Goal: Task Accomplishment & Management: Use online tool/utility

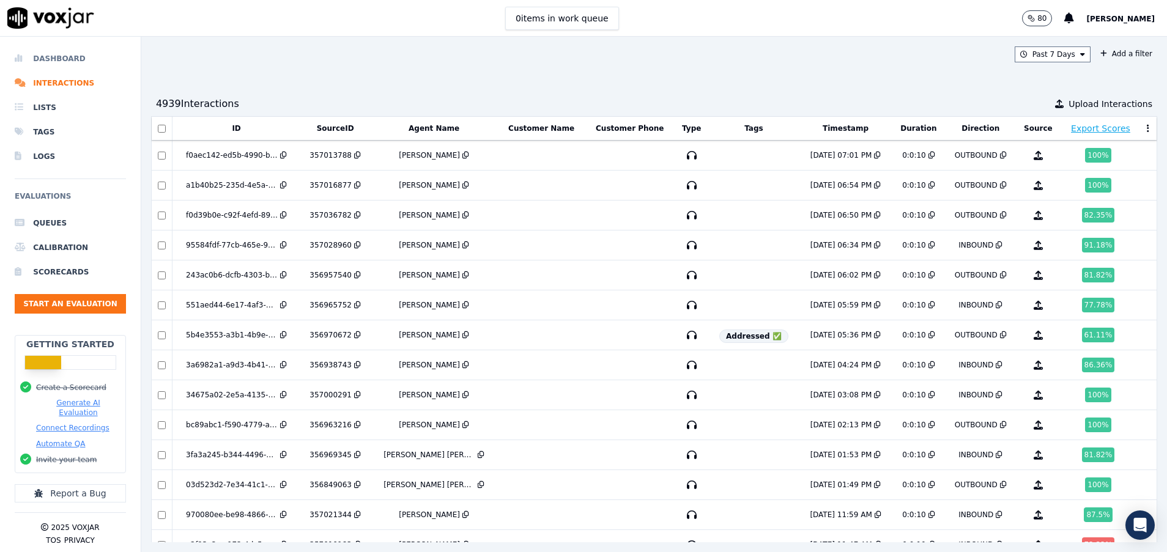
click at [47, 63] on li "Dashboard" at bounding box center [70, 58] width 111 height 24
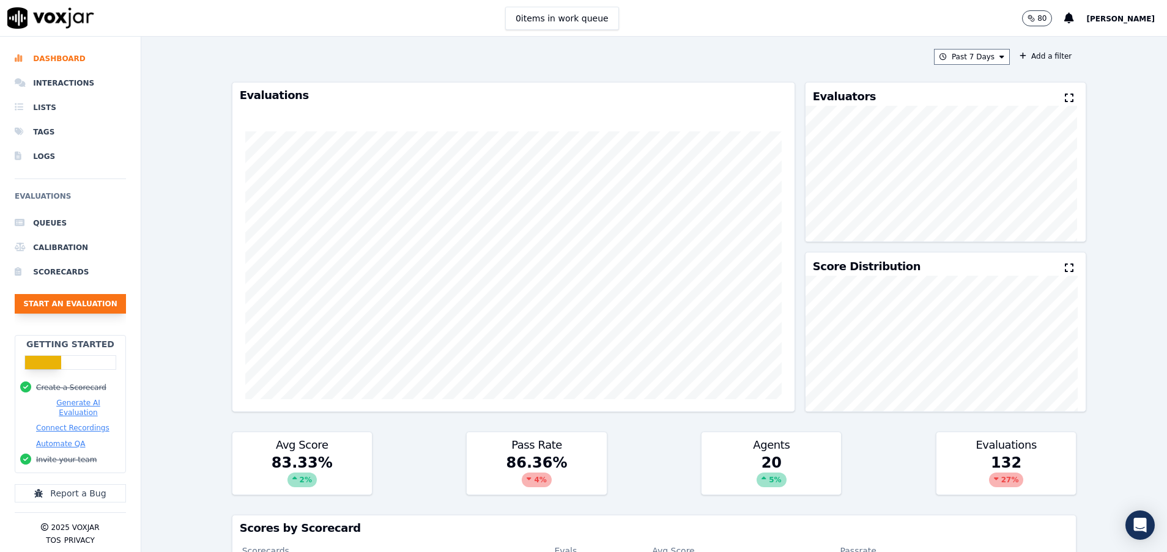
click at [109, 302] on button "Start an Evaluation" at bounding box center [70, 304] width 111 height 20
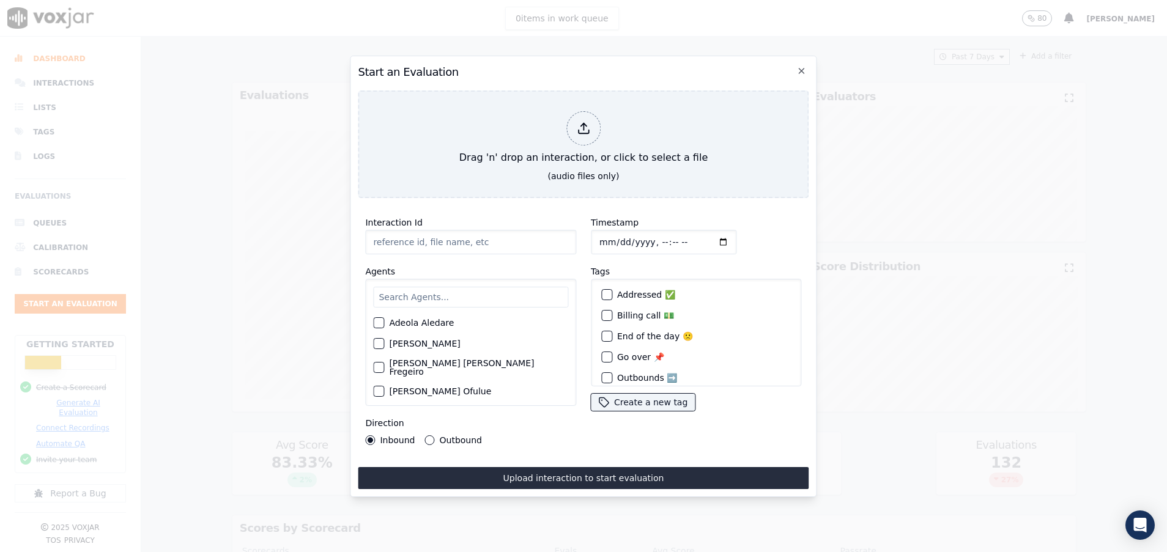
click at [469, 243] on input "Interaction Id" at bounding box center [470, 242] width 211 height 24
paste input "357045100"
type input "357045100"
click at [409, 287] on input "text" at bounding box center [470, 297] width 195 height 21
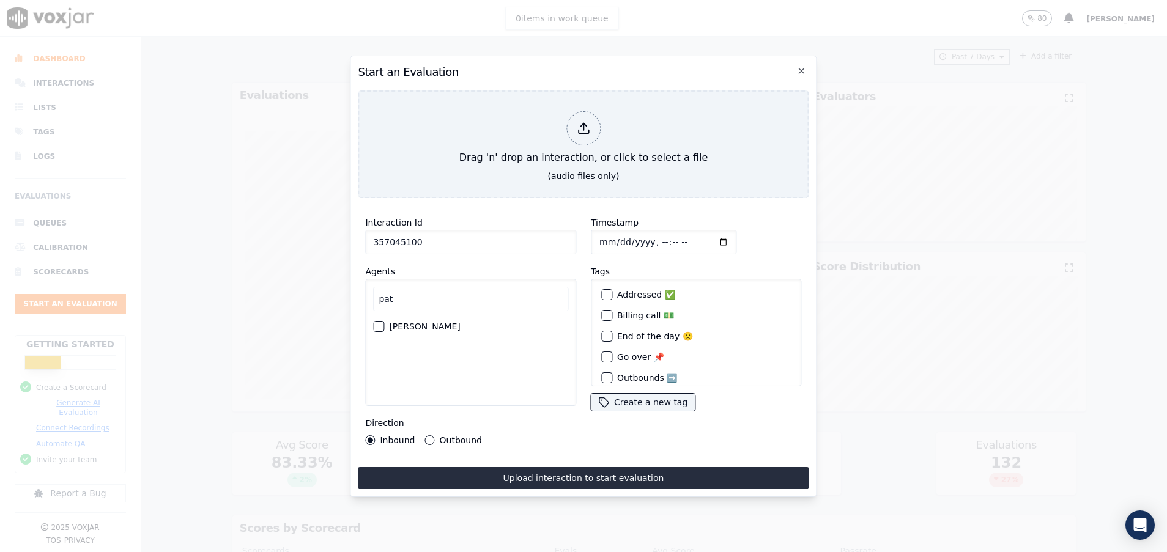
type input "pat"
click at [382, 322] on div "button" at bounding box center [378, 326] width 9 height 9
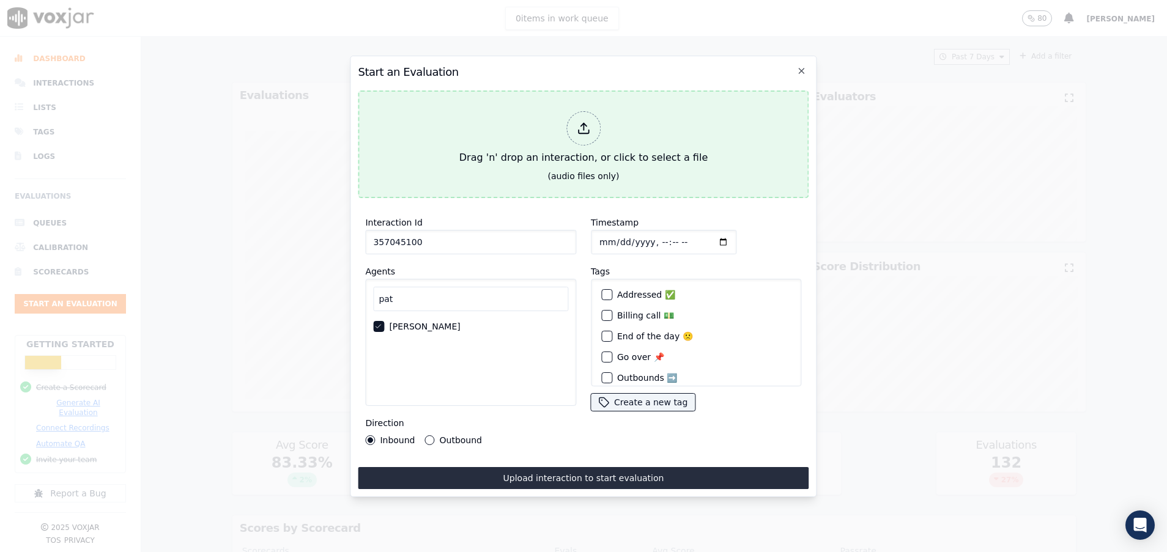
click at [538, 152] on div "Drag 'n' drop an interaction, or click to select a file" at bounding box center [583, 138] width 258 height 64
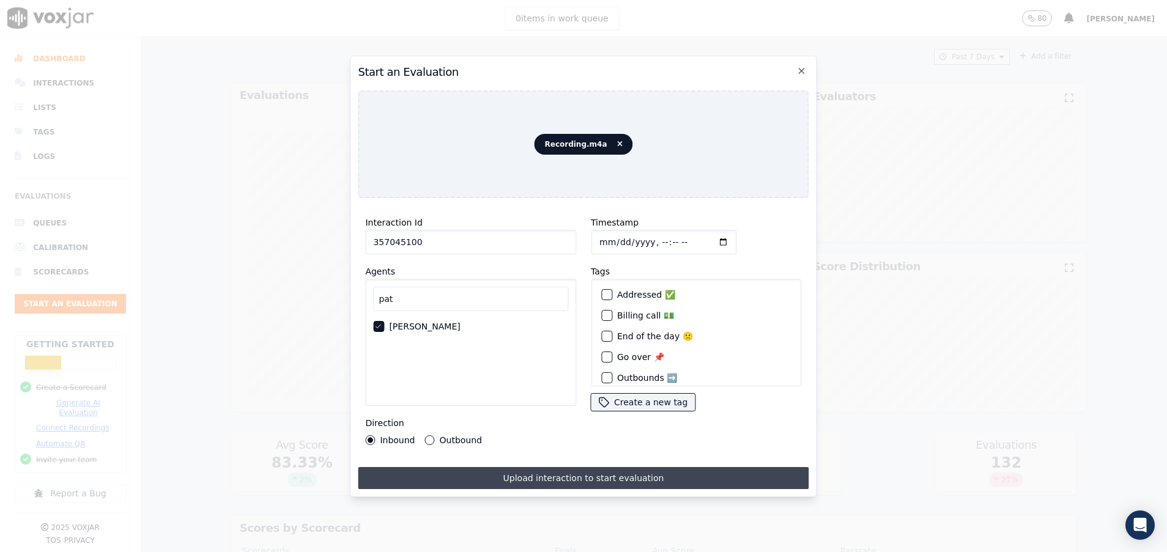
click at [560, 472] on button "Upload interaction to start evaluation" at bounding box center [583, 478] width 451 height 22
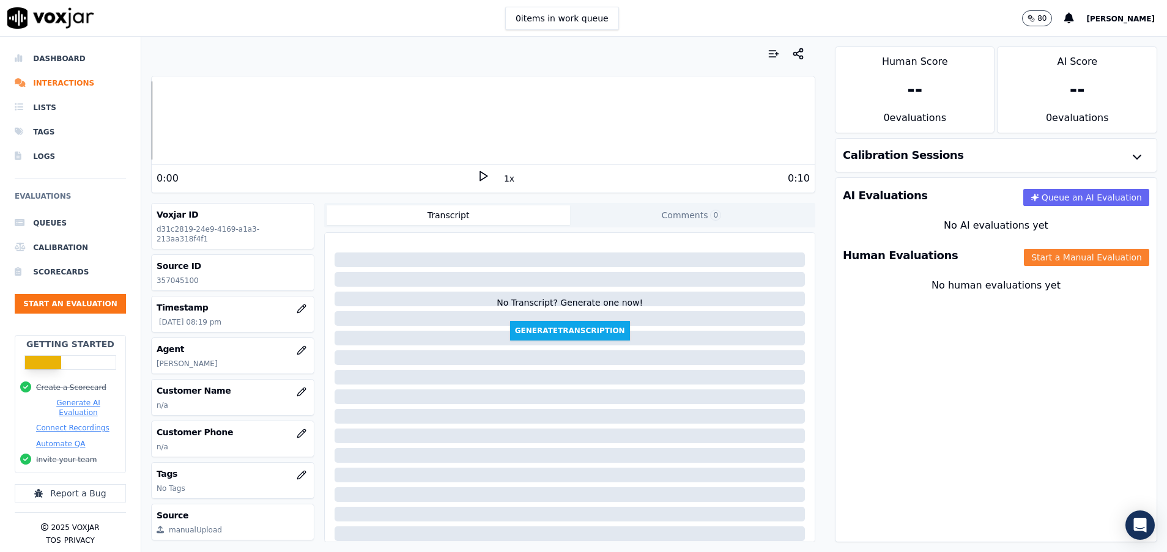
click at [1060, 258] on button "Start a Manual Evaluation" at bounding box center [1086, 257] width 125 height 17
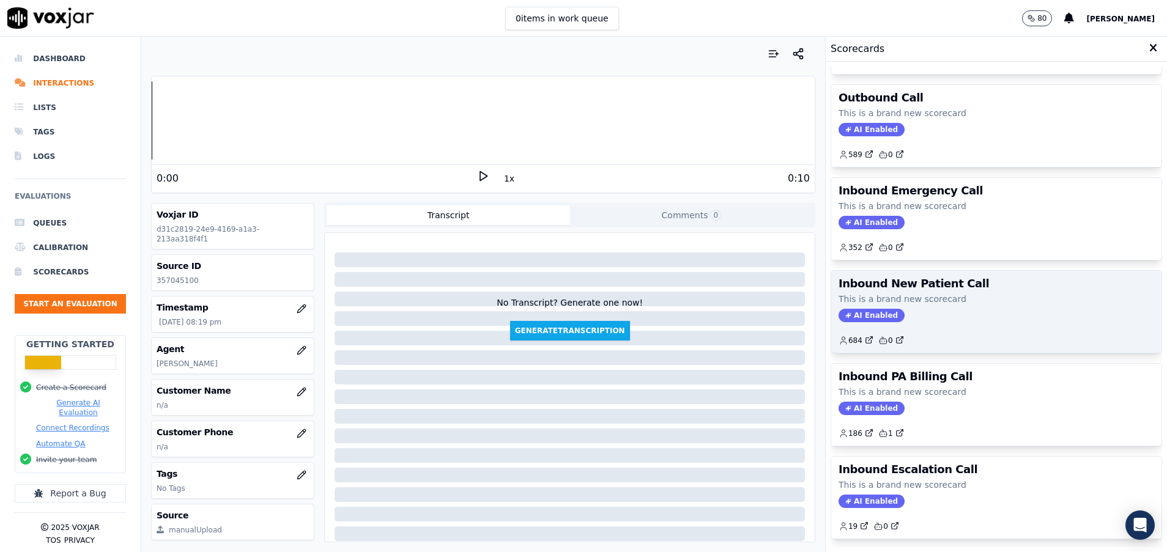
scroll to position [184, 0]
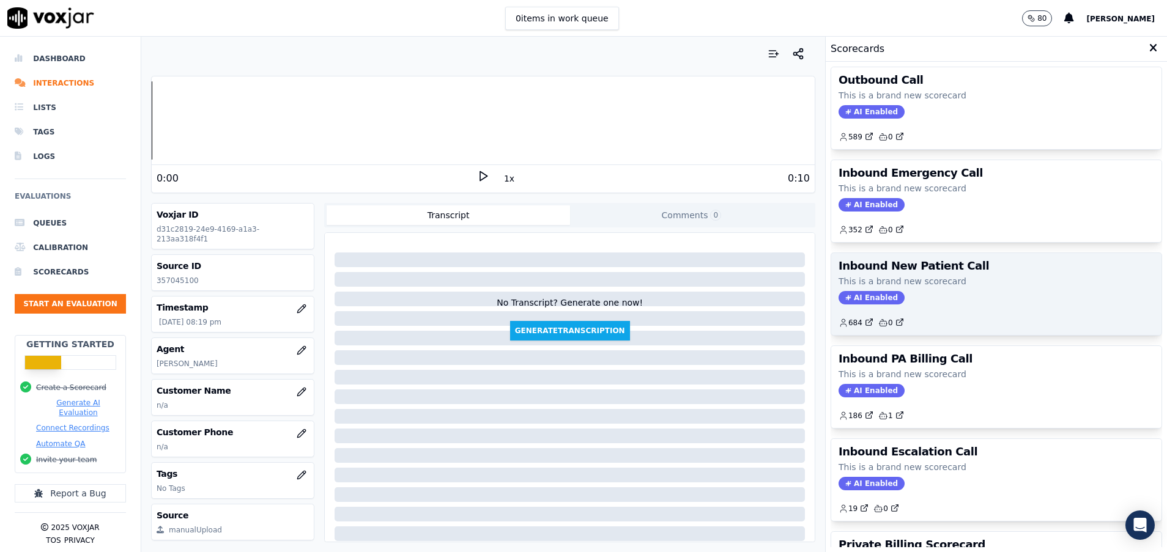
click at [937, 267] on h3 "Inbound New Patient Call" at bounding box center [997, 266] width 316 height 11
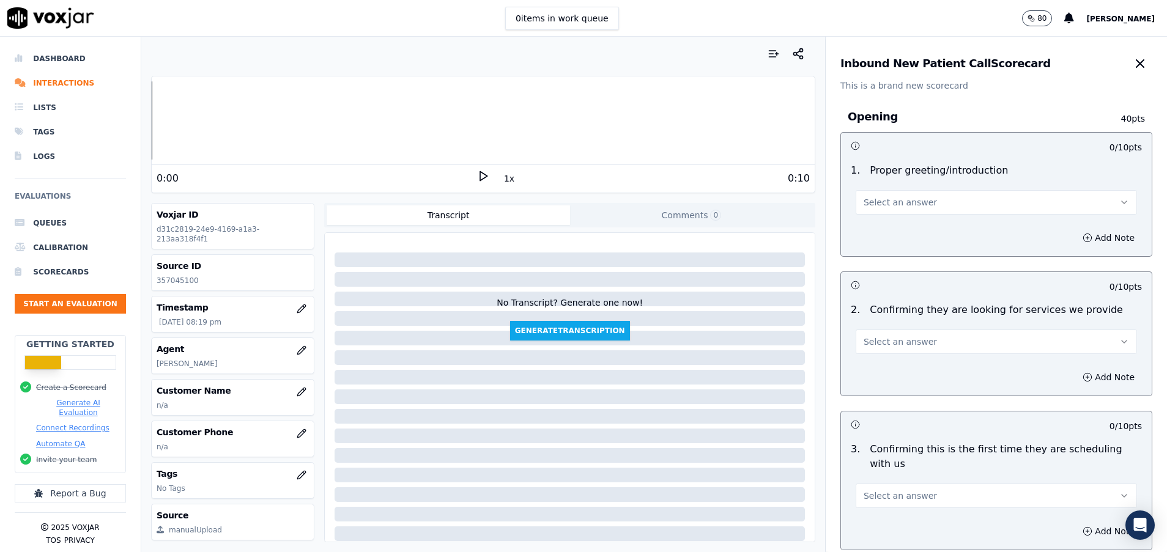
click at [934, 204] on button "Select an answer" at bounding box center [996, 202] width 281 height 24
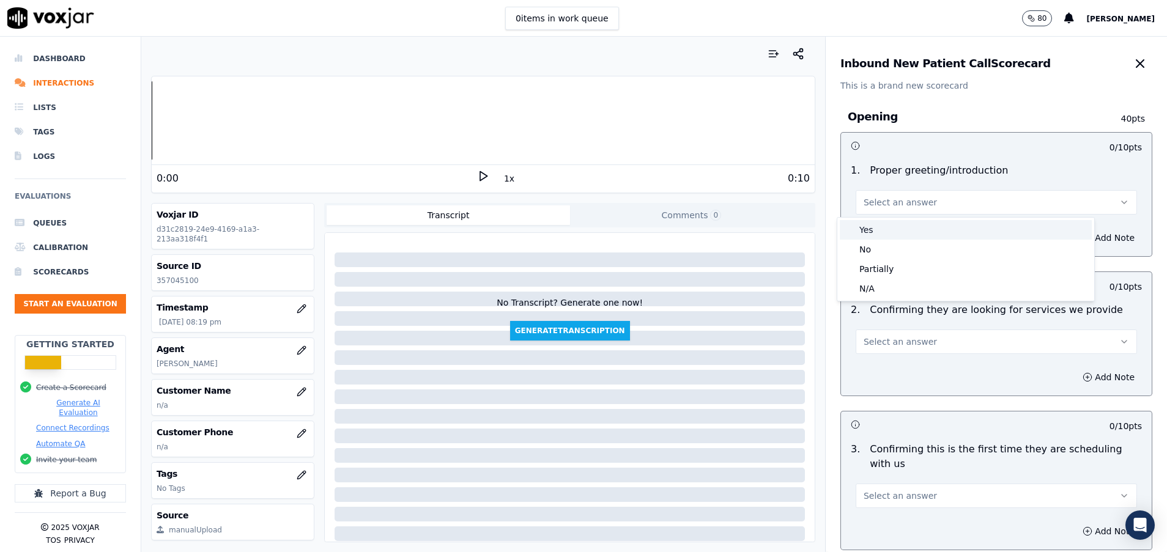
click at [921, 234] on div "Yes" at bounding box center [966, 230] width 252 height 20
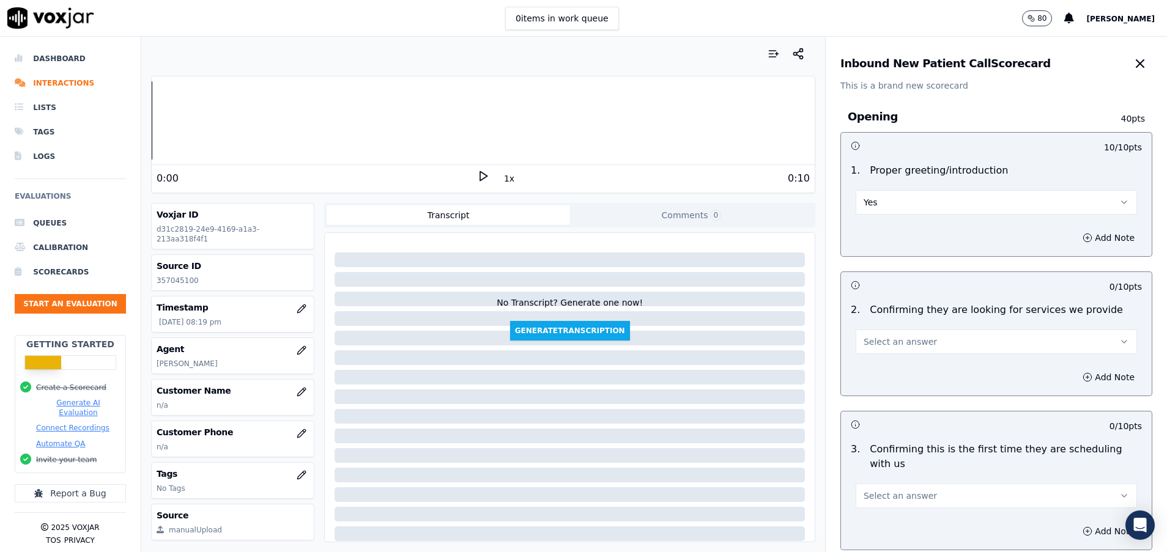
click at [912, 330] on button "Select an answer" at bounding box center [996, 342] width 281 height 24
click at [912, 367] on div "Yes" at bounding box center [966, 370] width 252 height 20
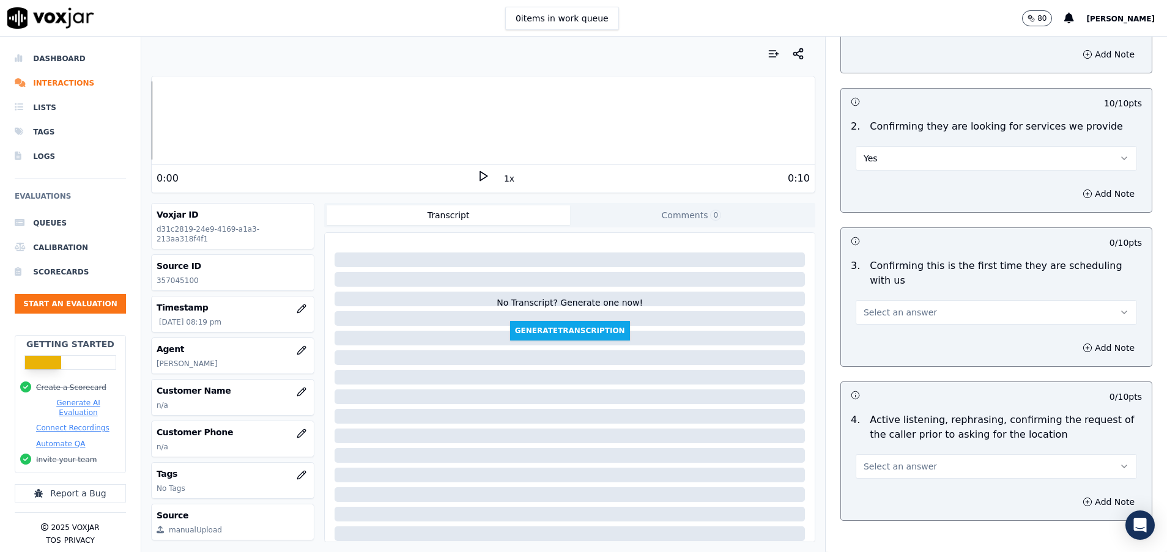
click at [930, 312] on button "Select an answer" at bounding box center [996, 312] width 281 height 24
click at [929, 330] on div "Yes" at bounding box center [966, 340] width 252 height 20
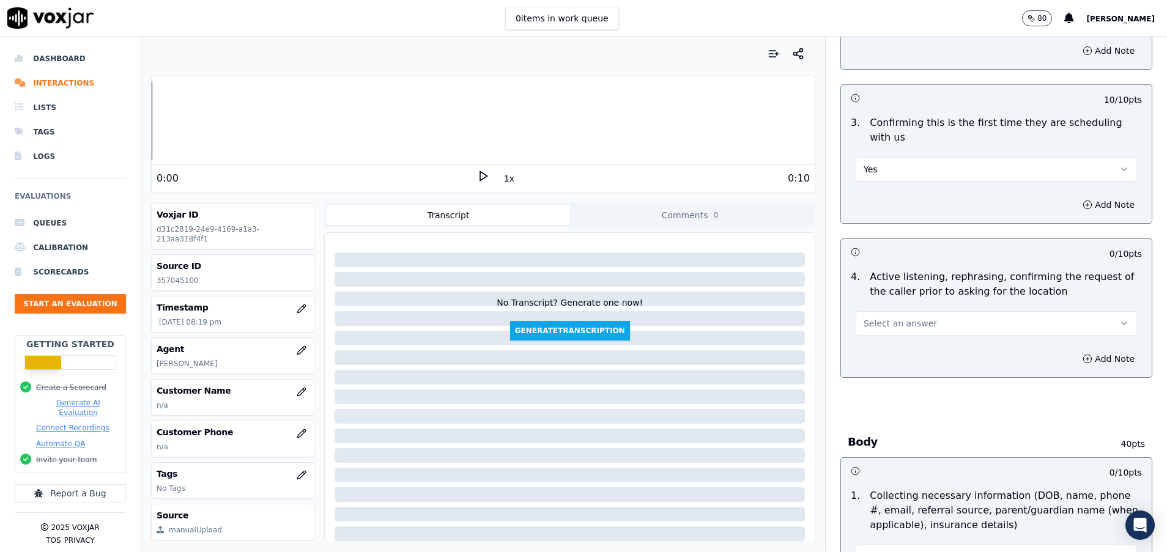
scroll to position [367, 0]
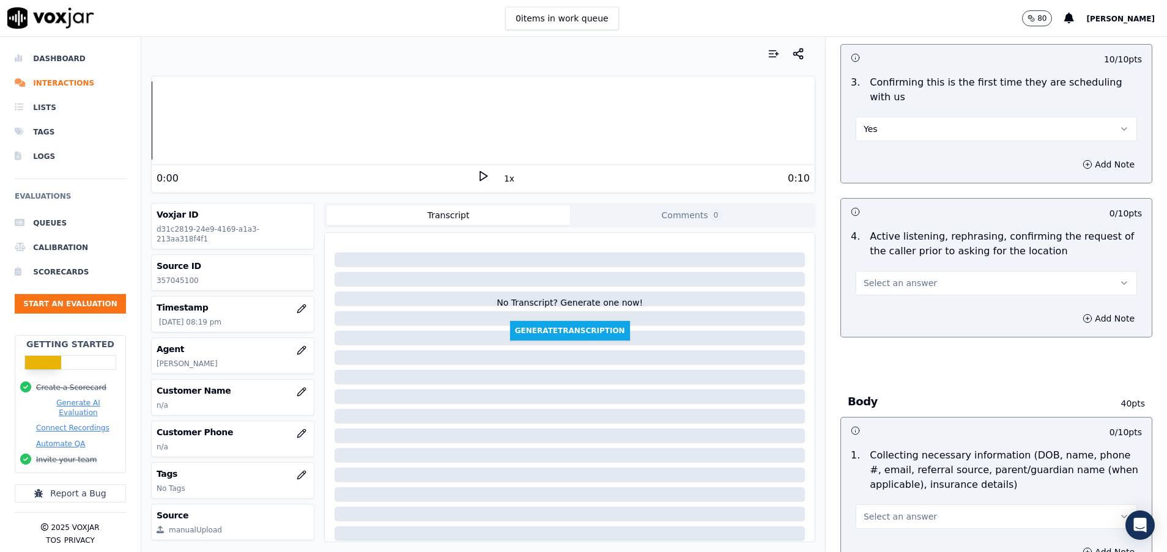
click at [908, 285] on button "Select an answer" at bounding box center [996, 283] width 281 height 24
click at [905, 312] on div "Yes" at bounding box center [966, 311] width 252 height 20
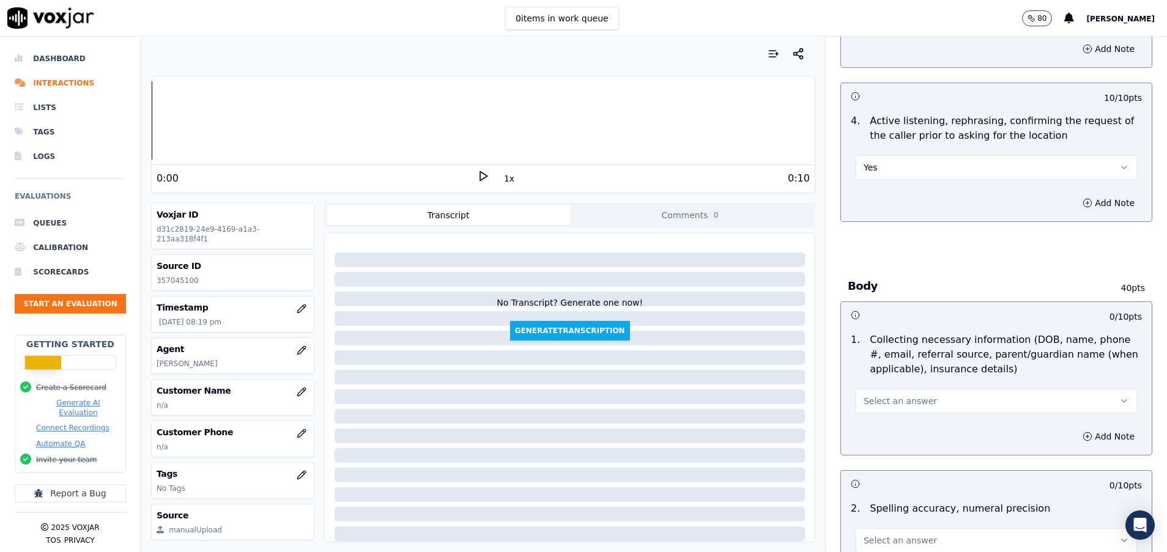
scroll to position [551, 0]
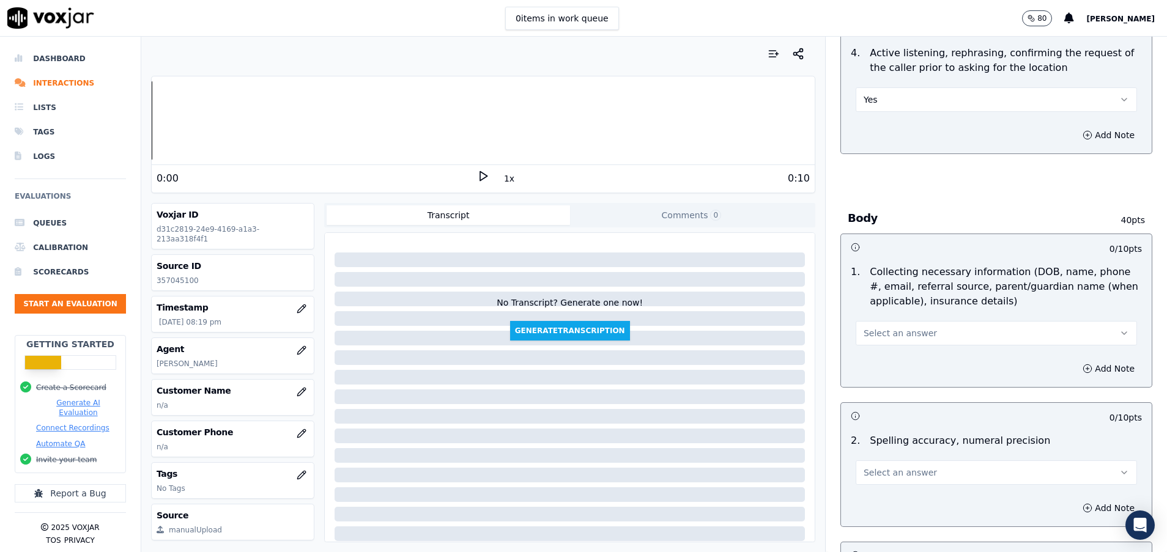
click at [963, 334] on button "Select an answer" at bounding box center [996, 333] width 281 height 24
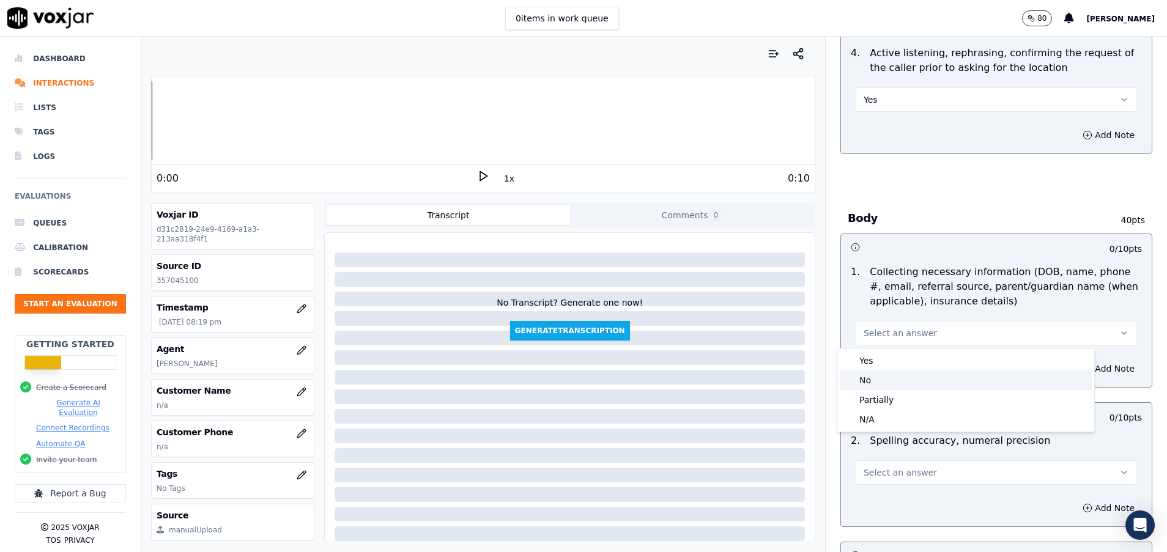
click at [894, 376] on div "No" at bounding box center [966, 381] width 252 height 20
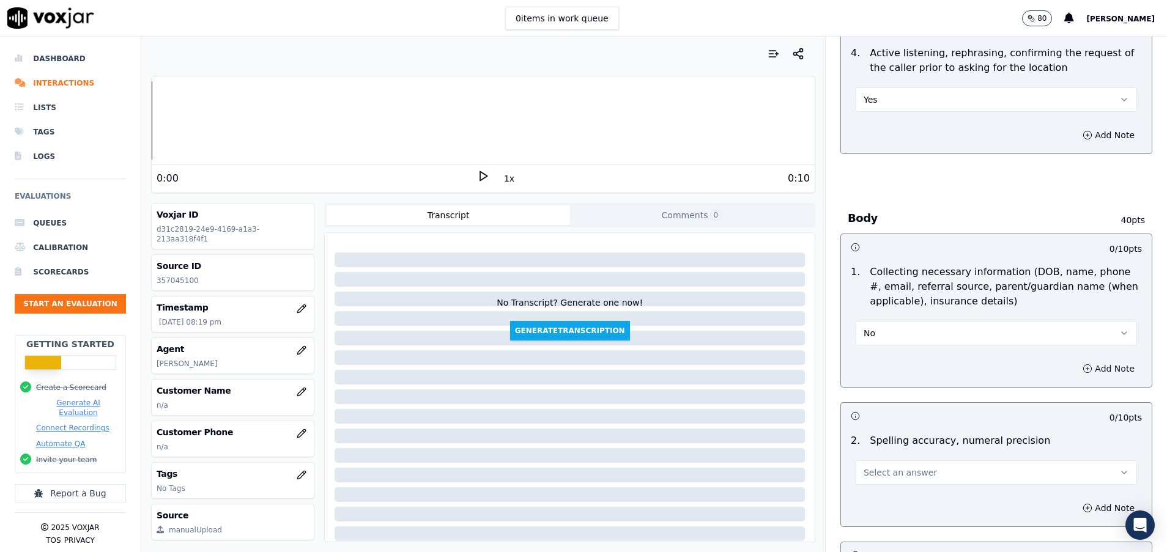
click at [1083, 371] on icon "button" at bounding box center [1088, 369] width 10 height 10
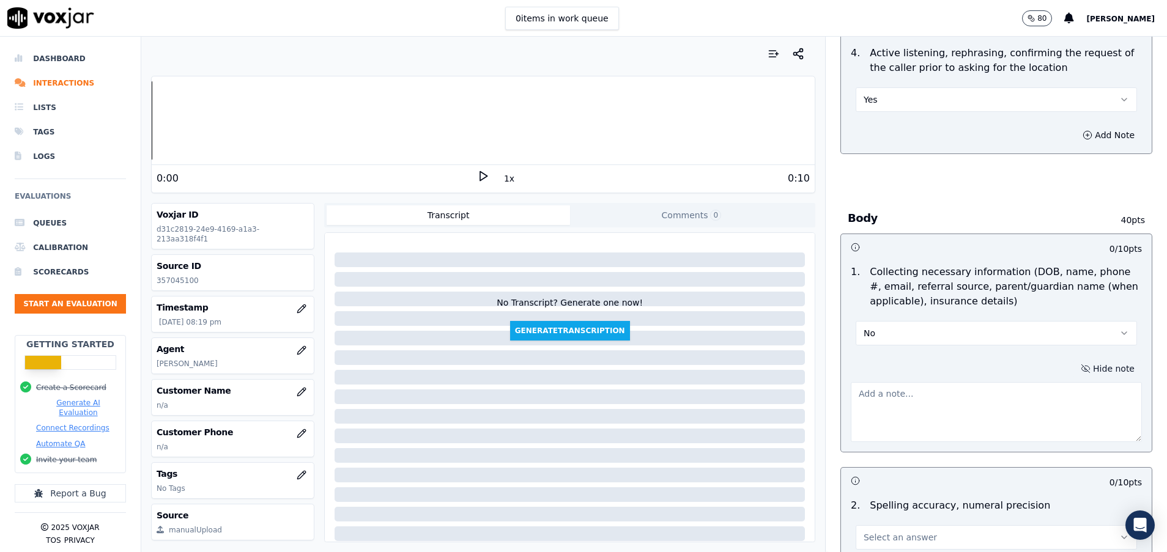
click at [961, 396] on textarea at bounding box center [996, 412] width 291 height 60
type textarea "se corto la llamada y no la devolviste"
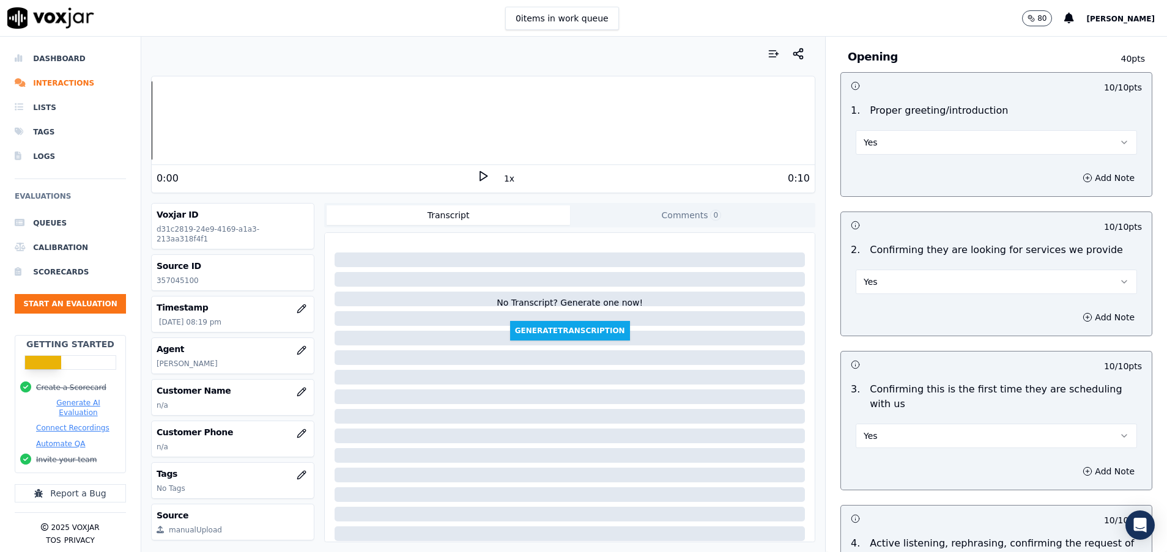
scroll to position [0, 0]
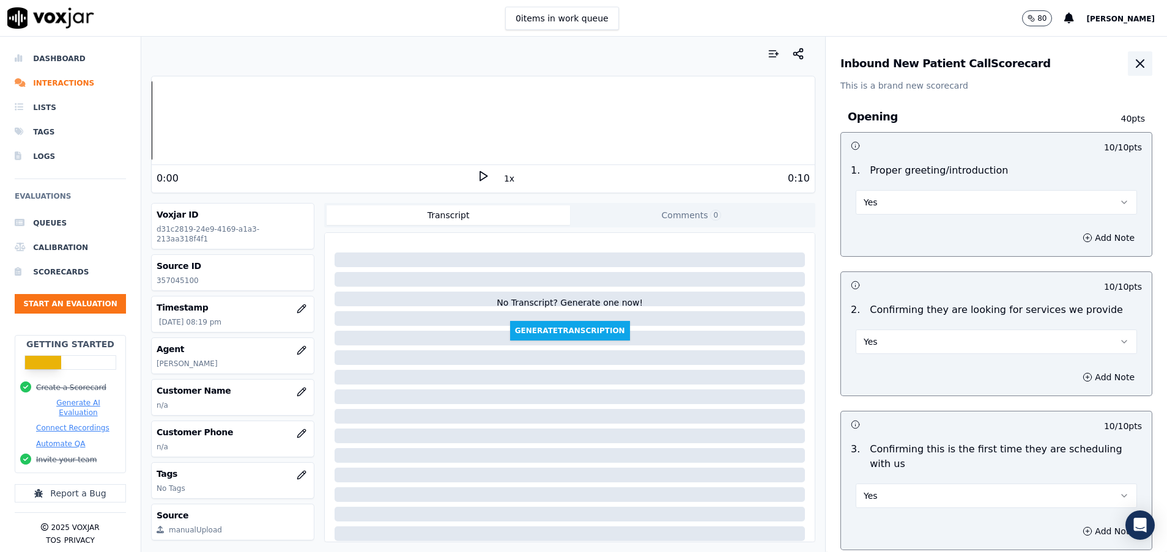
click at [1133, 64] on icon "button" at bounding box center [1140, 63] width 15 height 15
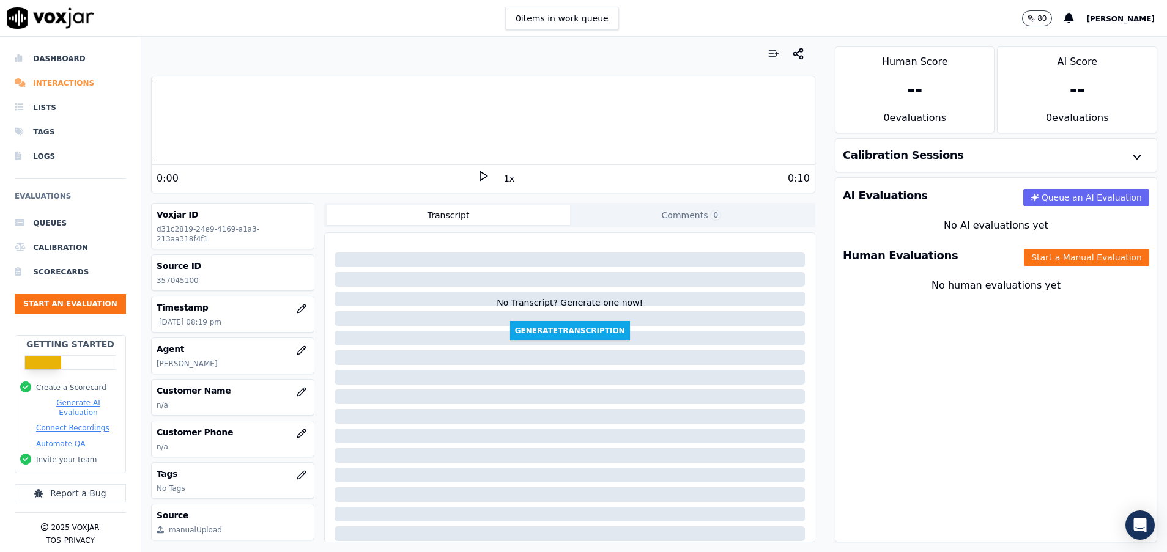
click at [82, 82] on li "Interactions" at bounding box center [70, 83] width 111 height 24
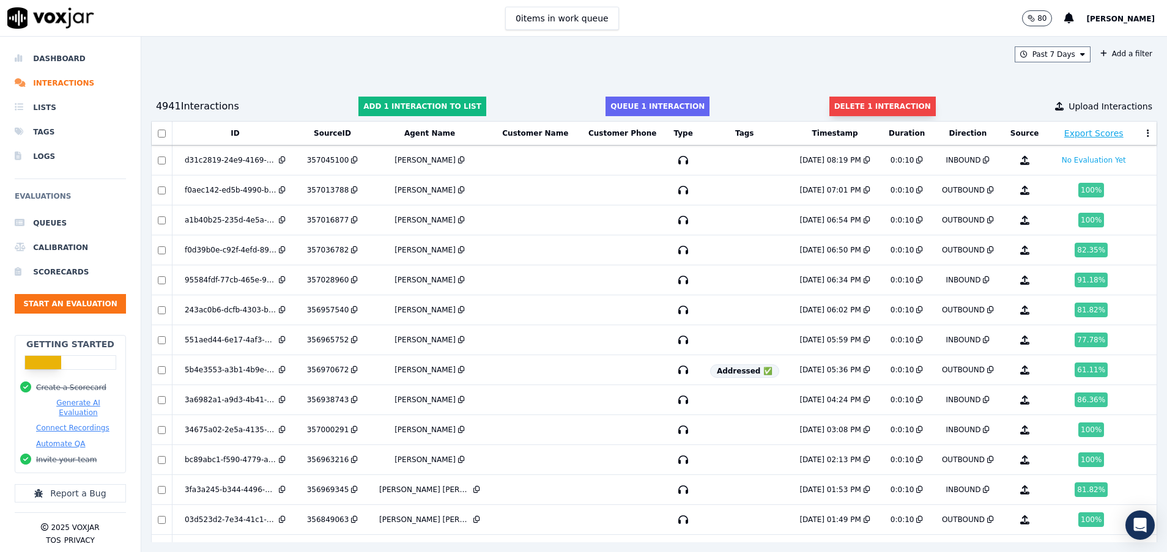
click at [855, 103] on button "Delete 1 interaction" at bounding box center [882, 107] width 106 height 20
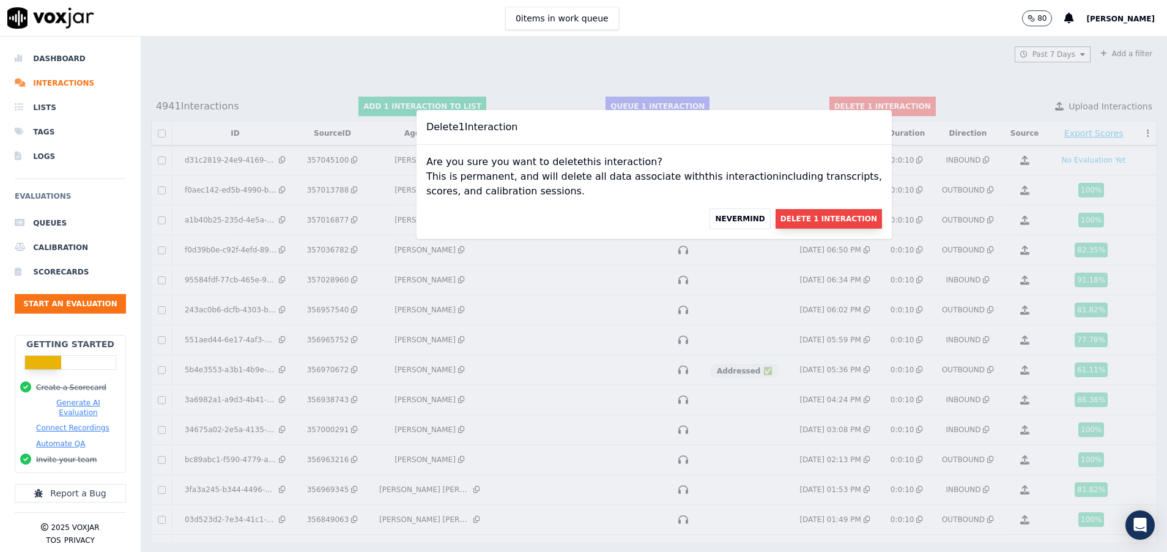
click at [777, 219] on button "Delete 1 Interaction" at bounding box center [829, 219] width 106 height 20
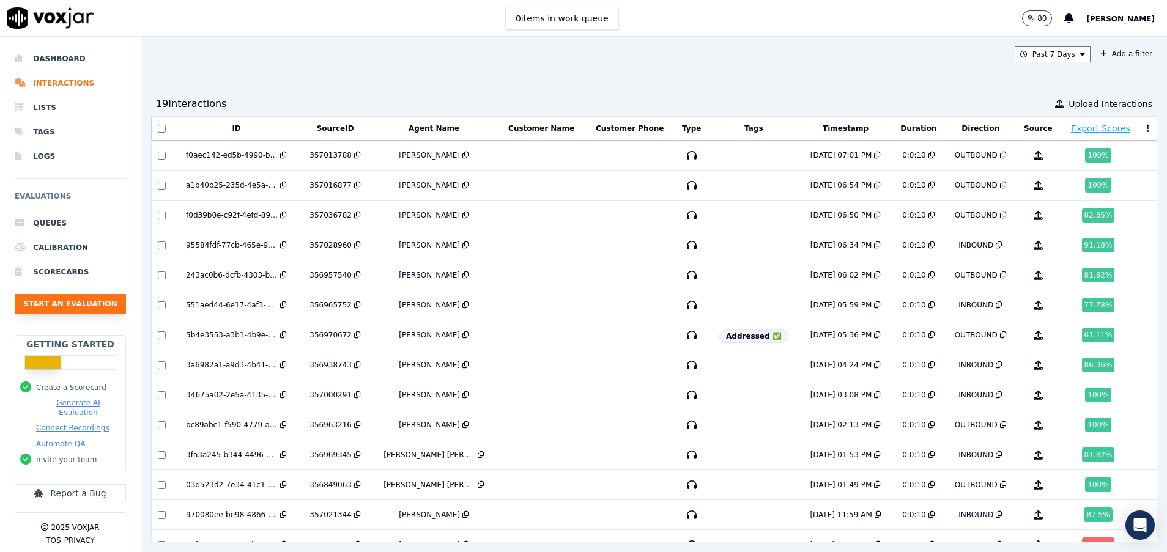
click at [54, 303] on button "Start an Evaluation" at bounding box center [70, 304] width 111 height 20
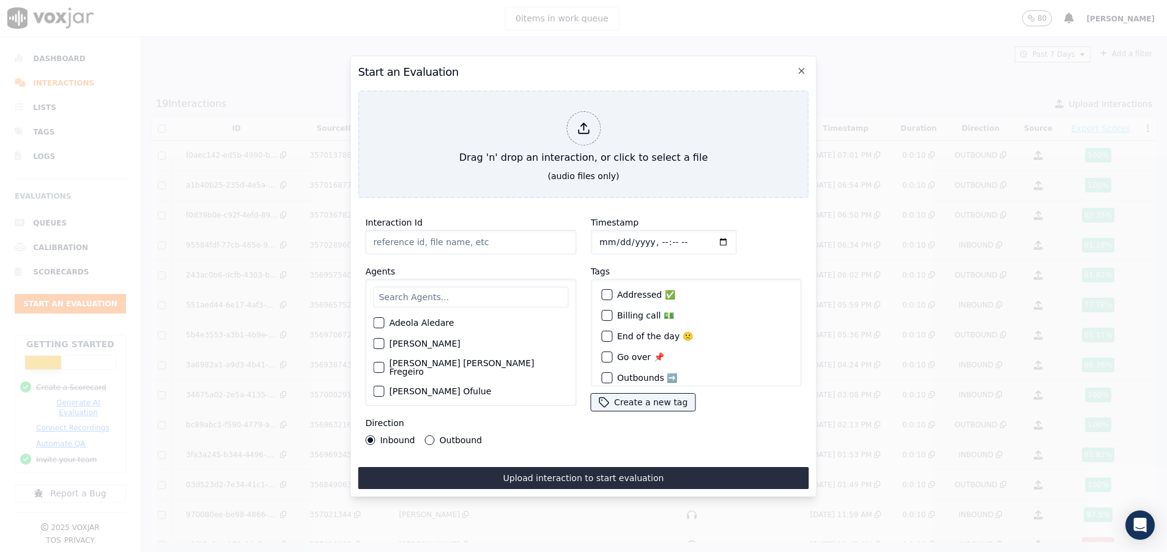
paste input "357045100"
type input "357045100"
click at [432, 289] on input "text" at bounding box center [470, 297] width 195 height 21
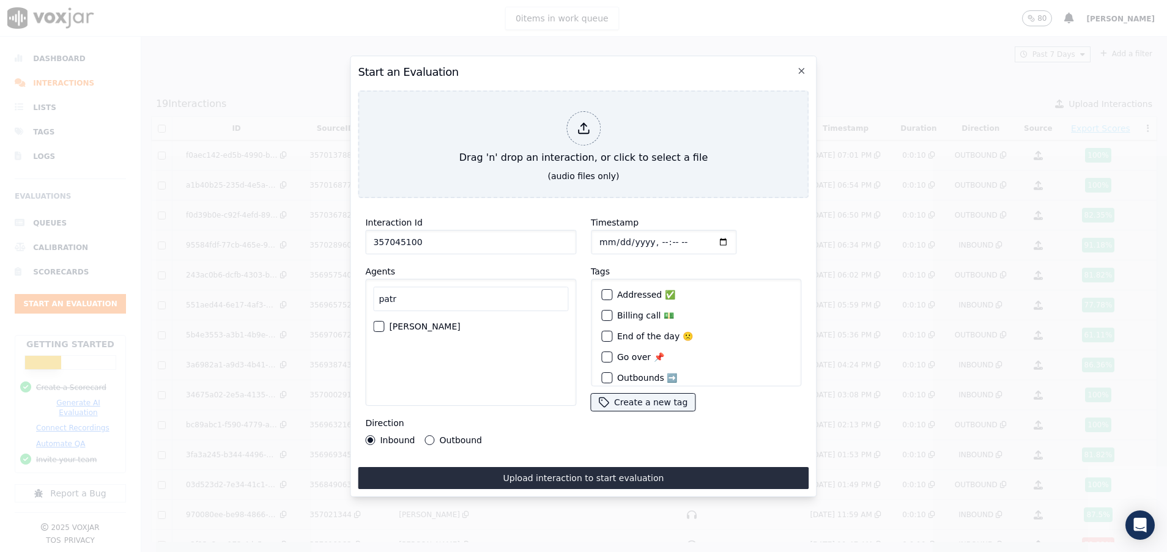
type input "patr"
click at [378, 322] on div "button" at bounding box center [378, 326] width 9 height 9
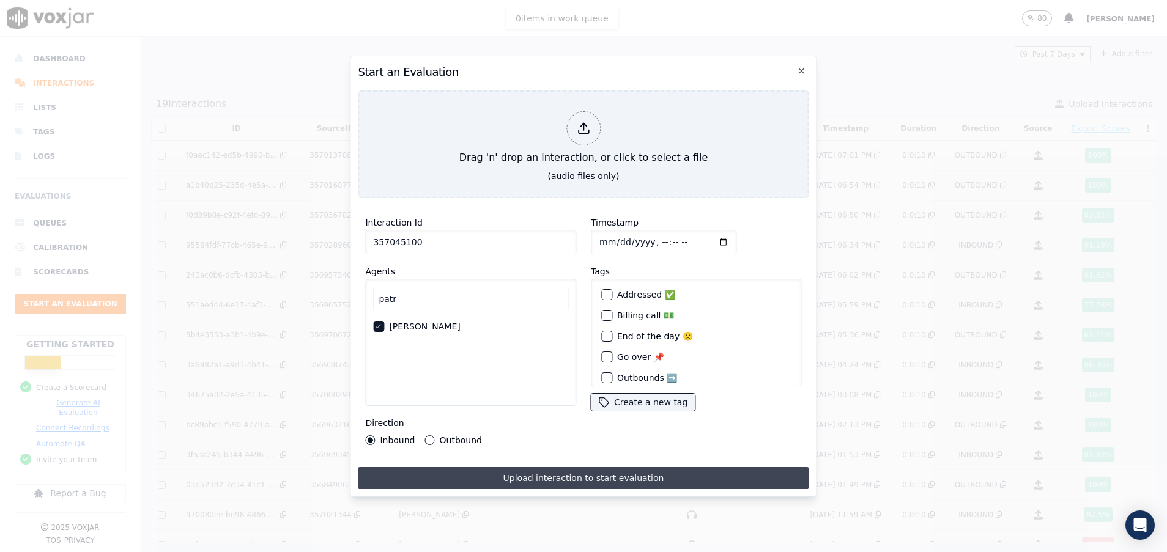
click at [596, 477] on button "Upload interaction to start evaluation" at bounding box center [583, 478] width 451 height 22
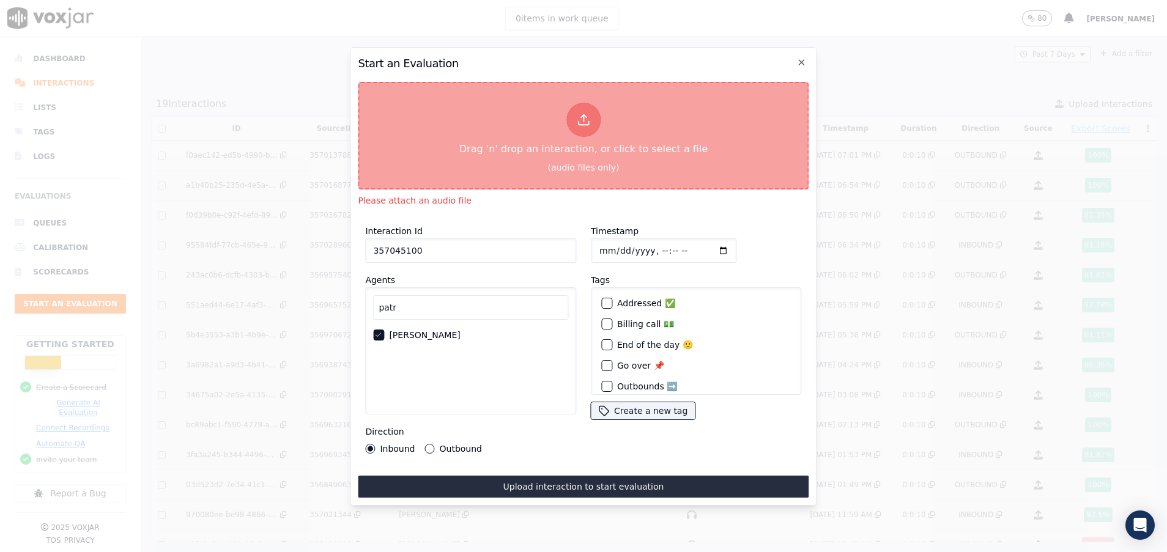
click at [544, 141] on div "Drag 'n' drop an interaction, or click to select a file" at bounding box center [583, 130] width 258 height 64
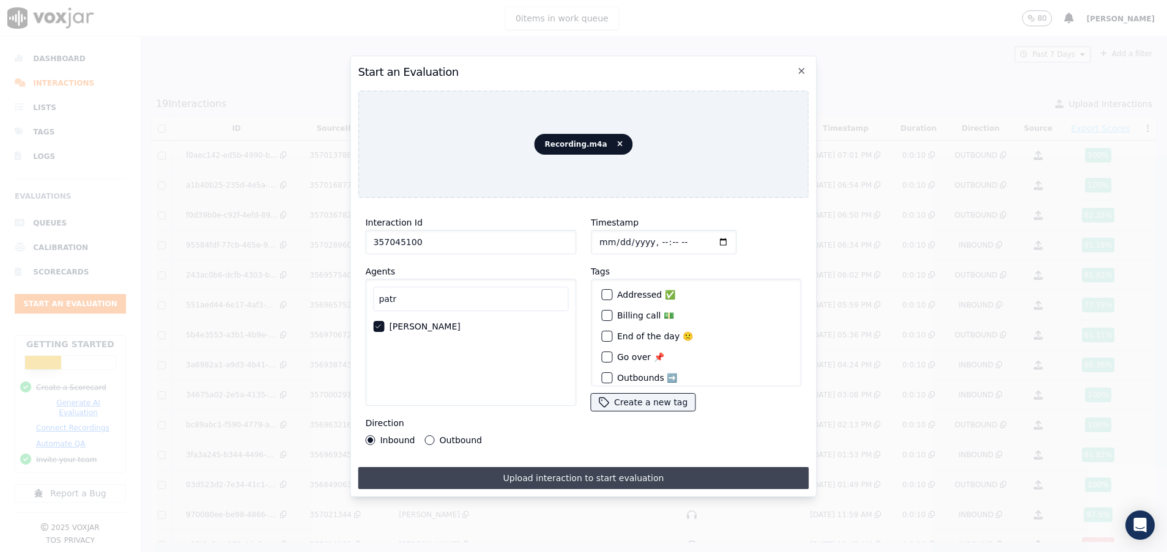
click at [557, 475] on button "Upload interaction to start evaluation" at bounding box center [583, 478] width 451 height 22
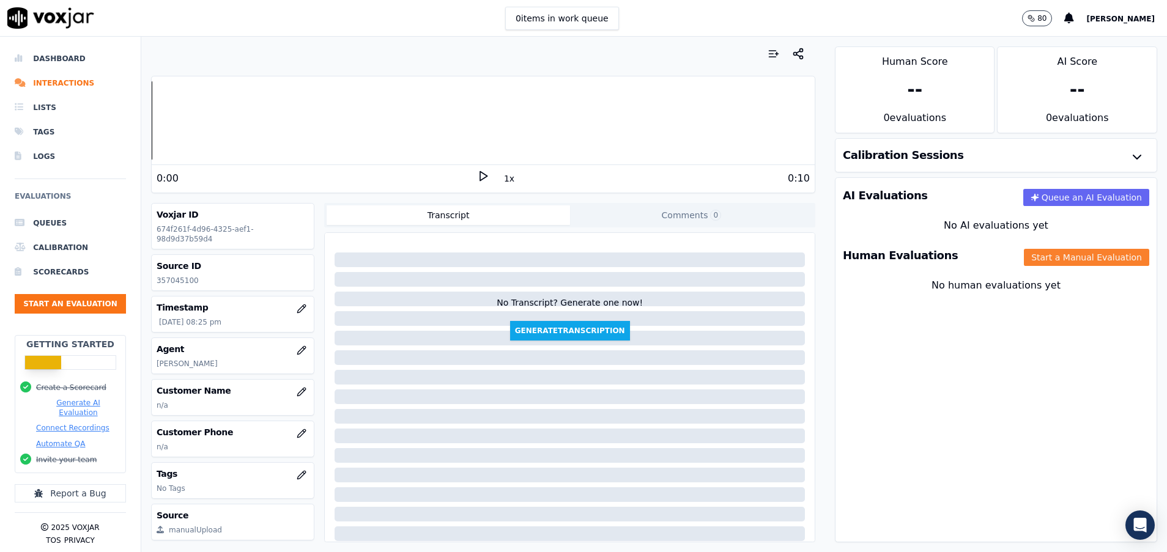
click at [1038, 252] on button "Start a Manual Evaluation" at bounding box center [1086, 257] width 125 height 17
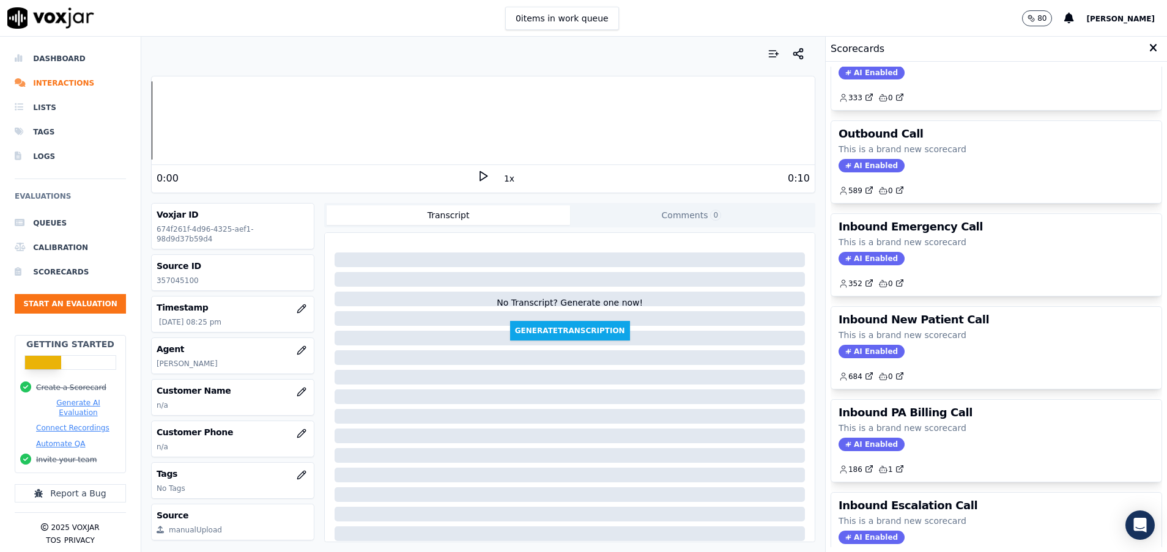
scroll to position [184, 0]
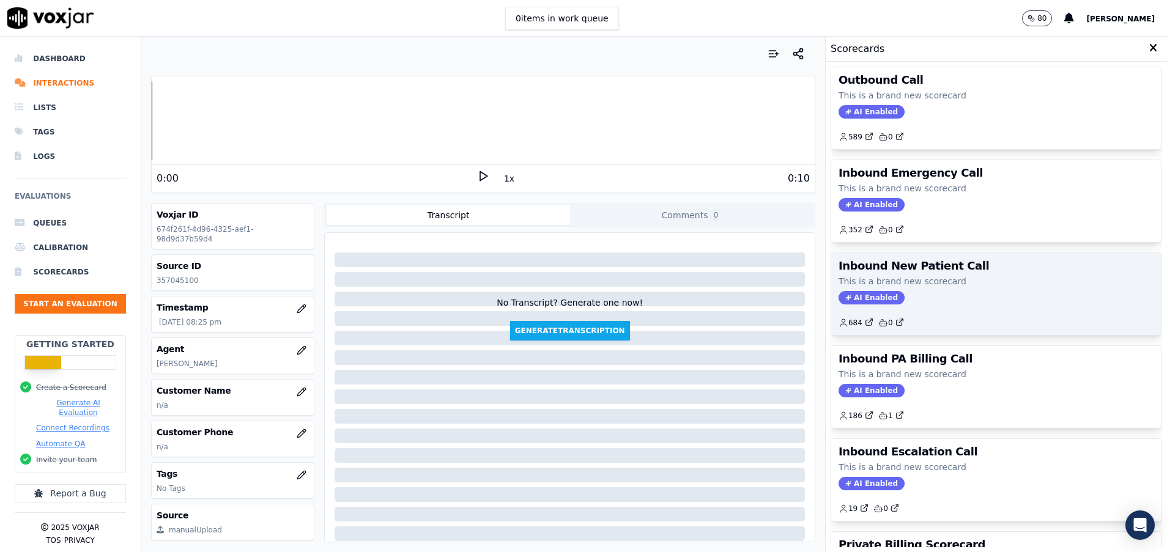
click at [933, 297] on div "AI Enabled" at bounding box center [997, 297] width 316 height 13
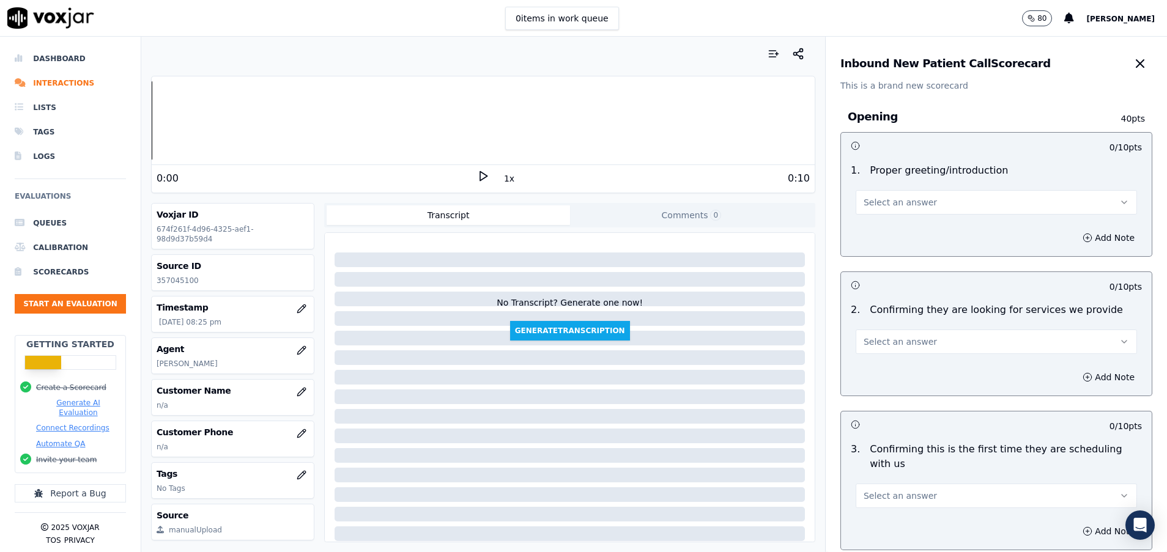
click at [929, 193] on button "Select an answer" at bounding box center [996, 202] width 281 height 24
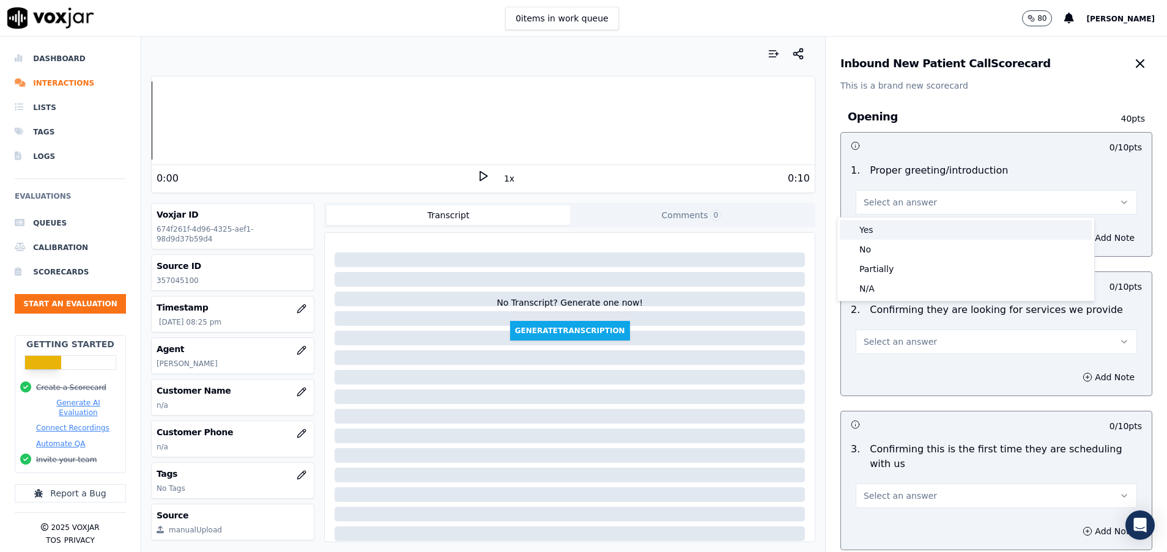
click at [924, 224] on div "Yes" at bounding box center [966, 230] width 252 height 20
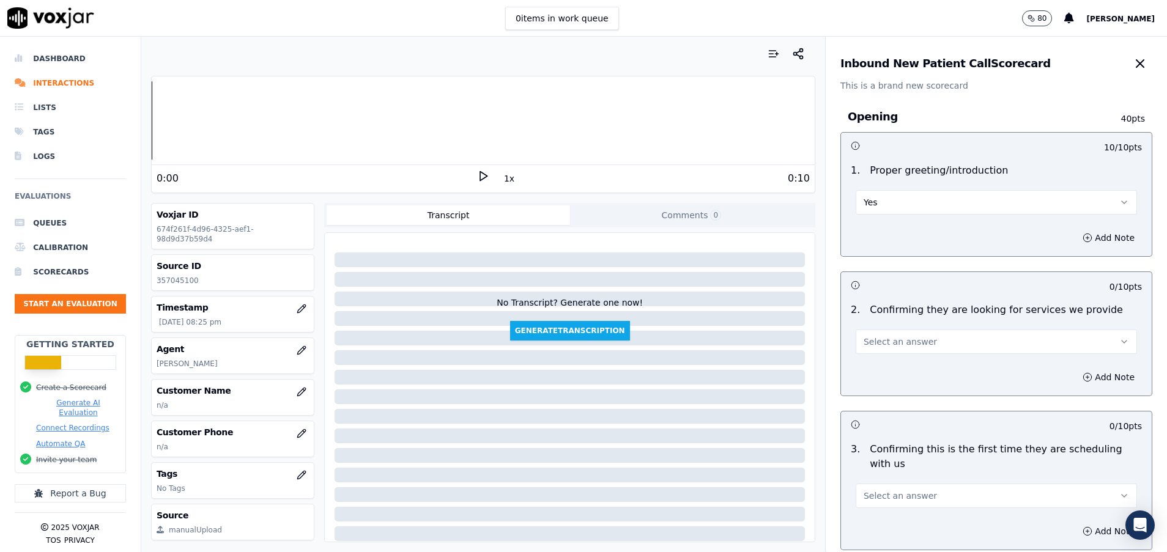
click at [895, 343] on span "Select an answer" at bounding box center [900, 342] width 73 height 12
click at [891, 369] on div "Yes" at bounding box center [966, 370] width 252 height 20
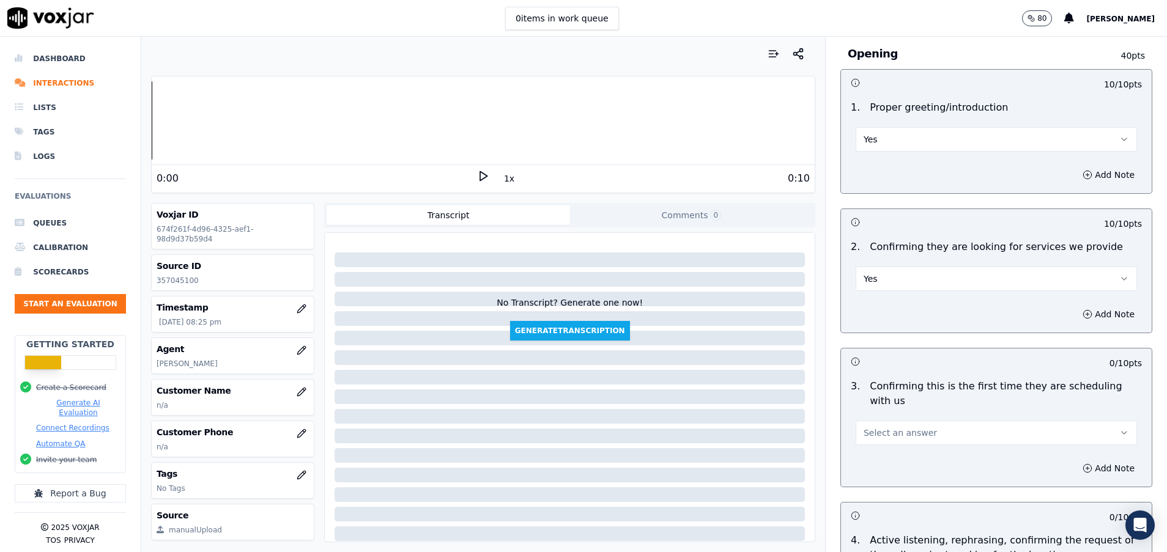
scroll to position [92, 0]
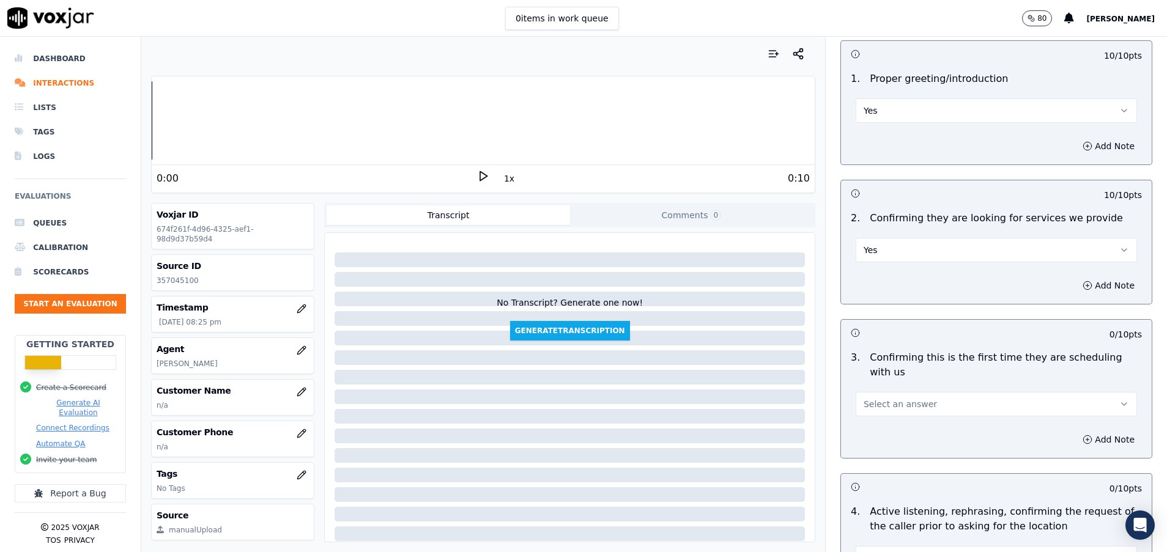
click at [889, 406] on span "Select an answer" at bounding box center [900, 404] width 73 height 12
click at [889, 430] on div "Yes" at bounding box center [966, 432] width 252 height 20
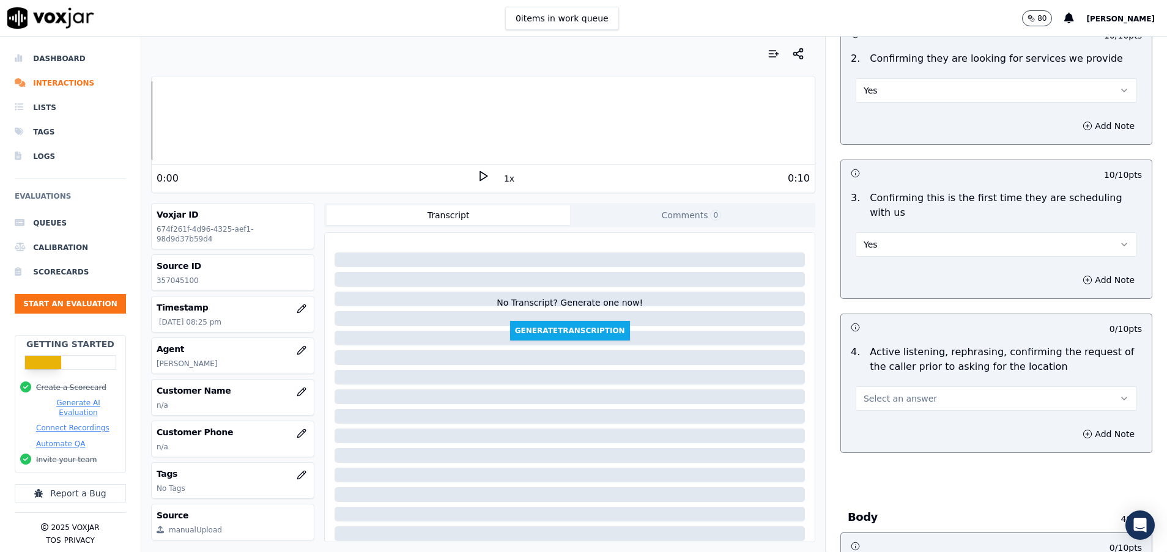
scroll to position [367, 0]
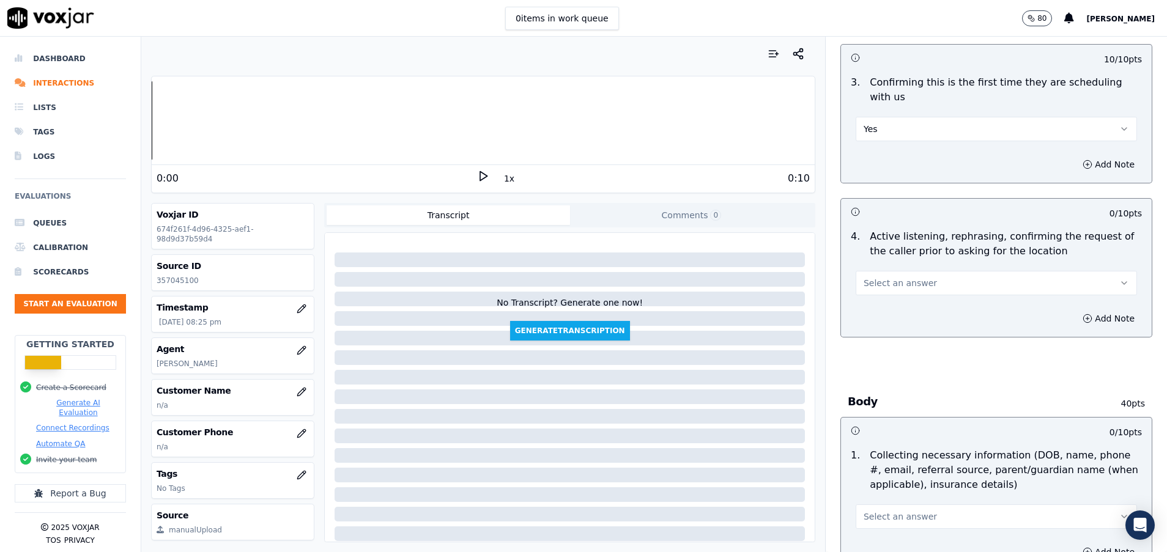
click at [897, 274] on button "Select an answer" at bounding box center [996, 283] width 281 height 24
click at [897, 313] on div "Yes" at bounding box center [966, 311] width 252 height 20
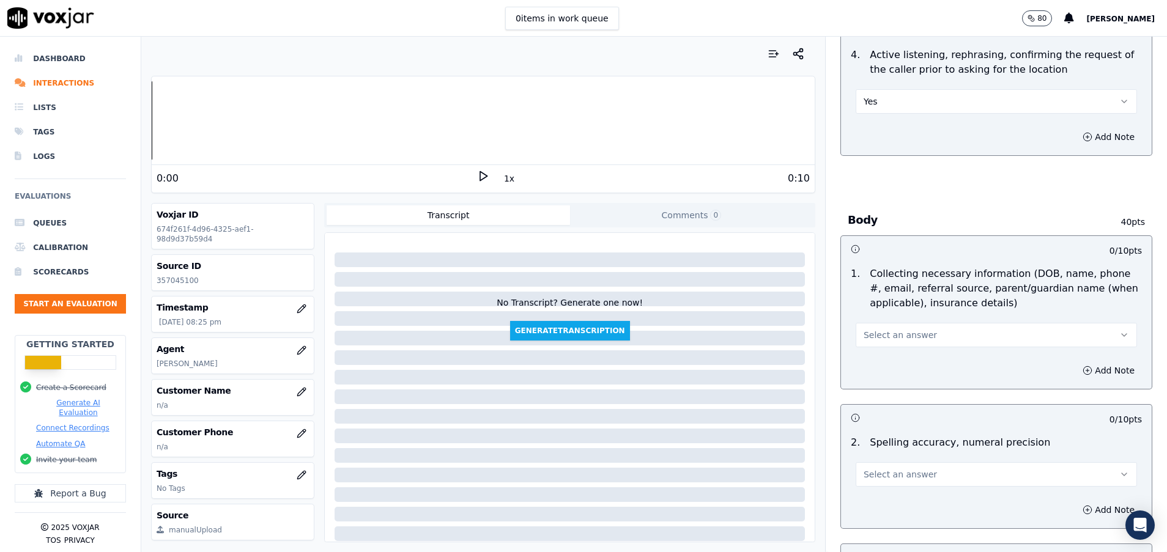
scroll to position [551, 0]
click at [889, 327] on span "Select an answer" at bounding box center [900, 333] width 73 height 12
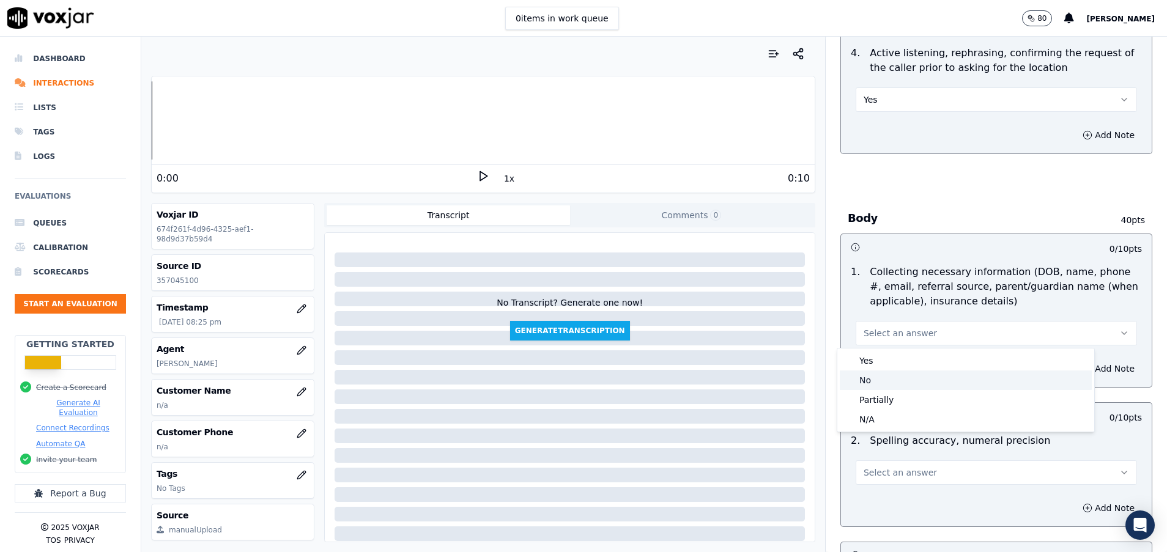
click at [882, 377] on div "No" at bounding box center [966, 381] width 252 height 20
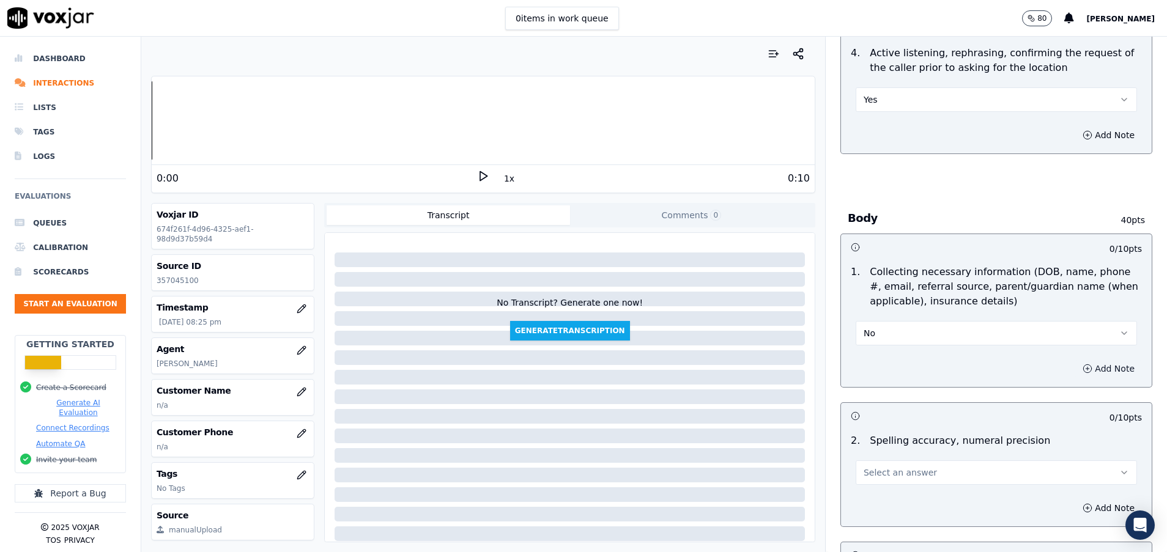
click at [1083, 365] on icon "button" at bounding box center [1088, 369] width 10 height 10
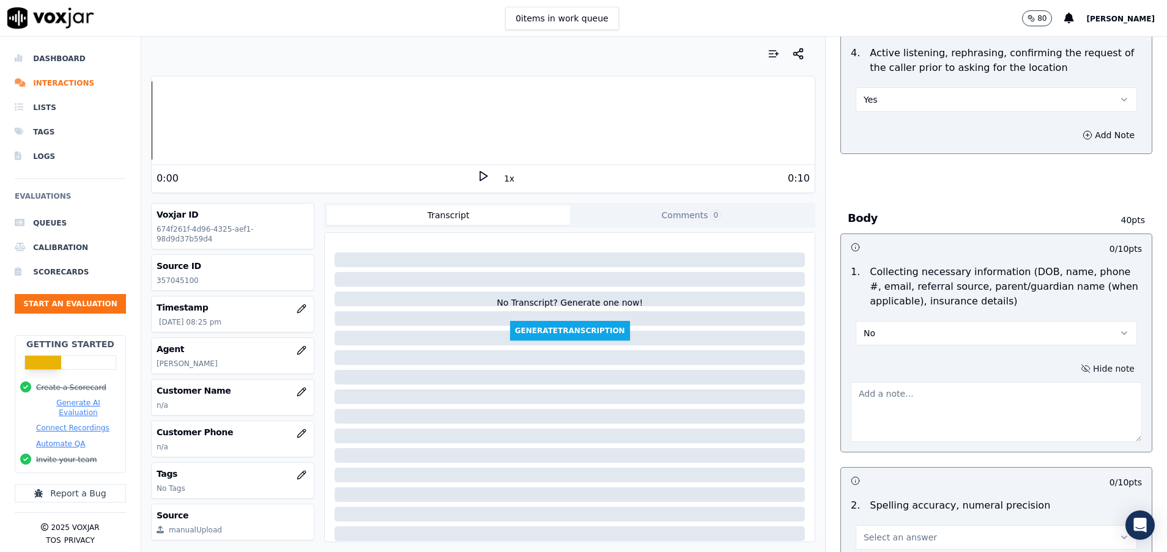
click at [900, 417] on textarea at bounding box center [996, 412] width 291 height 60
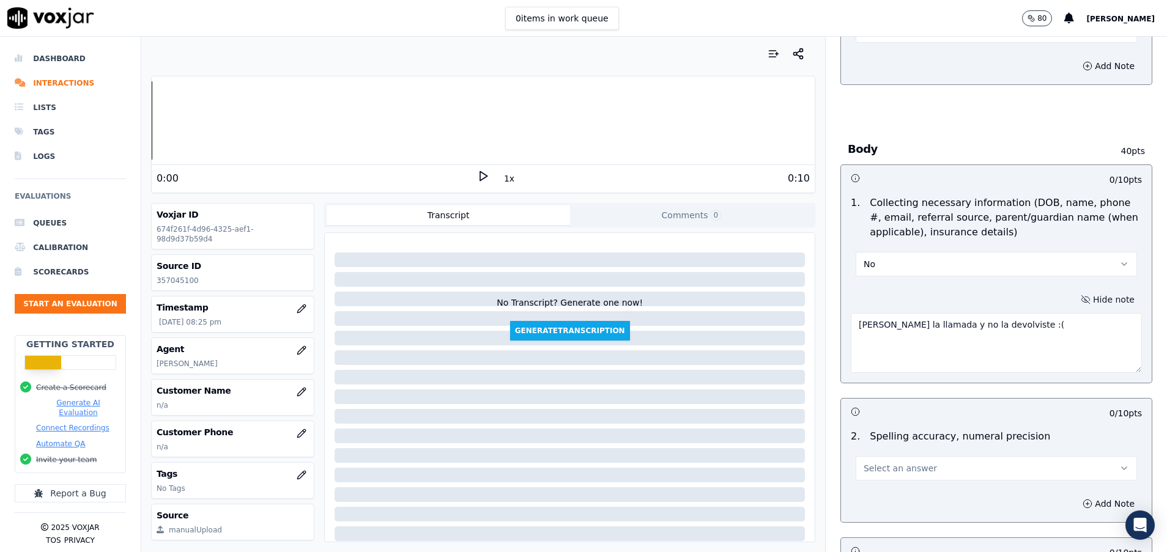
scroll to position [734, 0]
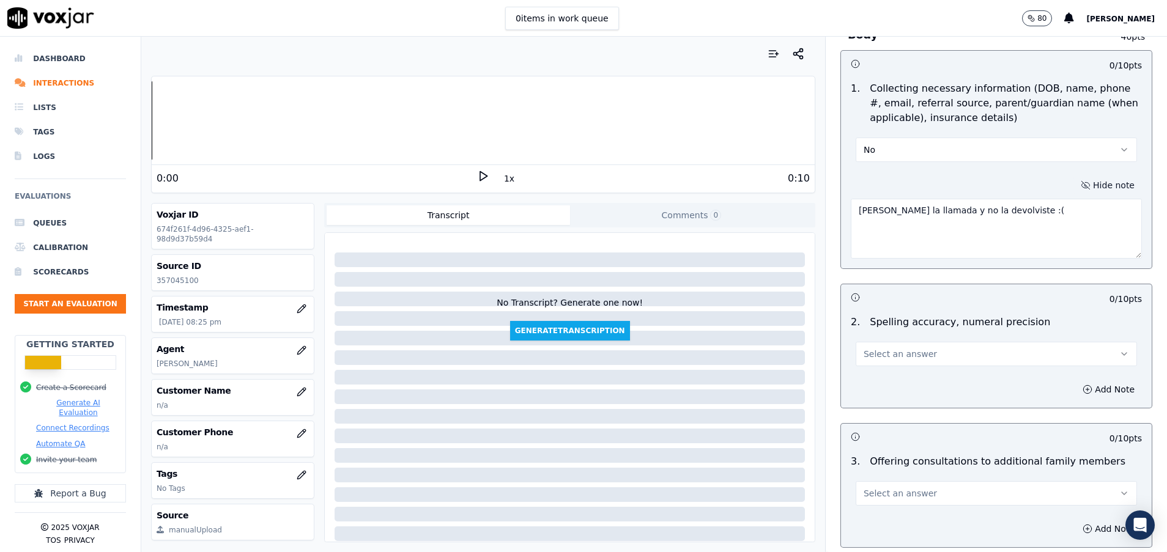
type textarea "[PERSON_NAME] la llamada y no la devolviste :("
click at [906, 357] on span "Select an answer" at bounding box center [900, 354] width 73 height 12
click at [903, 420] on div "N/A" at bounding box center [966, 421] width 252 height 20
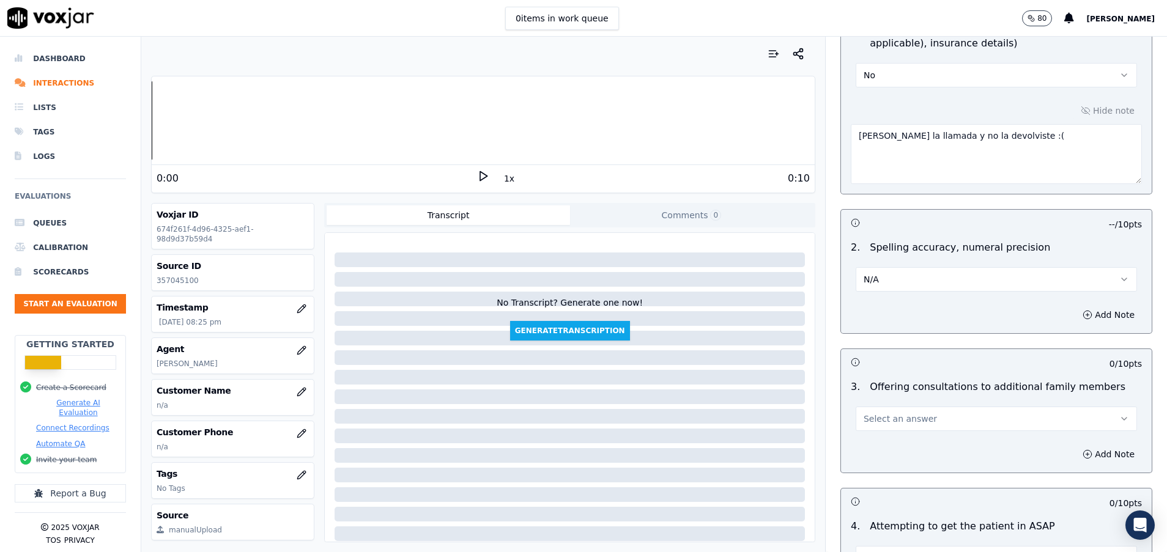
scroll to position [826, 0]
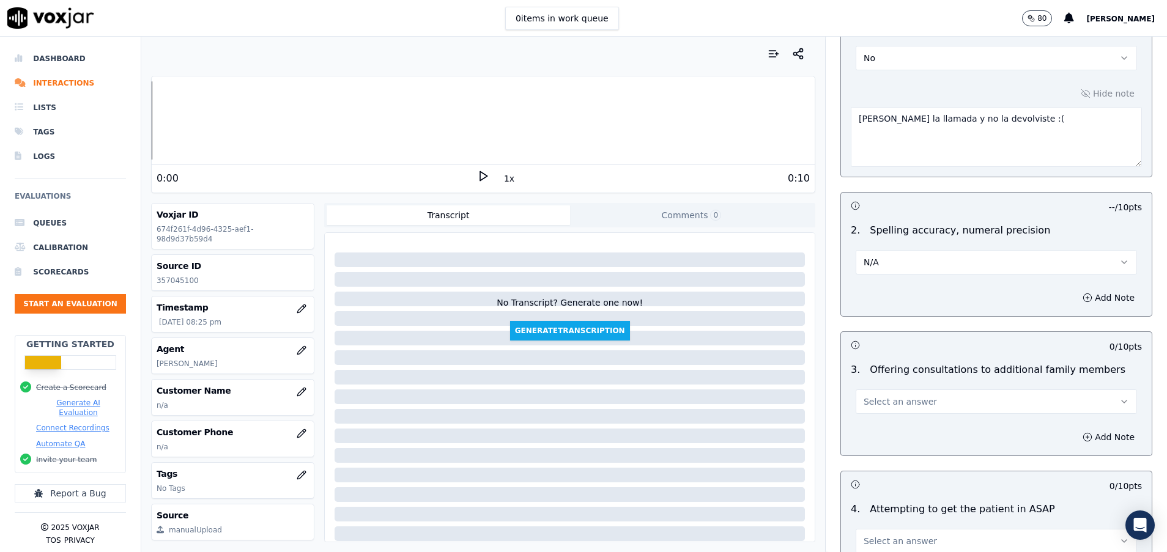
click at [903, 404] on span "Select an answer" at bounding box center [900, 402] width 73 height 12
click at [900, 461] on div "N/A" at bounding box center [966, 469] width 252 height 20
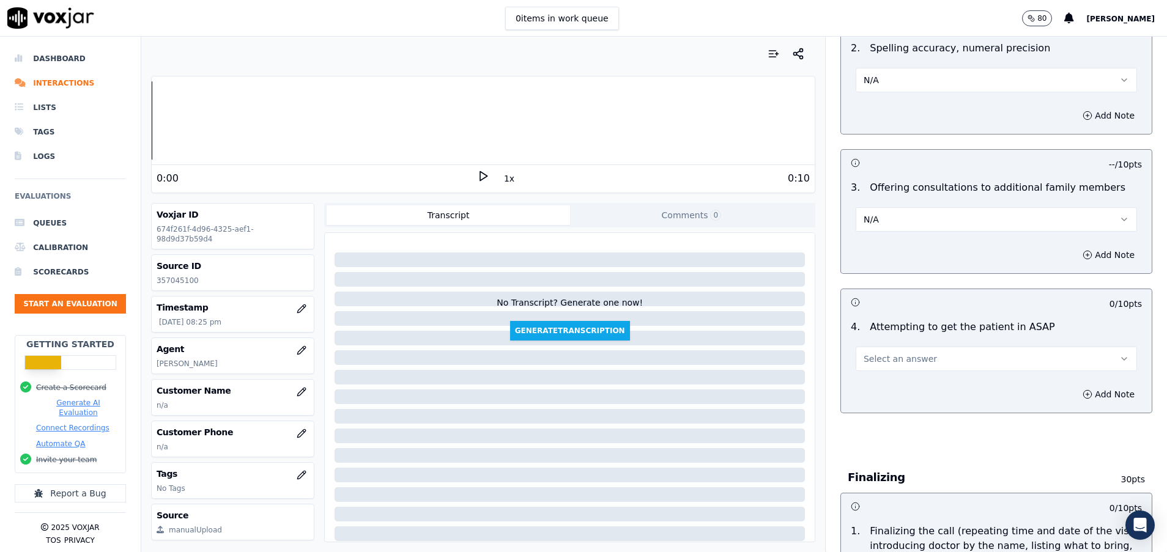
scroll to position [1009, 0]
click at [896, 212] on button "N/A" at bounding box center [996, 218] width 281 height 24
click at [888, 259] on div "No" at bounding box center [966, 266] width 252 height 20
click at [889, 219] on button "No" at bounding box center [996, 218] width 281 height 24
click at [888, 286] on div "N/A" at bounding box center [966, 285] width 252 height 20
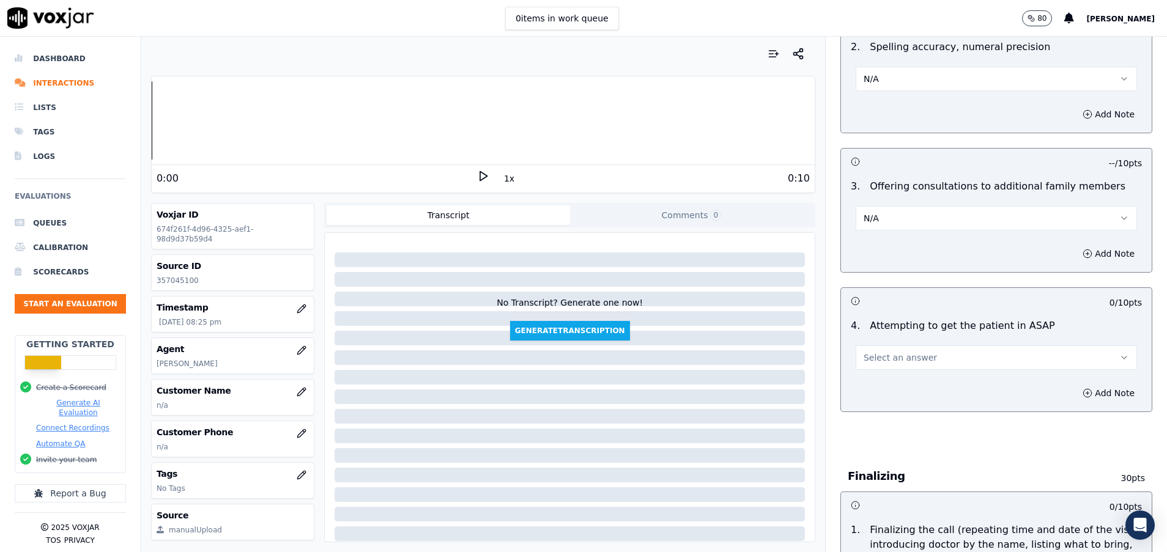
click at [889, 356] on span "Select an answer" at bounding box center [900, 358] width 73 height 12
click at [890, 406] on div "No" at bounding box center [966, 405] width 252 height 20
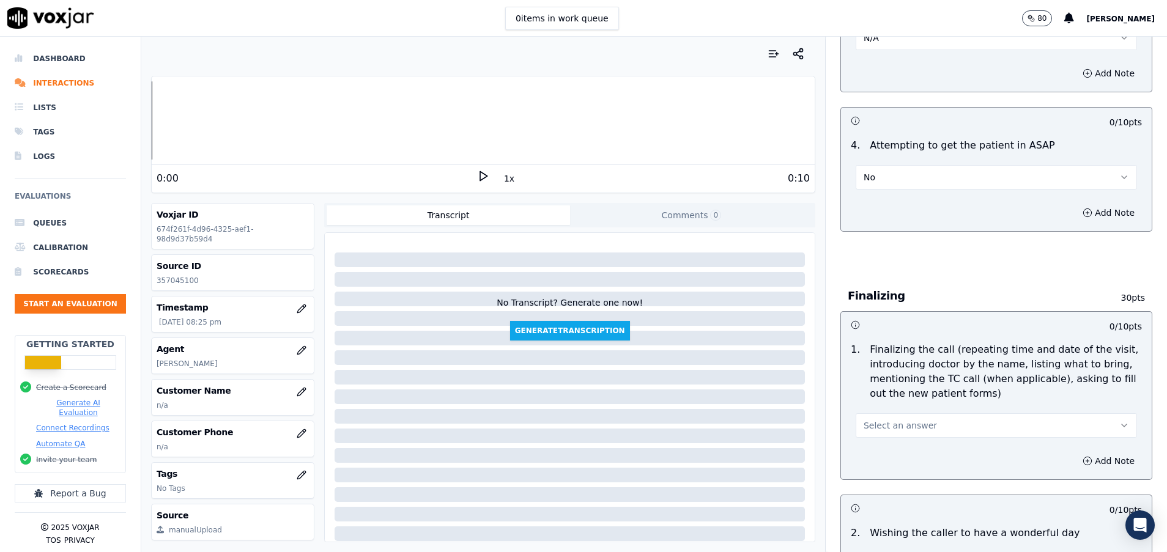
scroll to position [1193, 0]
click at [1075, 204] on button "Add Note" at bounding box center [1108, 209] width 67 height 17
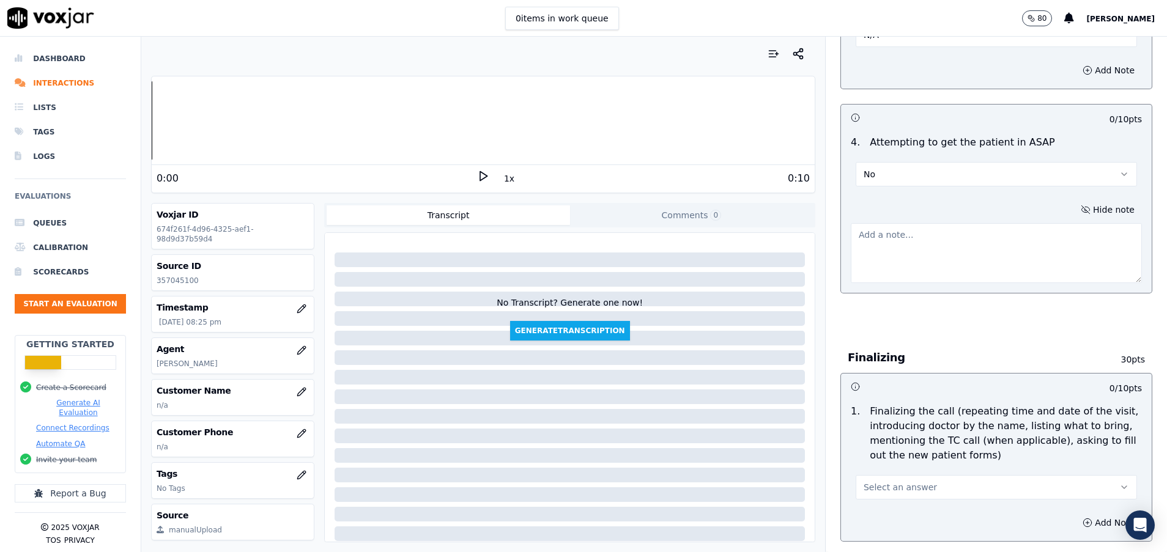
click at [929, 253] on textarea at bounding box center [996, 253] width 291 height 60
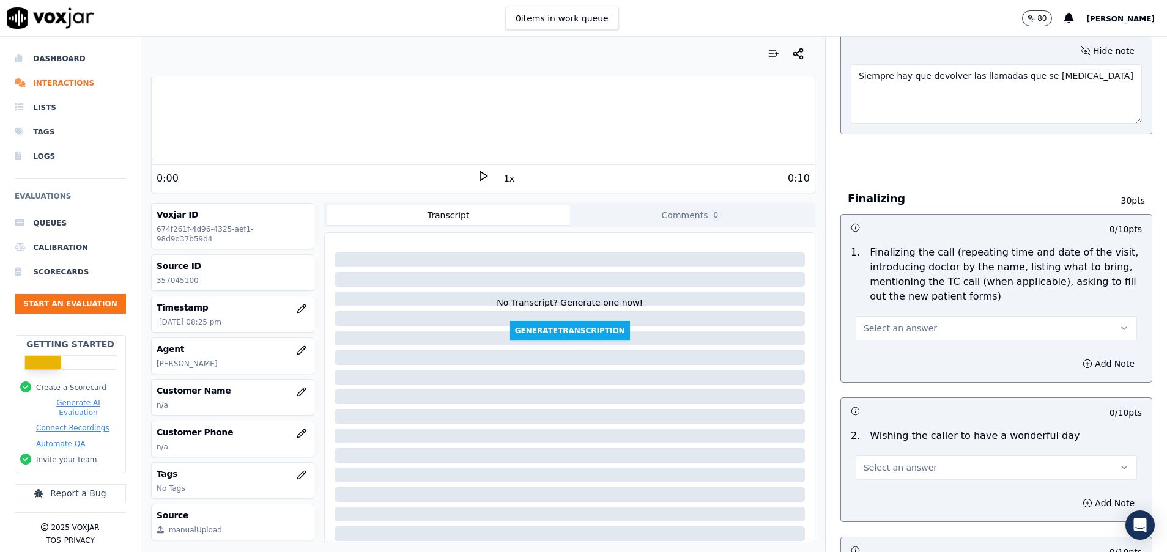
scroll to position [1376, 0]
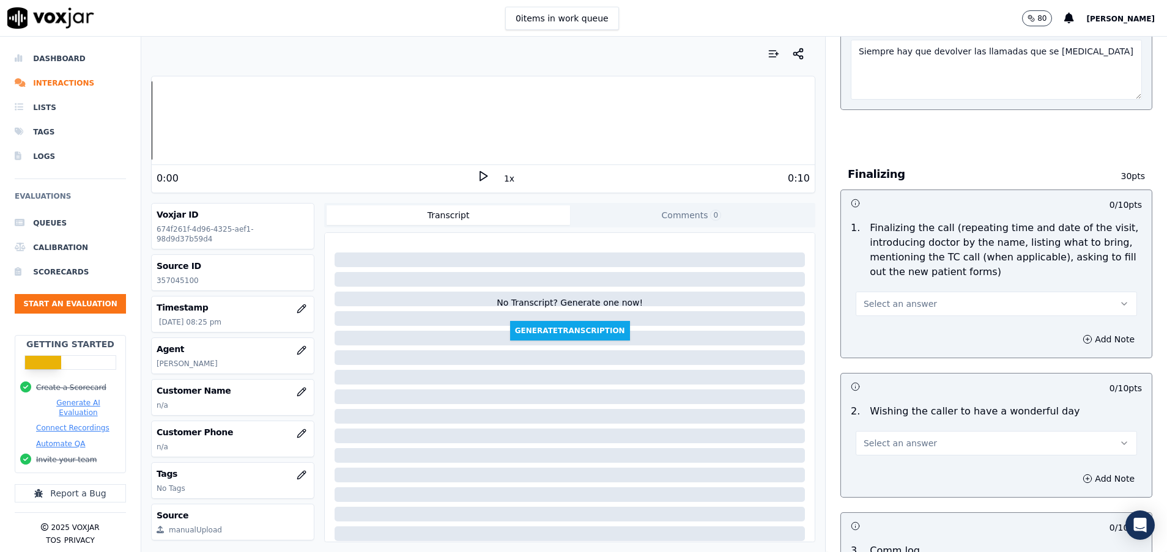
type textarea "Siempre hay que devolver las llamadas que se [MEDICAL_DATA]"
click at [893, 307] on span "Select an answer" at bounding box center [900, 304] width 73 height 12
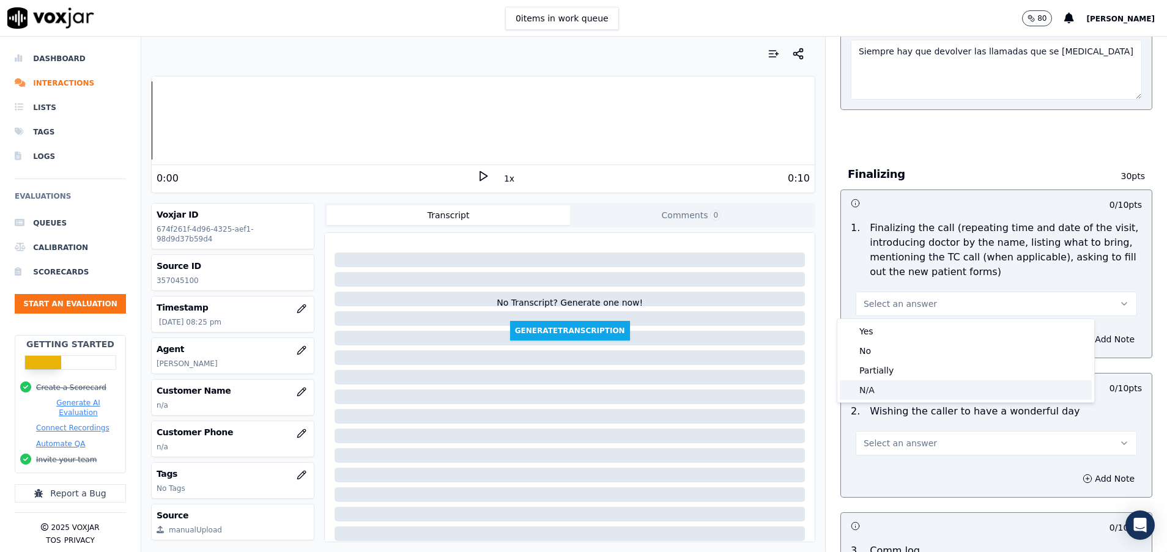
click at [886, 395] on div "N/A" at bounding box center [966, 390] width 252 height 20
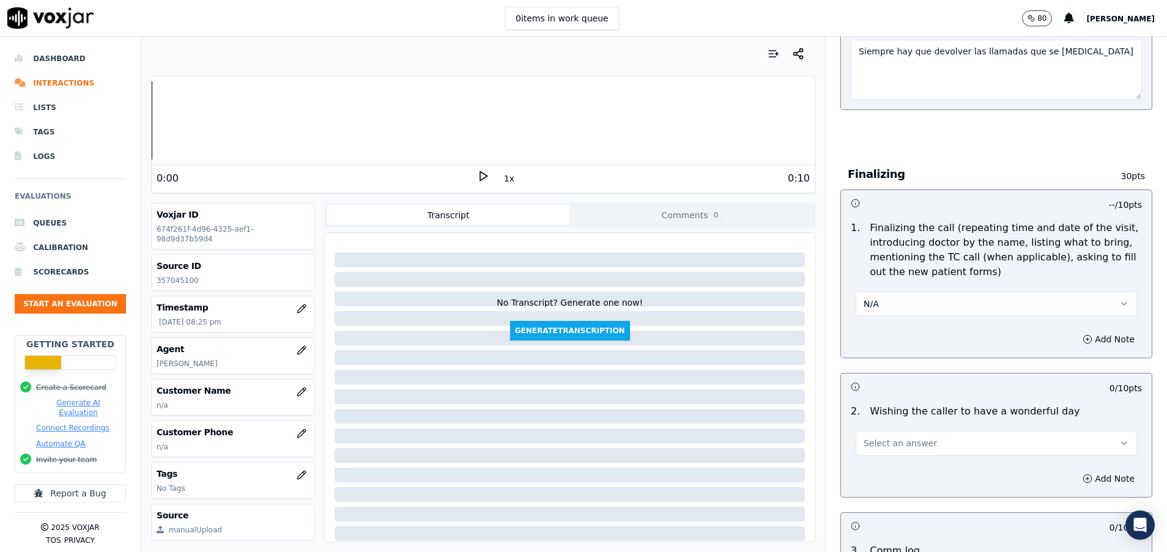
scroll to position [1560, 0]
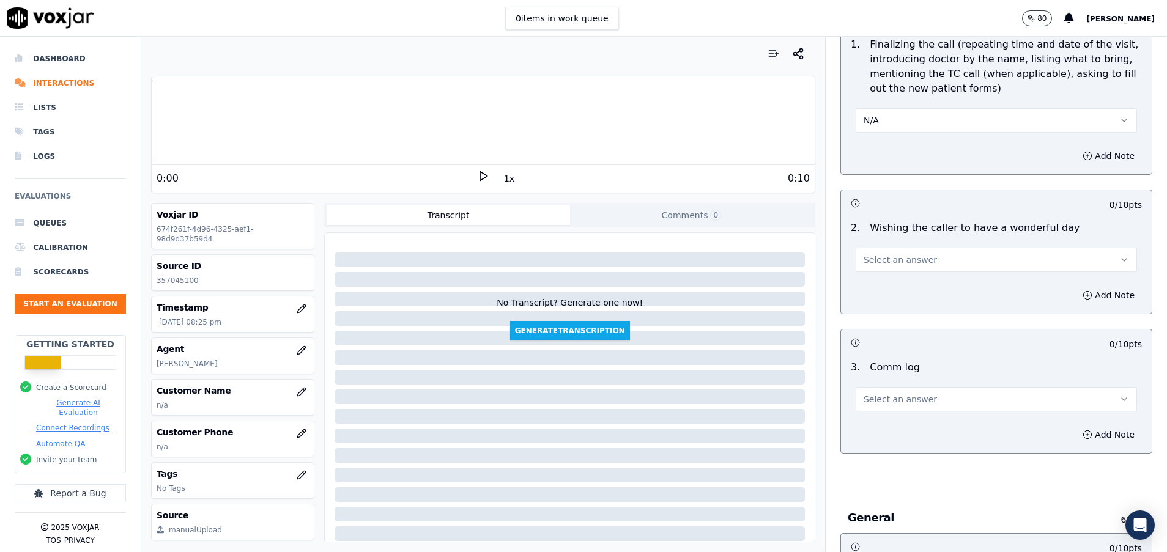
click at [883, 257] on span "Select an answer" at bounding box center [900, 260] width 73 height 12
click at [883, 329] on div "N/A" at bounding box center [966, 327] width 252 height 20
click at [880, 398] on span "Select an answer" at bounding box center [900, 399] width 73 height 12
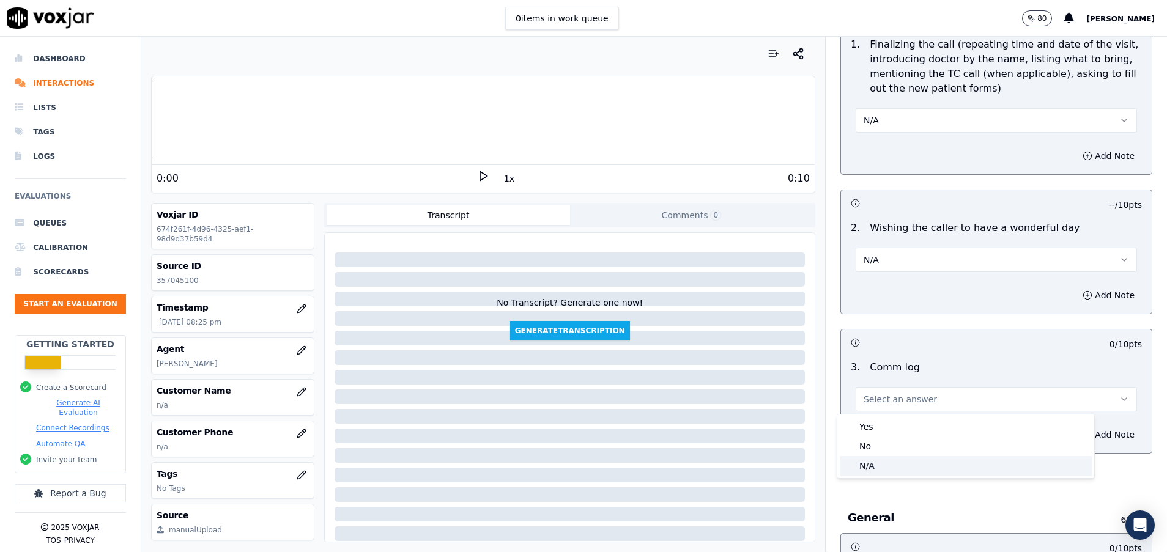
click at [875, 461] on div "N/A" at bounding box center [966, 466] width 252 height 20
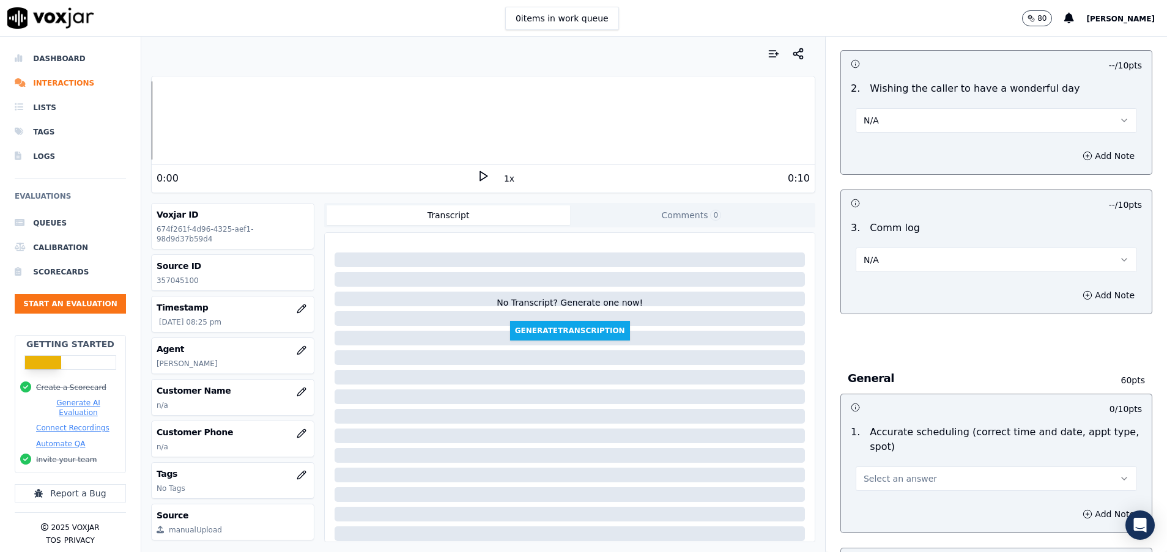
scroll to position [1743, 0]
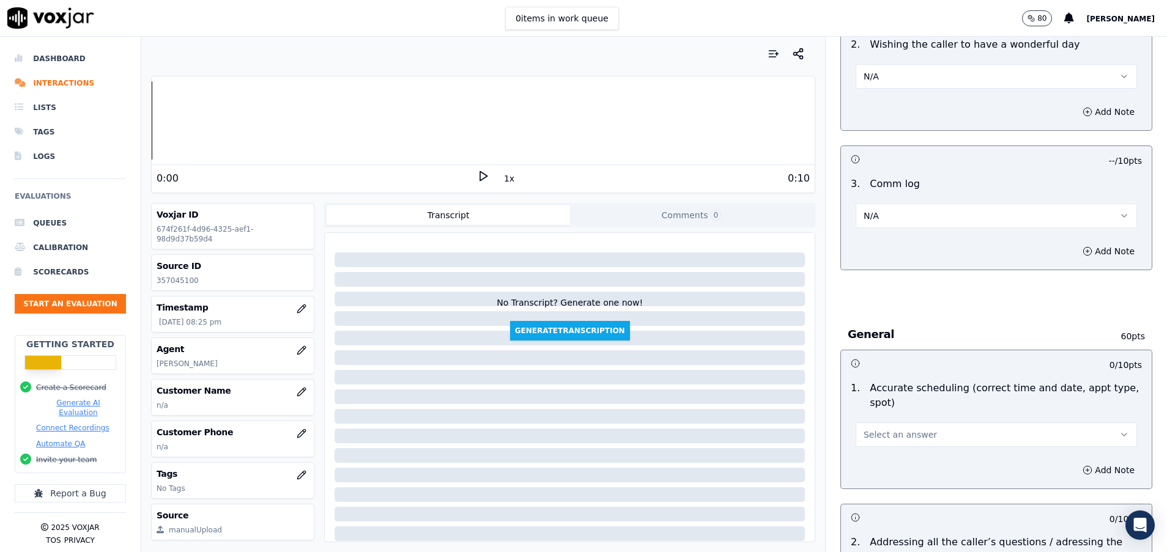
click at [883, 438] on span "Select an answer" at bounding box center [900, 435] width 73 height 12
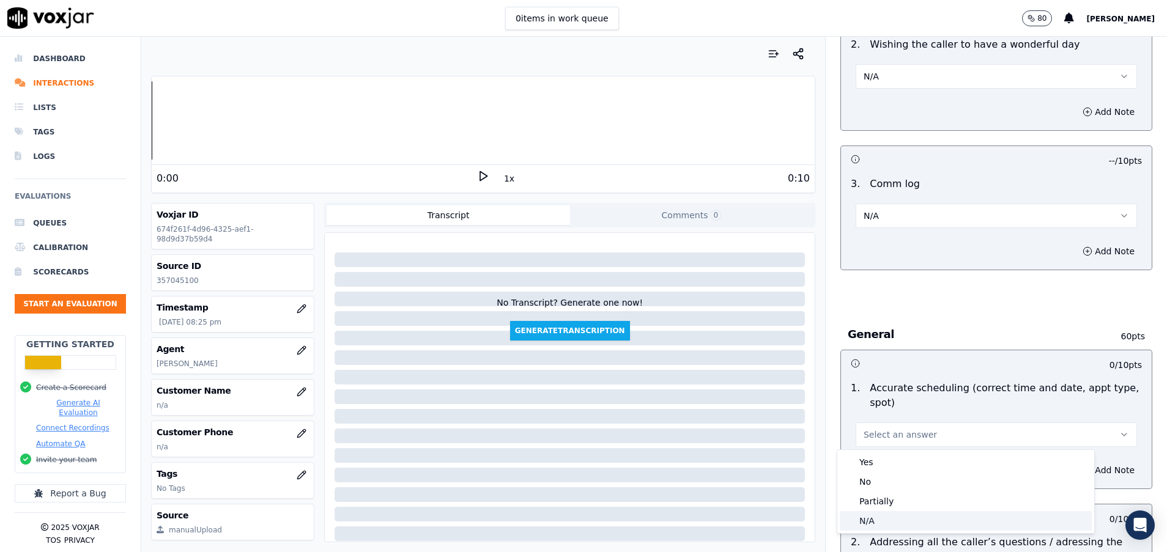
click at [856, 514] on div "N/A" at bounding box center [966, 521] width 252 height 20
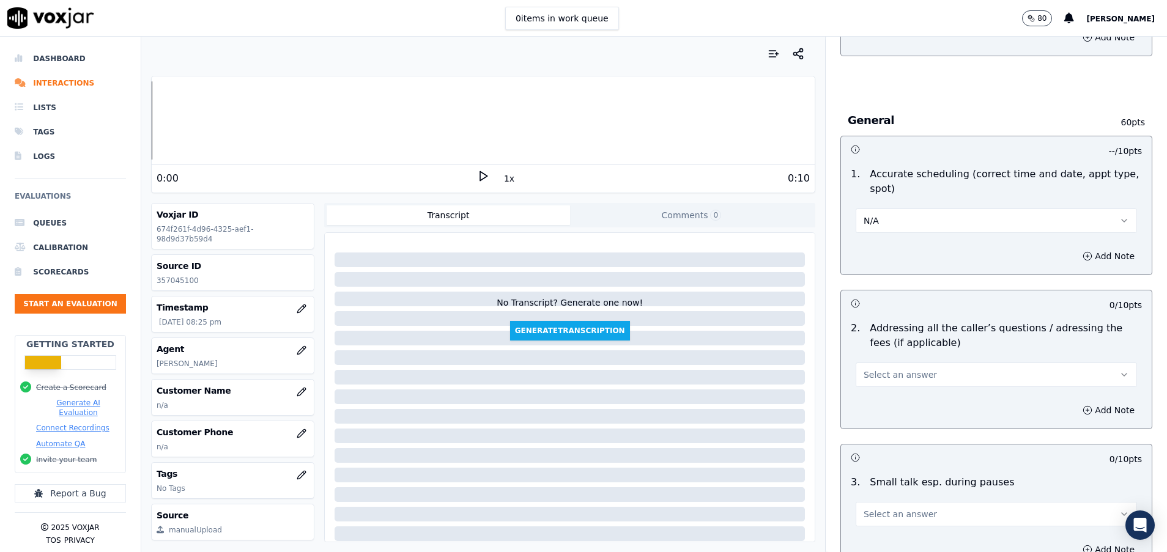
scroll to position [2019, 0]
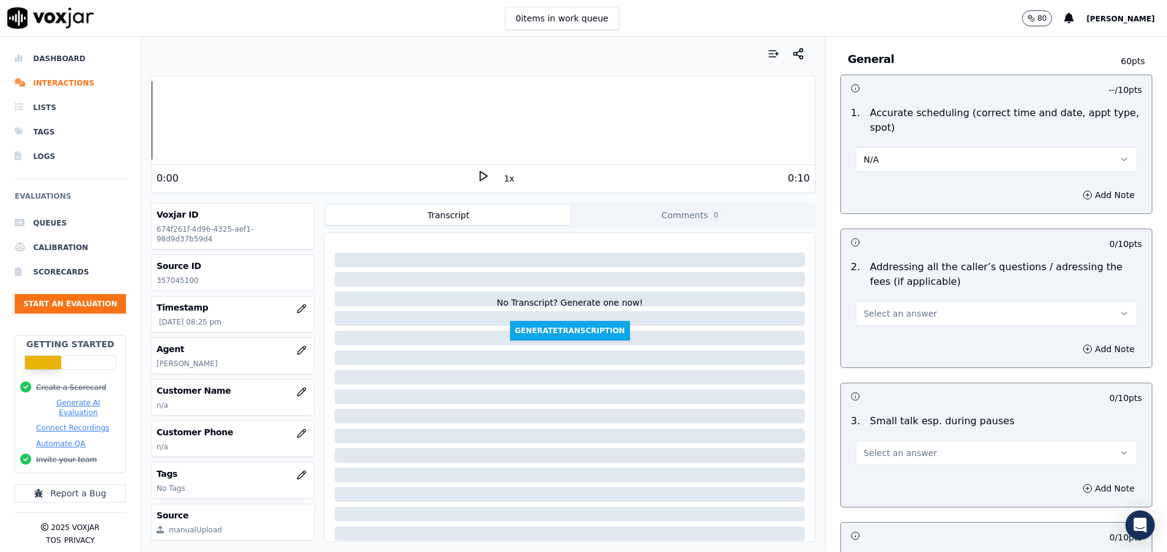
click at [887, 312] on span "Select an answer" at bounding box center [900, 314] width 73 height 12
click at [885, 344] on div "Yes" at bounding box center [966, 342] width 252 height 20
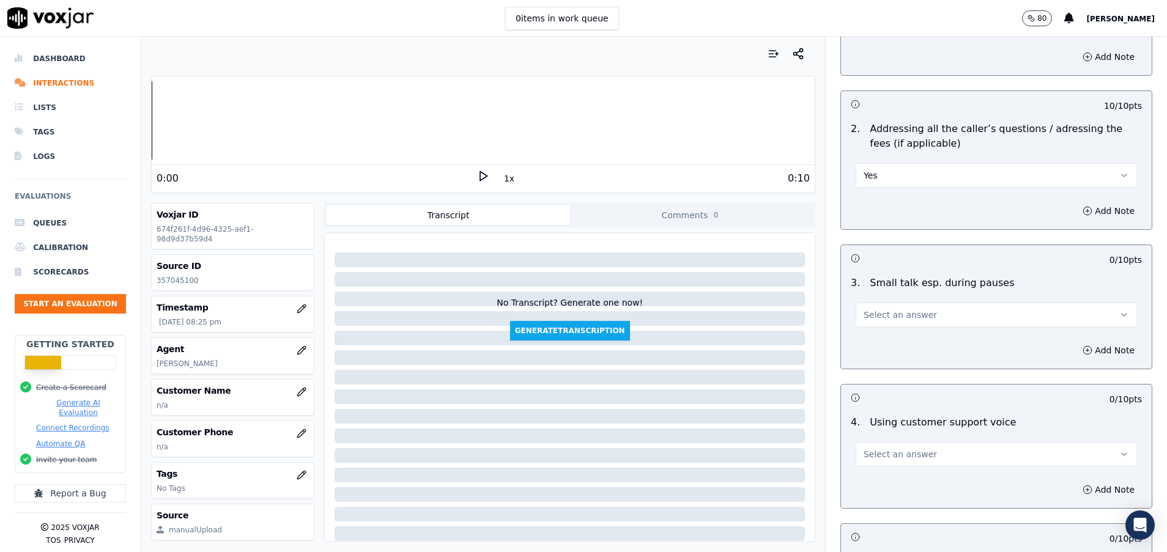
scroll to position [2202, 0]
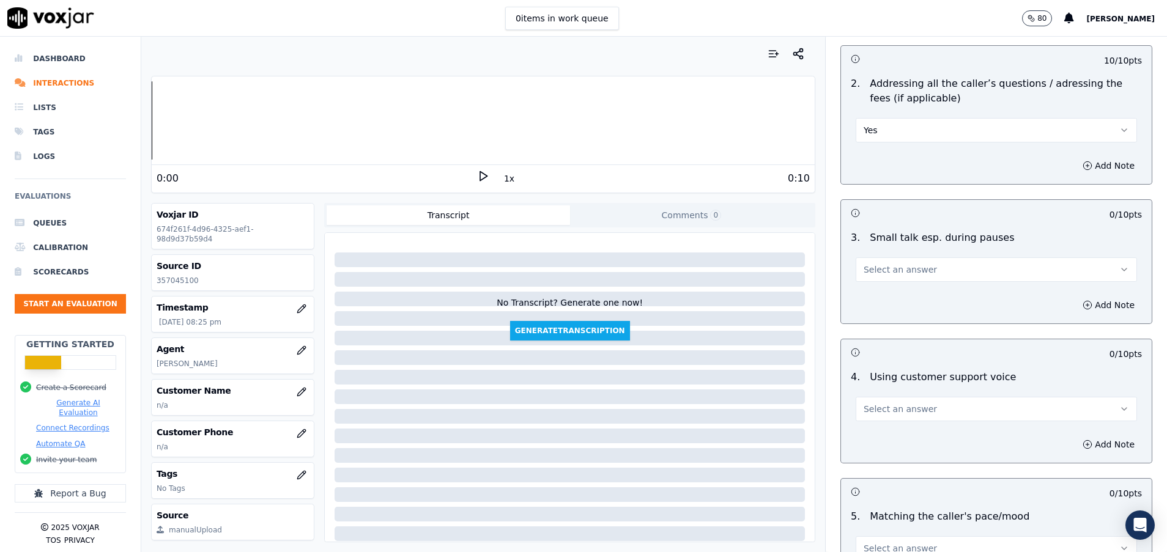
click at [889, 267] on span "Select an answer" at bounding box center [900, 270] width 73 height 12
click at [889, 294] on div "Yes" at bounding box center [966, 297] width 252 height 20
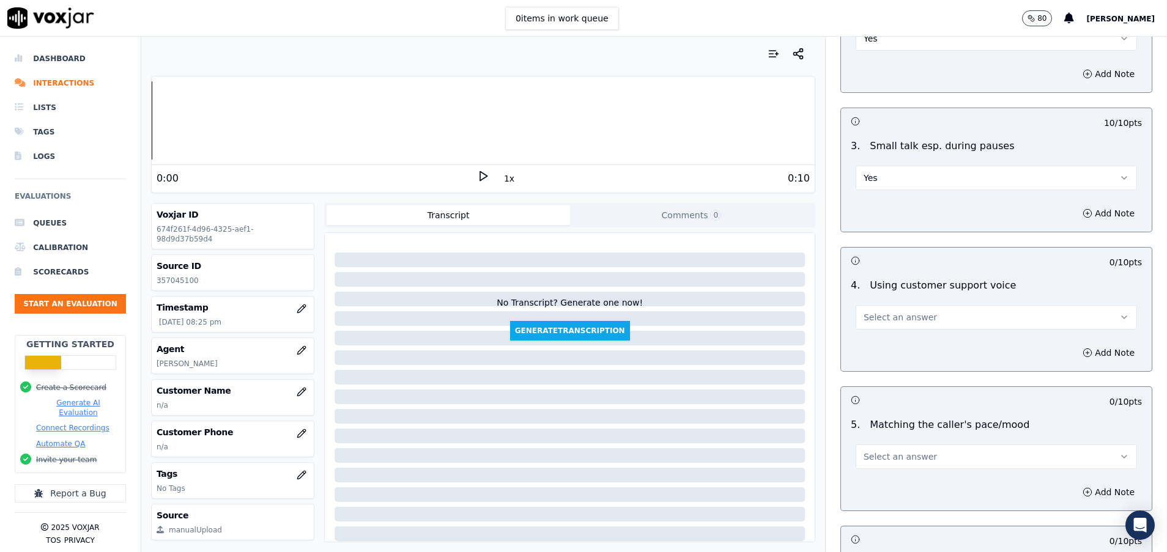
scroll to position [2386, 0]
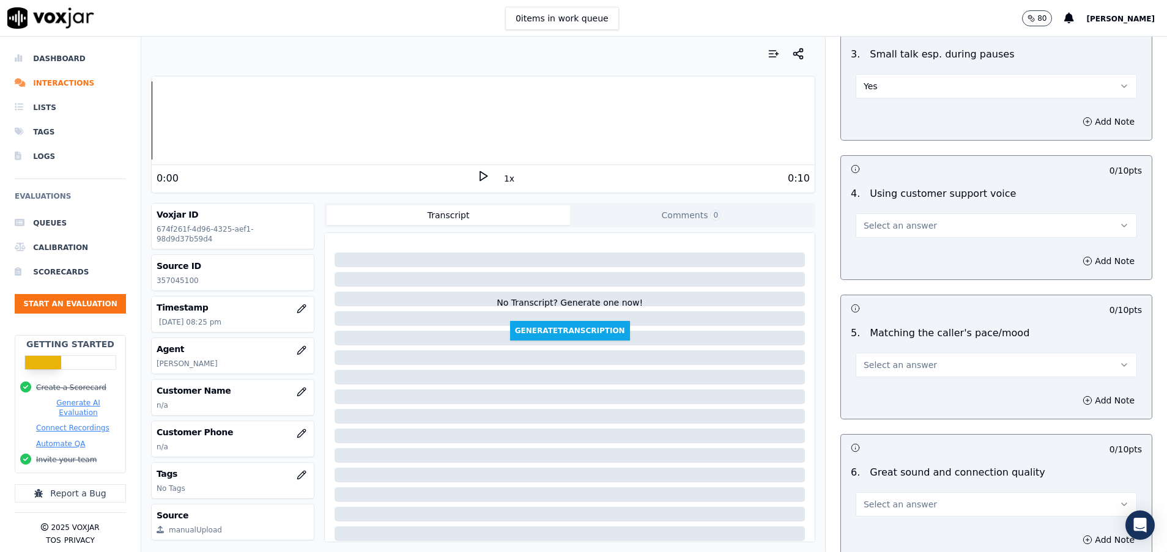
click at [917, 226] on button "Select an answer" at bounding box center [996, 225] width 281 height 24
click at [906, 250] on div "Yes" at bounding box center [966, 253] width 252 height 20
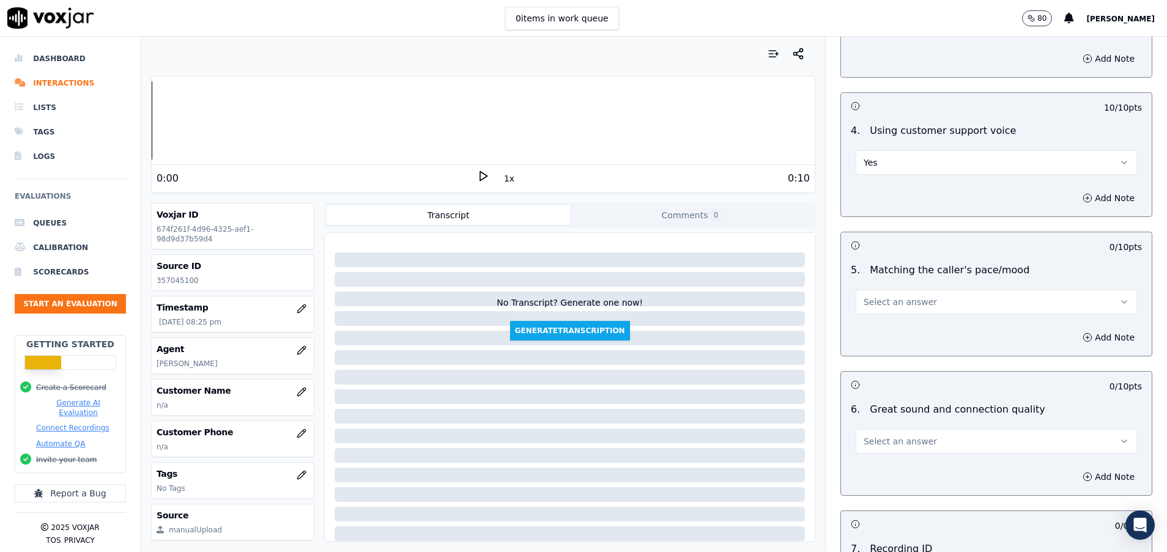
scroll to position [2477, 0]
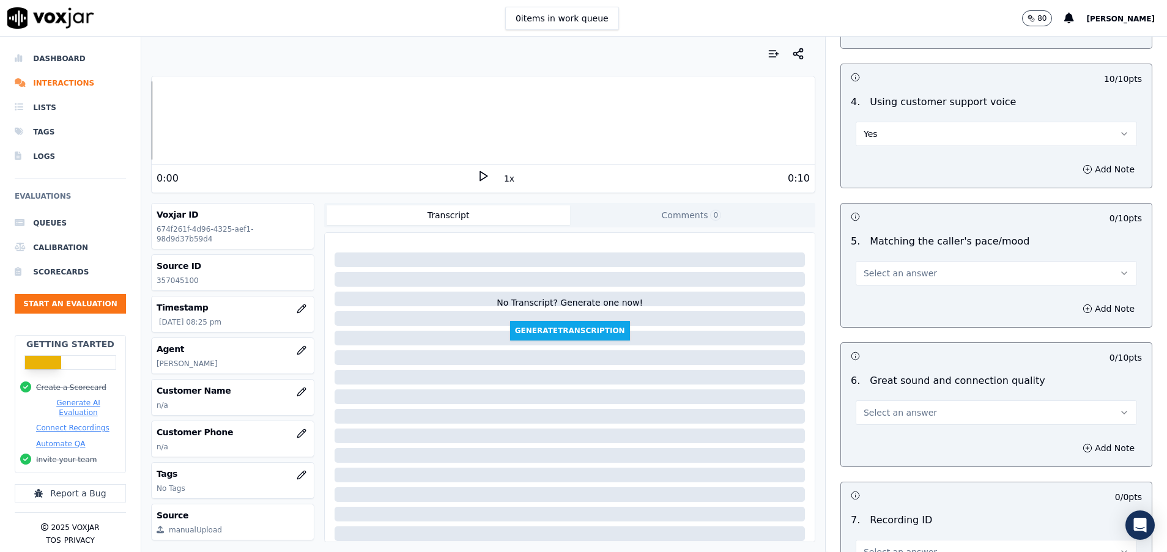
click at [897, 269] on span "Select an answer" at bounding box center [900, 273] width 73 height 12
click at [897, 305] on div "Yes" at bounding box center [966, 301] width 252 height 20
click at [900, 411] on span "Select an answer" at bounding box center [900, 413] width 73 height 12
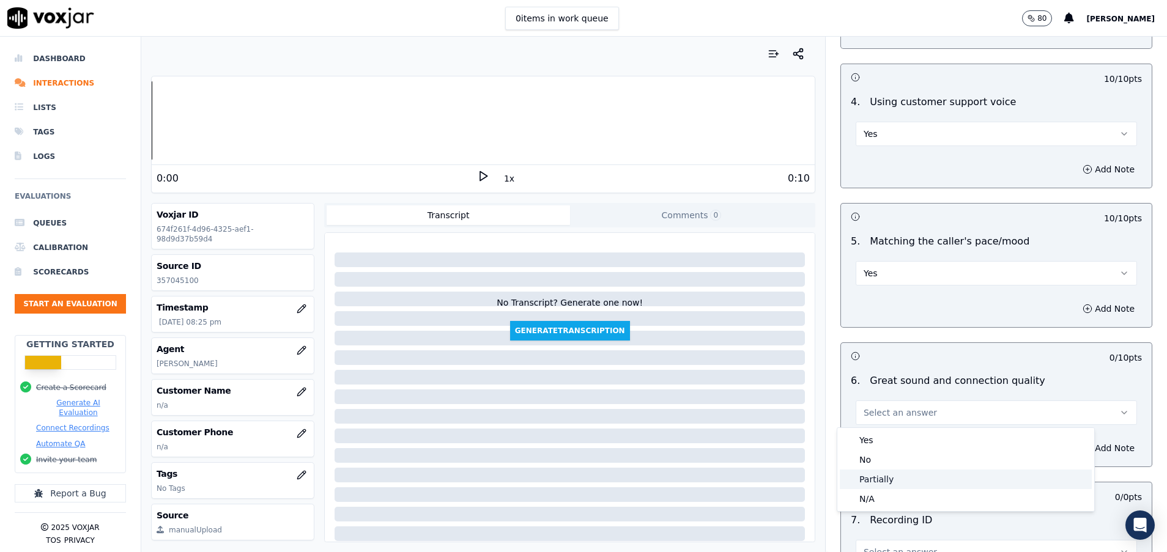
click at [893, 477] on div "Partially" at bounding box center [966, 480] width 252 height 20
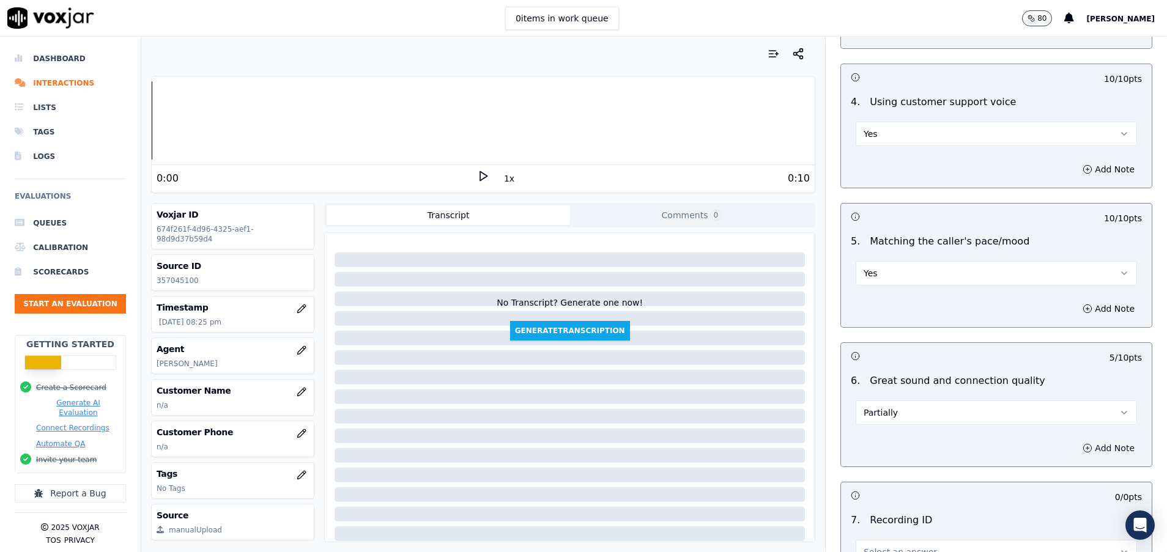
click at [1075, 455] on button "Add Note" at bounding box center [1108, 448] width 67 height 17
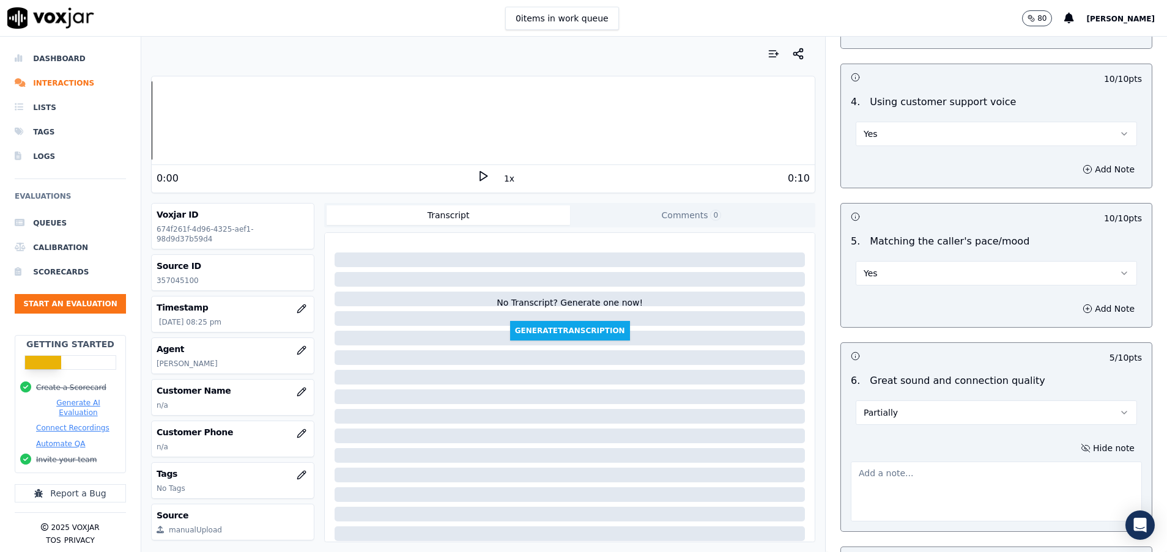
click at [914, 483] on textarea at bounding box center [996, 492] width 291 height 60
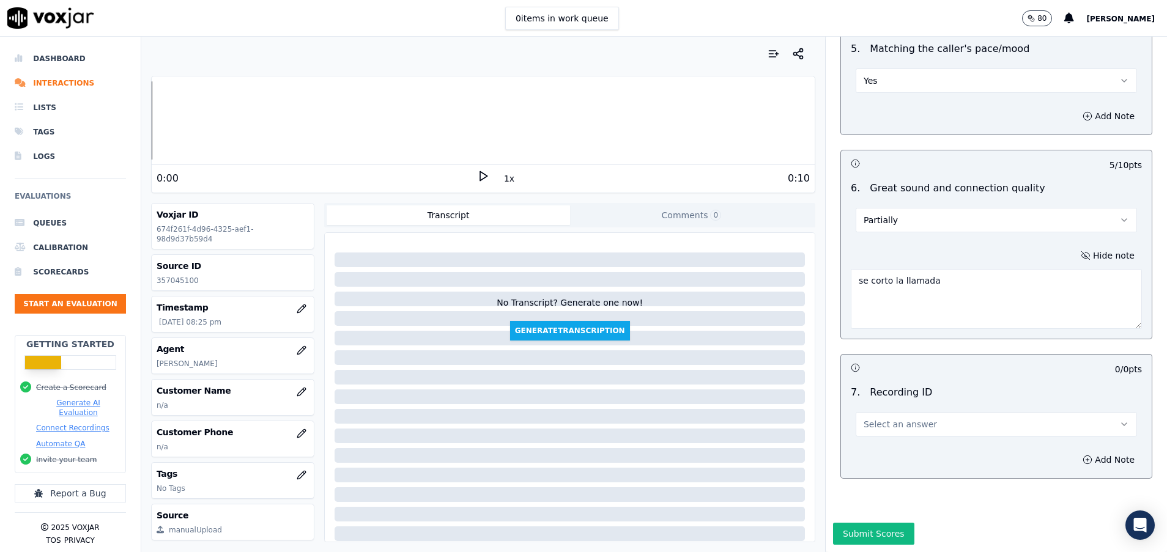
scroll to position [2712, 0]
type textarea "se corto la llamada"
click at [948, 412] on button "Select an answer" at bounding box center [996, 424] width 281 height 24
click at [895, 408] on div "N/A" at bounding box center [966, 417] width 252 height 20
click at [859, 523] on button "Submit Scores" at bounding box center [873, 534] width 81 height 22
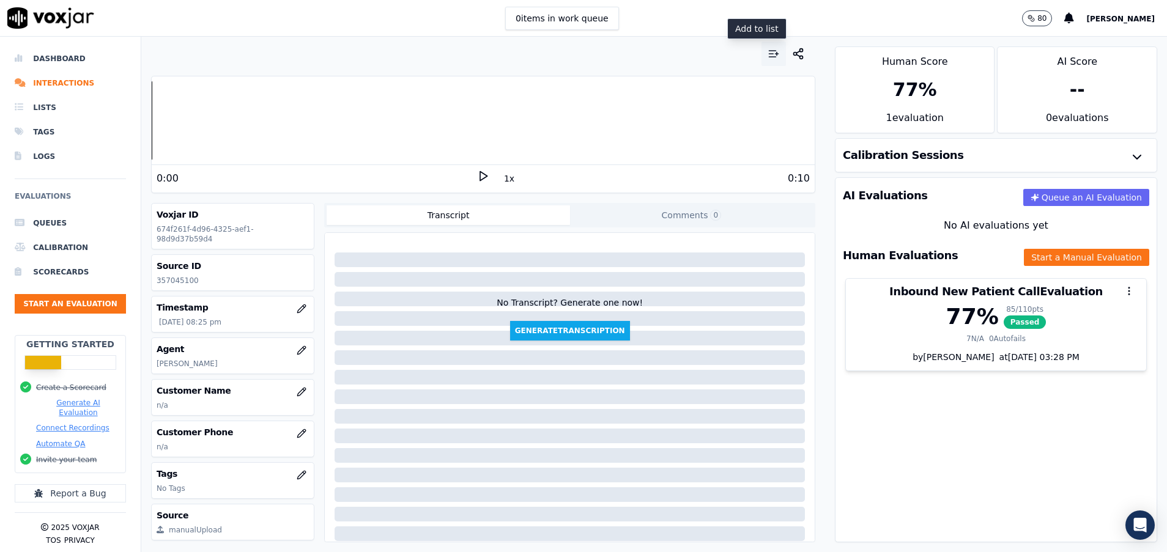
click at [775, 54] on icon "button" at bounding box center [776, 54] width 3 height 0
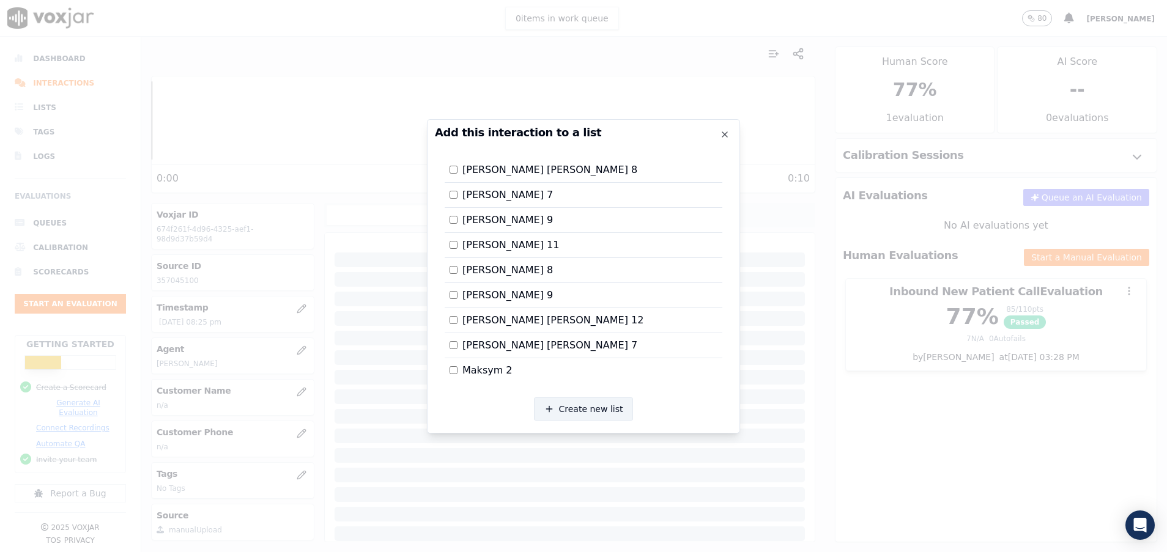
click at [612, 415] on button "Create new list" at bounding box center [584, 409] width 100 height 23
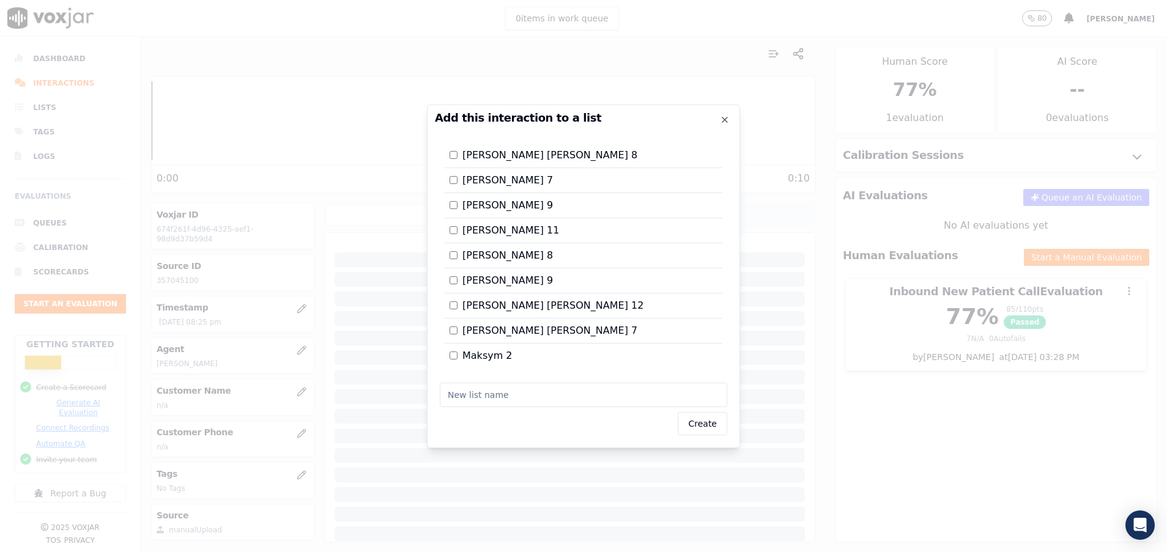
click at [546, 394] on input "text" at bounding box center [583, 395] width 287 height 24
type input "[PERSON_NAME] 14"
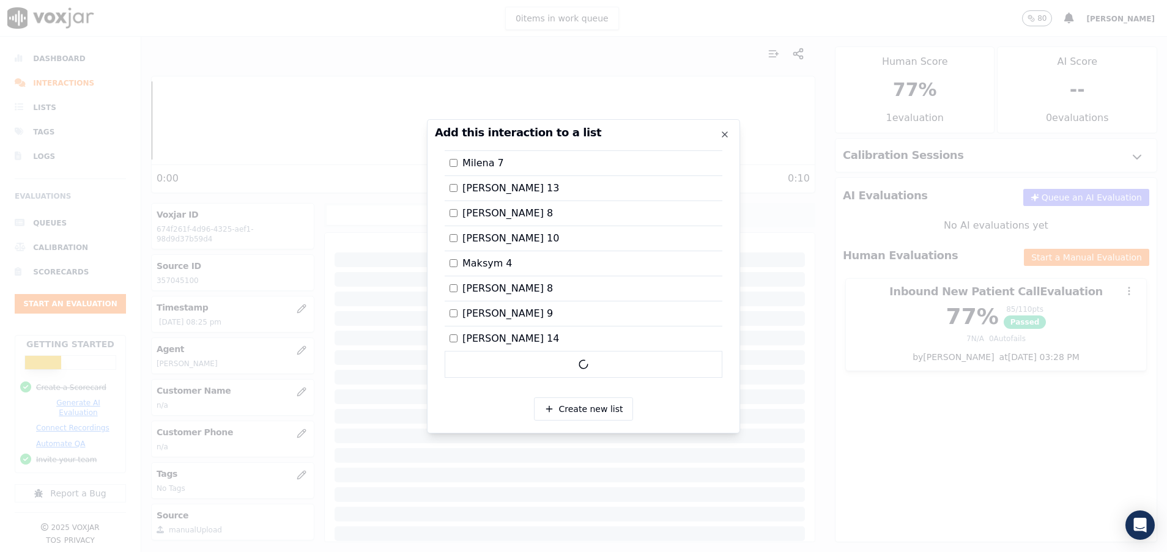
scroll to position [352, 0]
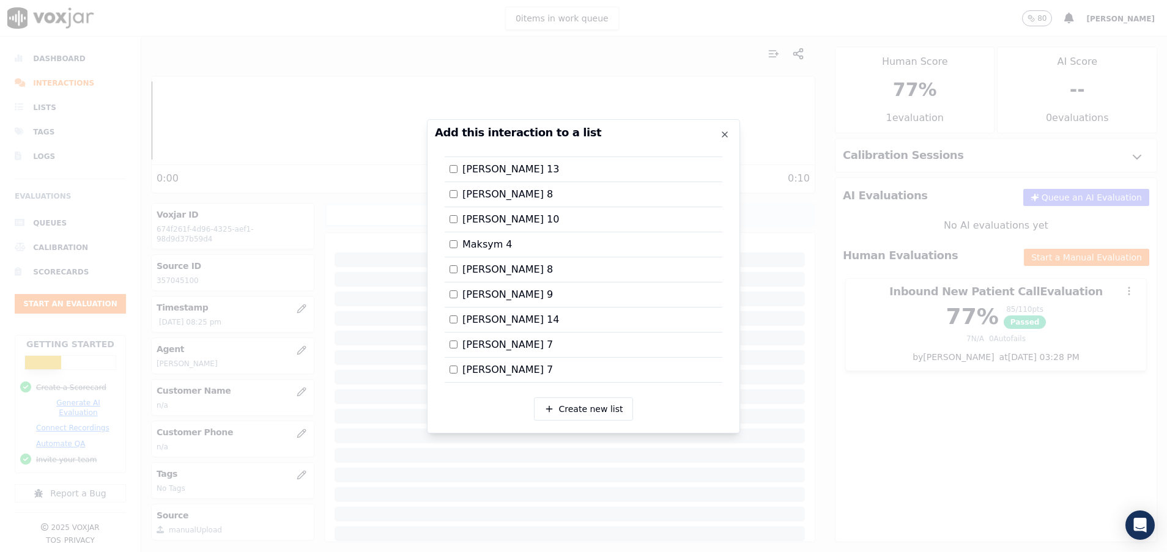
click at [814, 221] on div at bounding box center [583, 276] width 1167 height 552
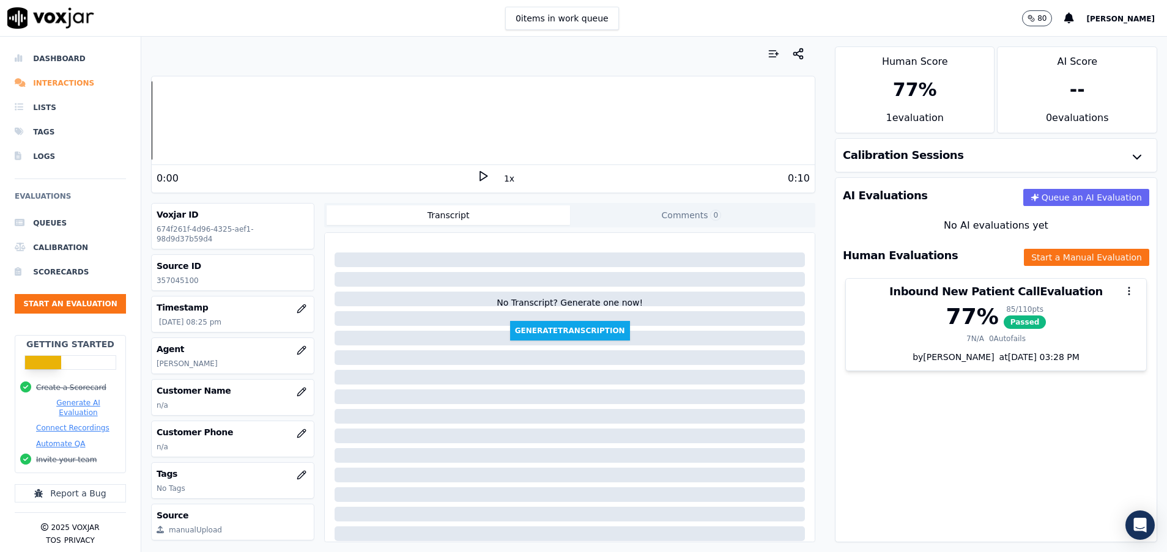
click at [80, 78] on li "Interactions" at bounding box center [70, 83] width 111 height 24
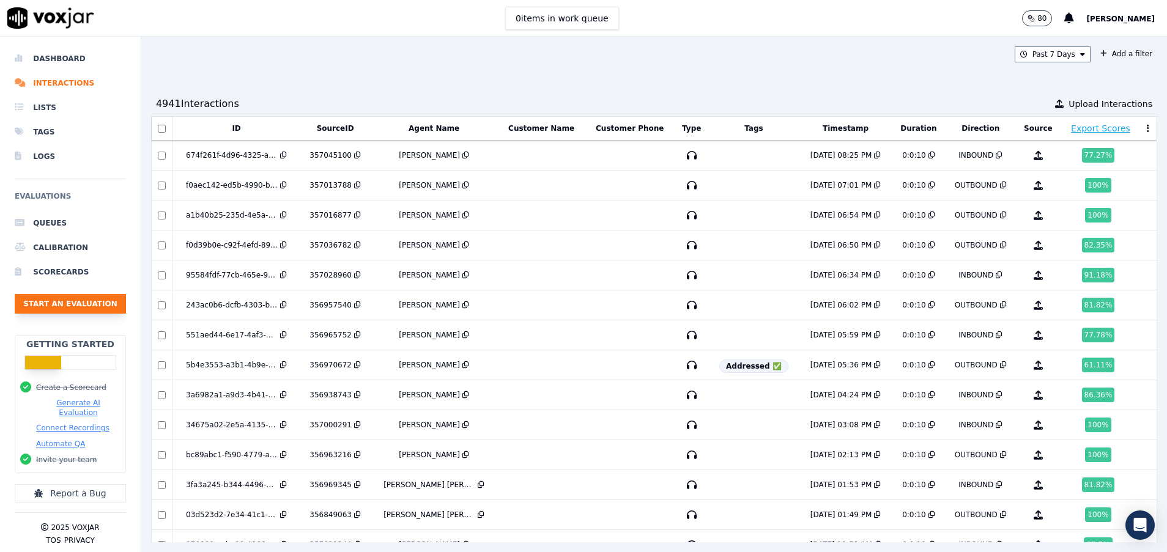
click at [107, 296] on button "Start an Evaluation" at bounding box center [70, 304] width 111 height 20
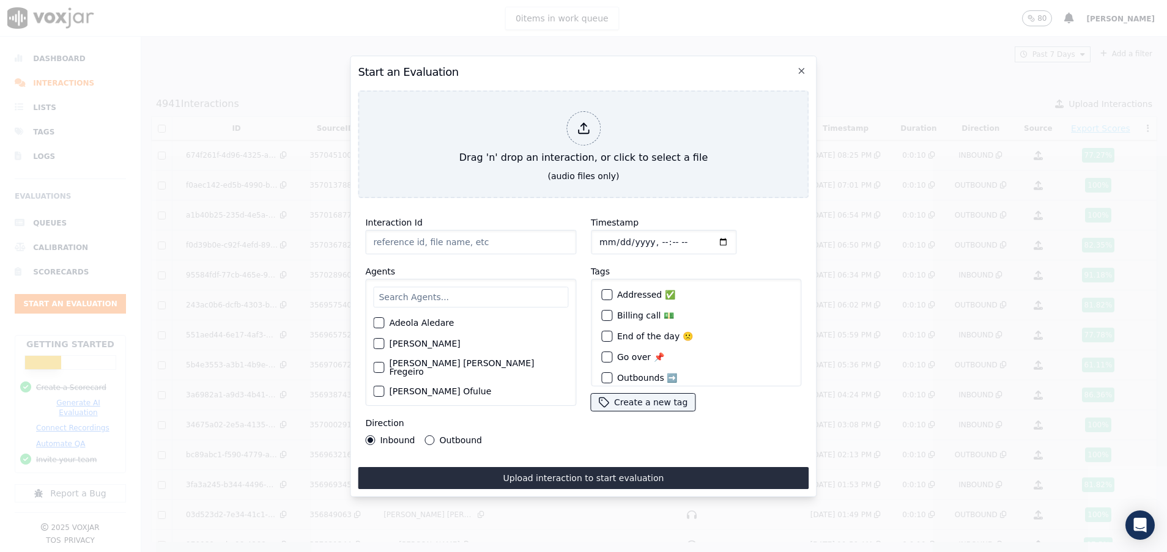
paste input "357015553"
type input "357015553"
click at [435, 287] on input "text" at bounding box center [470, 297] width 195 height 21
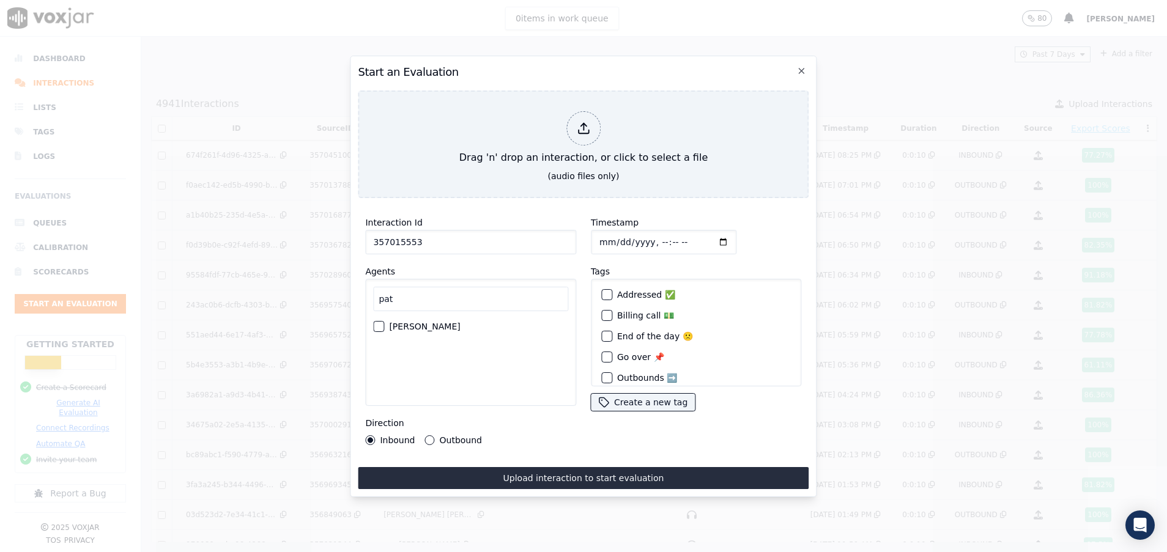
type input "pat"
click at [379, 322] on div "button" at bounding box center [378, 326] width 9 height 9
click at [429, 436] on button "Outbound" at bounding box center [430, 441] width 10 height 10
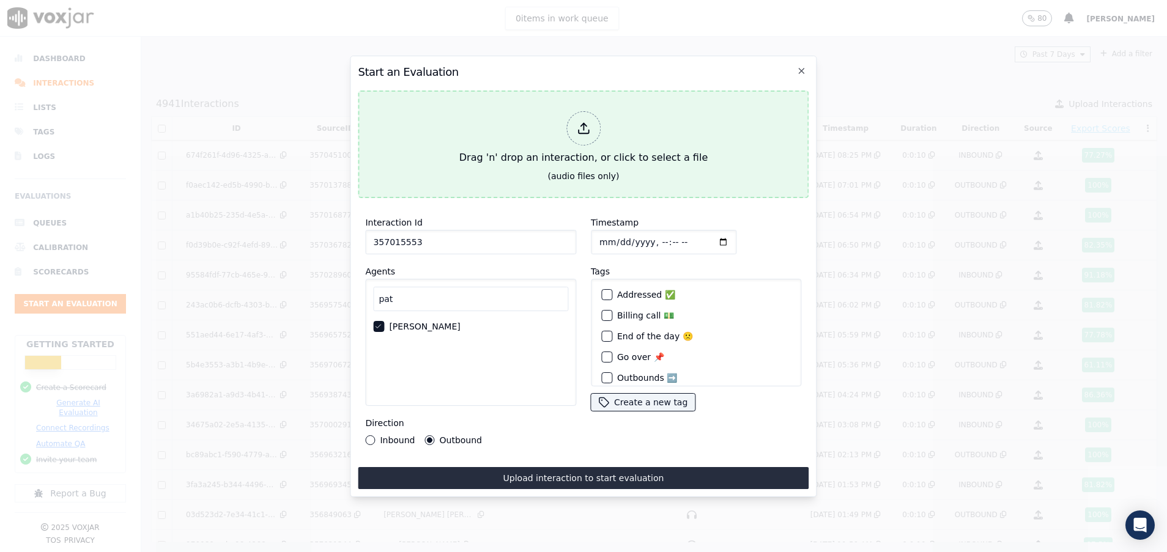
click at [510, 150] on div "Drag 'n' drop an interaction, or click to select a file" at bounding box center [583, 138] width 258 height 64
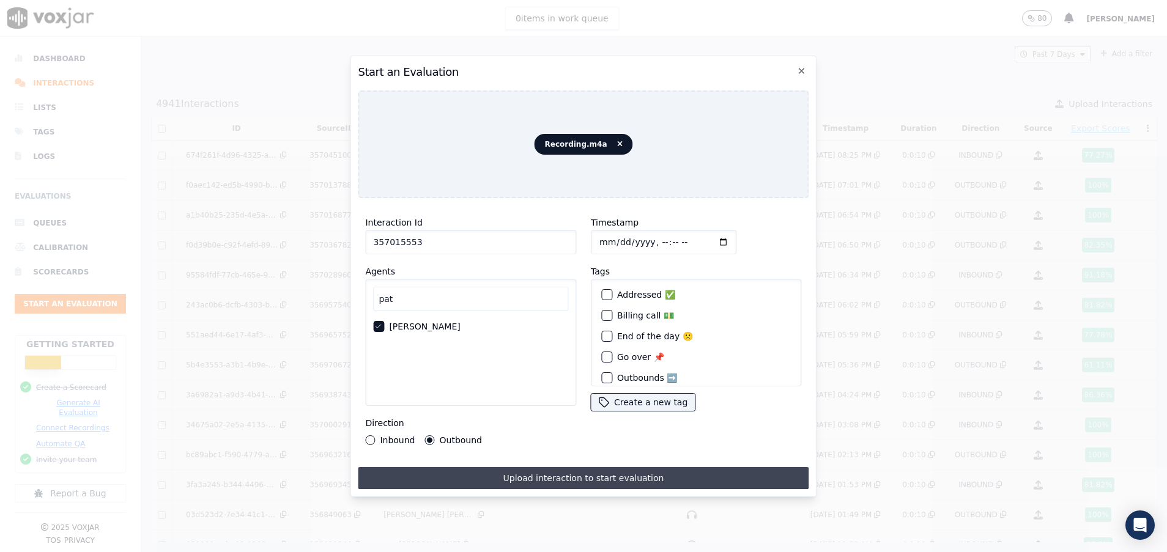
click at [551, 470] on button "Upload interaction to start evaluation" at bounding box center [583, 478] width 451 height 22
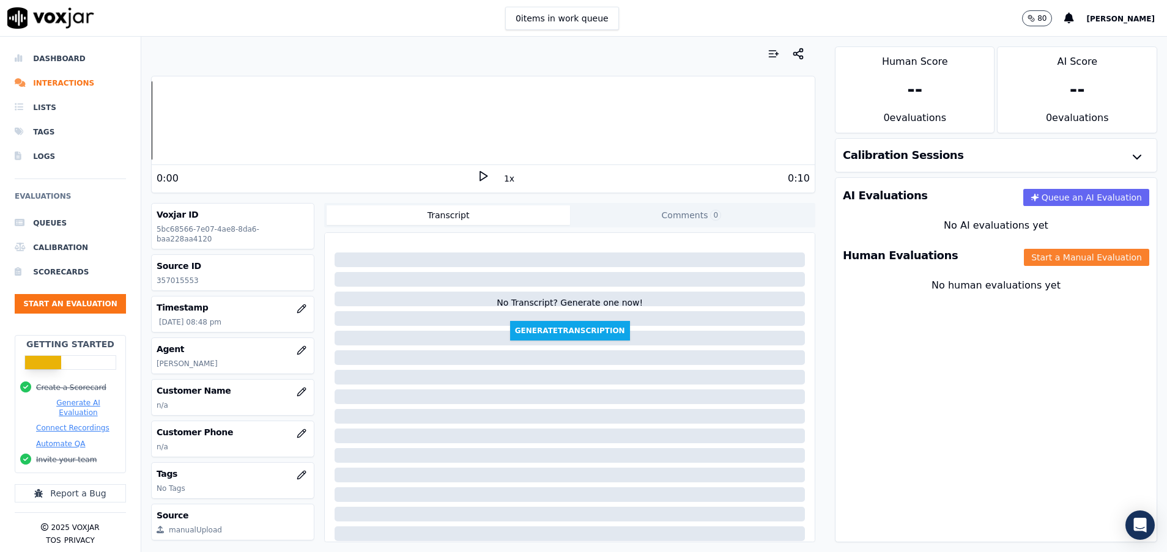
click at [1024, 257] on button "Start a Manual Evaluation" at bounding box center [1086, 257] width 125 height 17
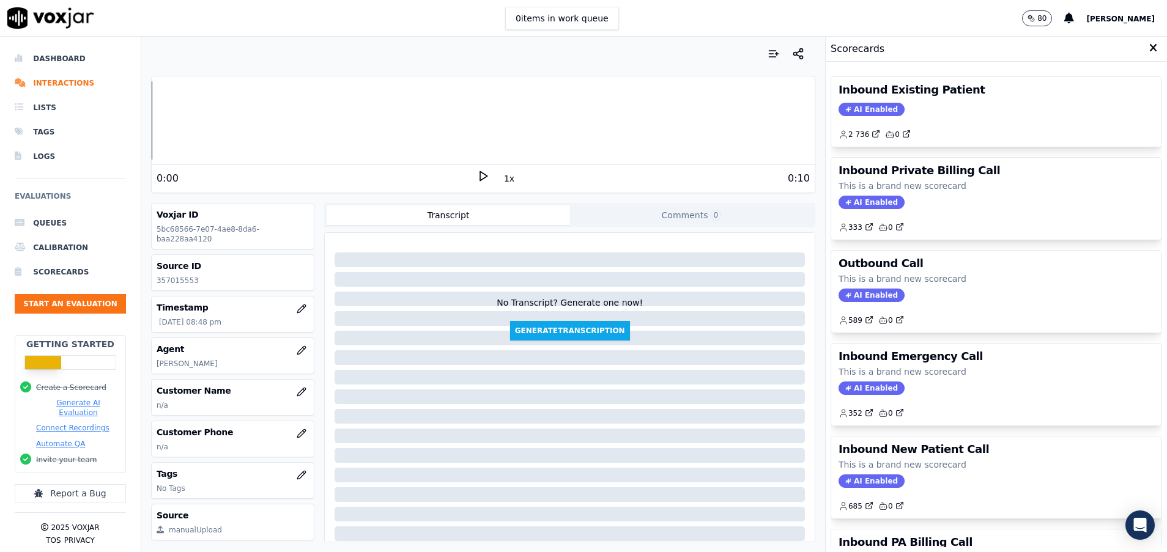
click at [919, 267] on h3 "Outbound Call" at bounding box center [997, 263] width 316 height 11
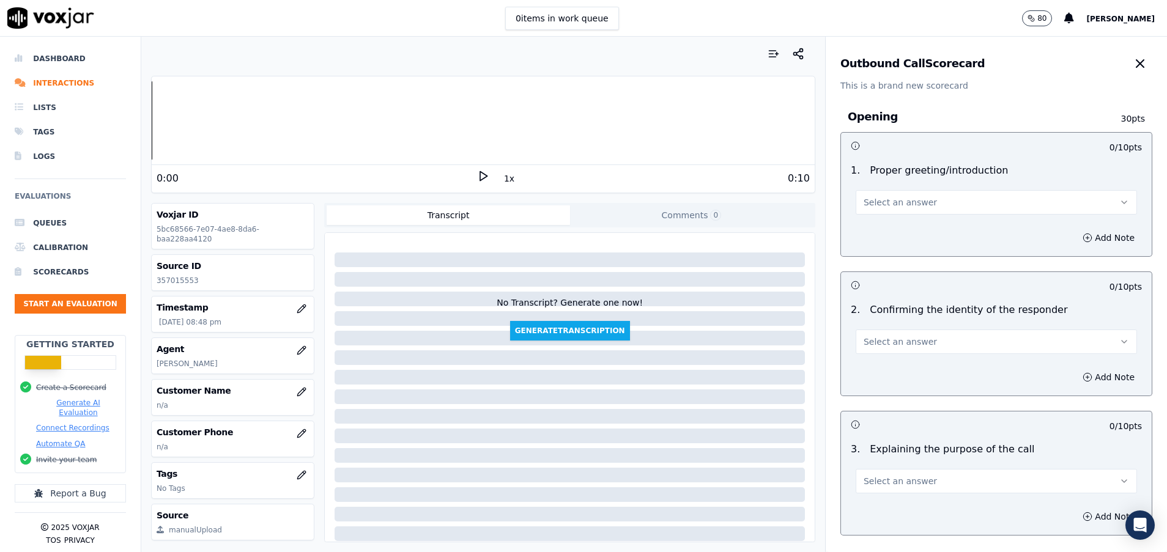
click at [896, 196] on button "Select an answer" at bounding box center [996, 202] width 281 height 24
click at [904, 228] on div "Yes" at bounding box center [966, 230] width 252 height 20
click at [906, 344] on span "Select an answer" at bounding box center [900, 342] width 73 height 12
click at [894, 366] on div "Yes" at bounding box center [966, 370] width 252 height 20
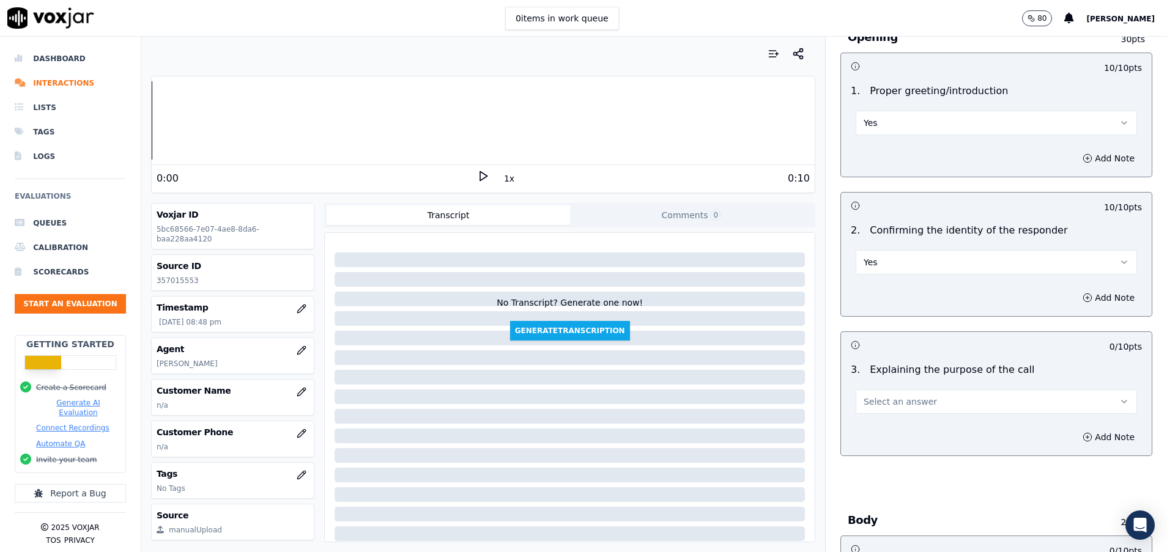
scroll to position [184, 0]
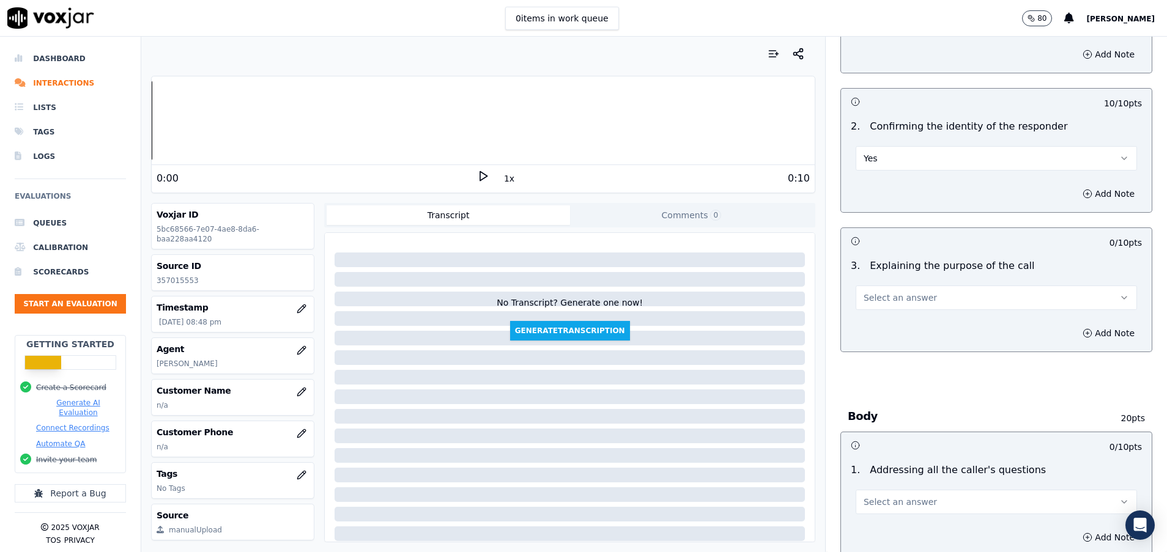
click at [869, 311] on div "3 . Explaining the purpose of the call Select an answer" at bounding box center [996, 284] width 311 height 61
click at [869, 302] on span "Select an answer" at bounding box center [900, 298] width 73 height 12
click at [851, 329] on span at bounding box center [849, 325] width 9 height 9
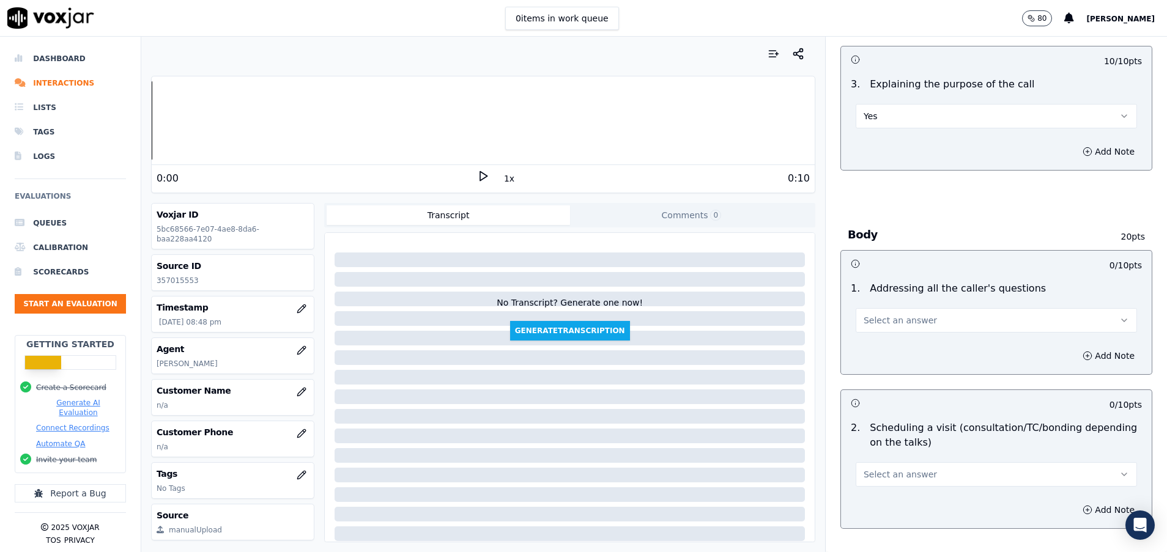
scroll to position [367, 0]
click at [856, 329] on button "Select an answer" at bounding box center [996, 318] width 281 height 24
click at [857, 386] on div "N/A" at bounding box center [966, 386] width 252 height 20
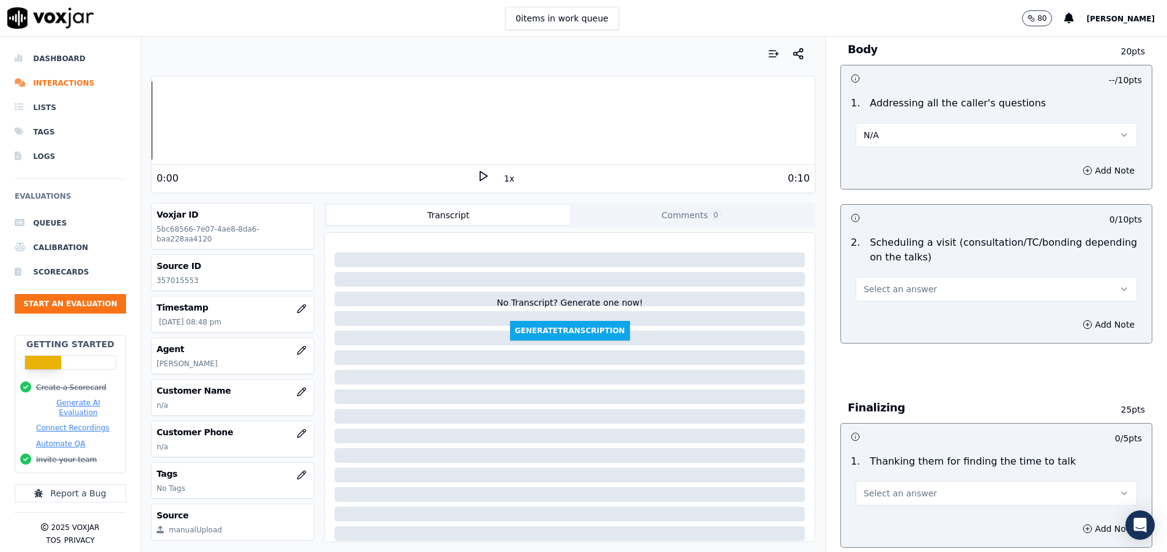
click at [892, 292] on span "Select an answer" at bounding box center [900, 289] width 73 height 12
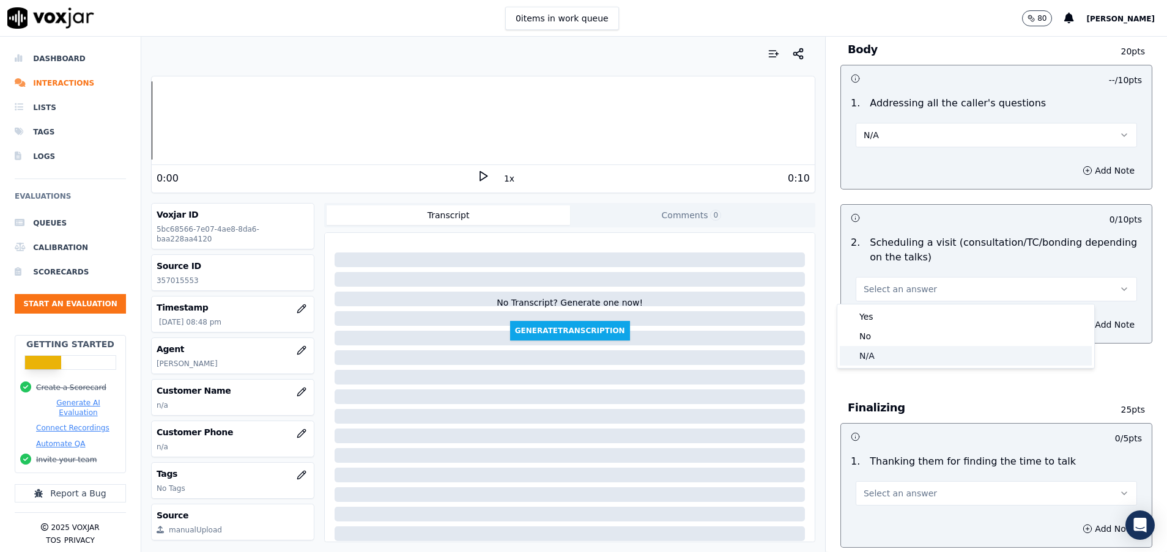
click at [879, 364] on div "N/A" at bounding box center [966, 356] width 252 height 20
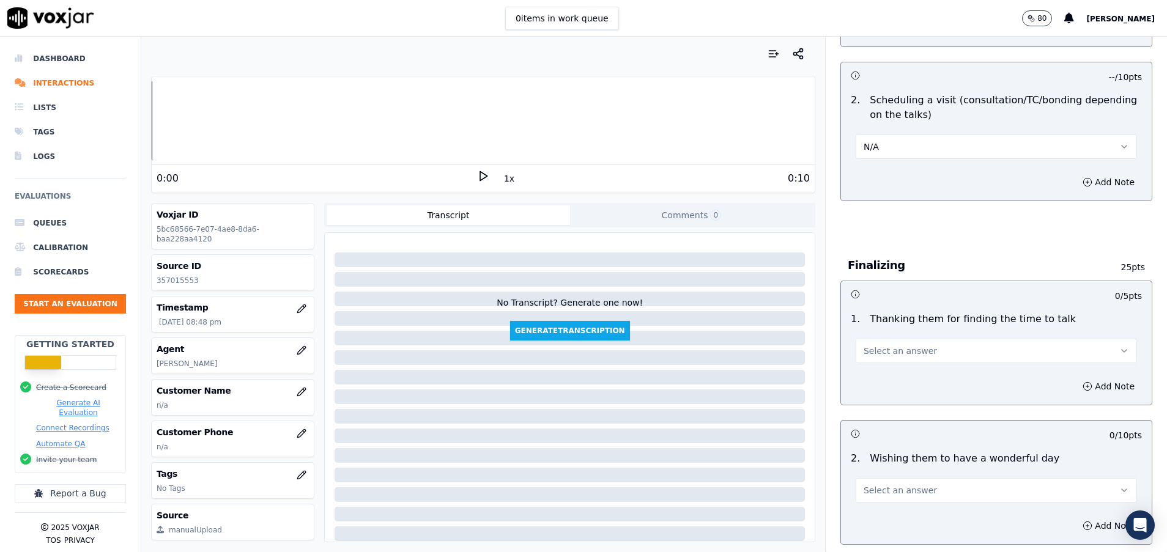
scroll to position [734, 0]
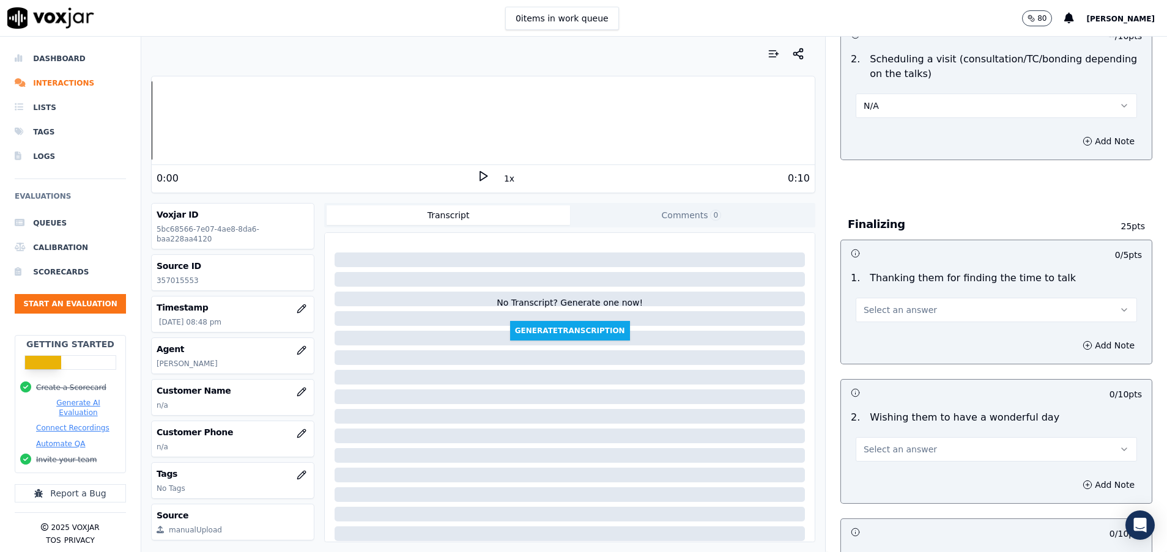
click at [881, 310] on span "Select an answer" at bounding box center [900, 310] width 73 height 12
click at [879, 341] on div "Yes" at bounding box center [966, 338] width 252 height 20
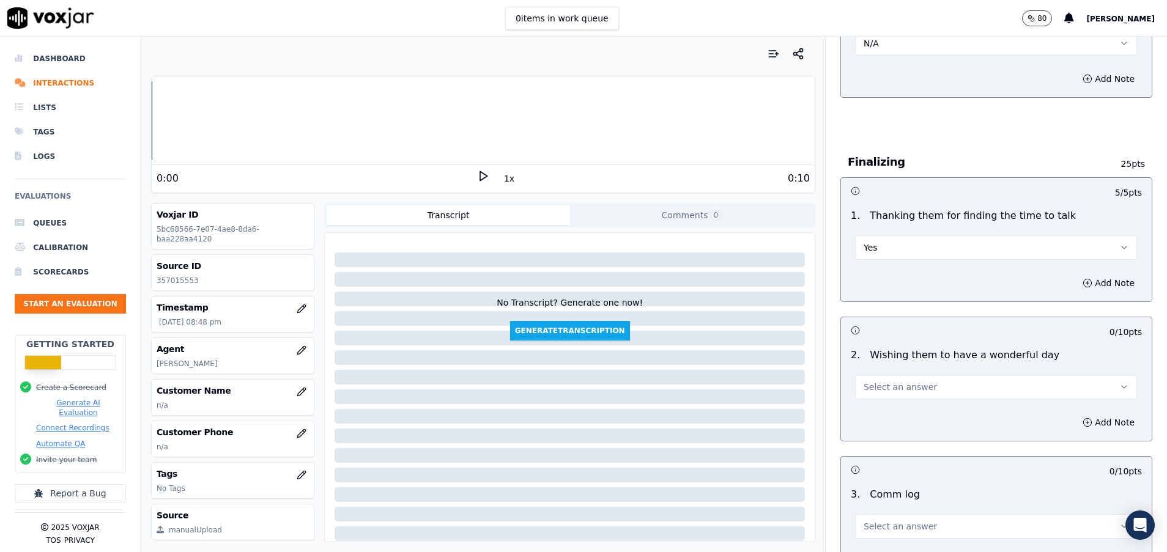
scroll to position [826, 0]
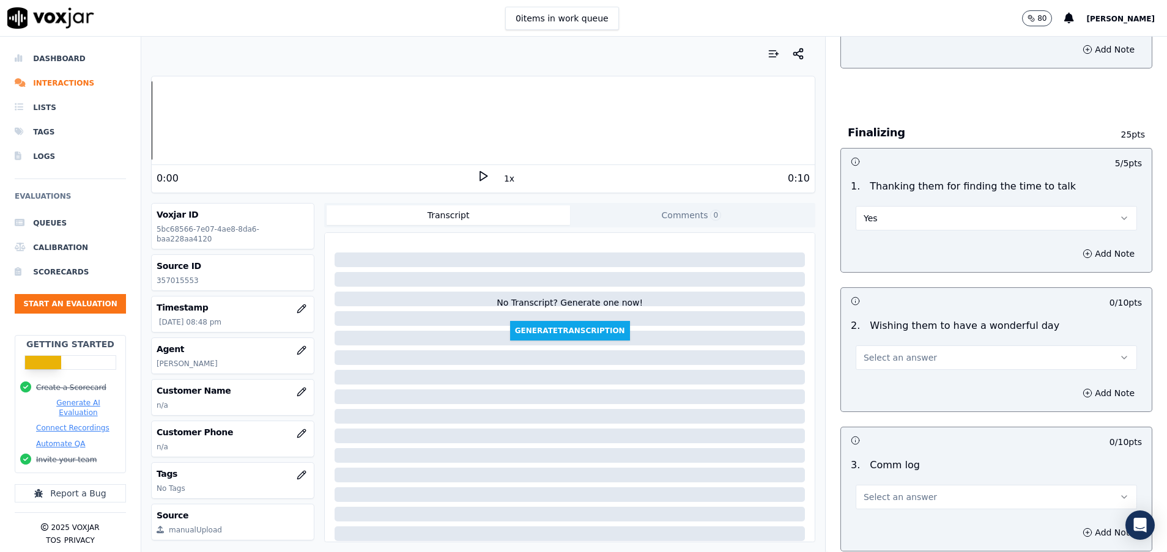
click at [878, 360] on span "Select an answer" at bounding box center [900, 358] width 73 height 12
click at [878, 381] on div "Yes" at bounding box center [966, 386] width 252 height 20
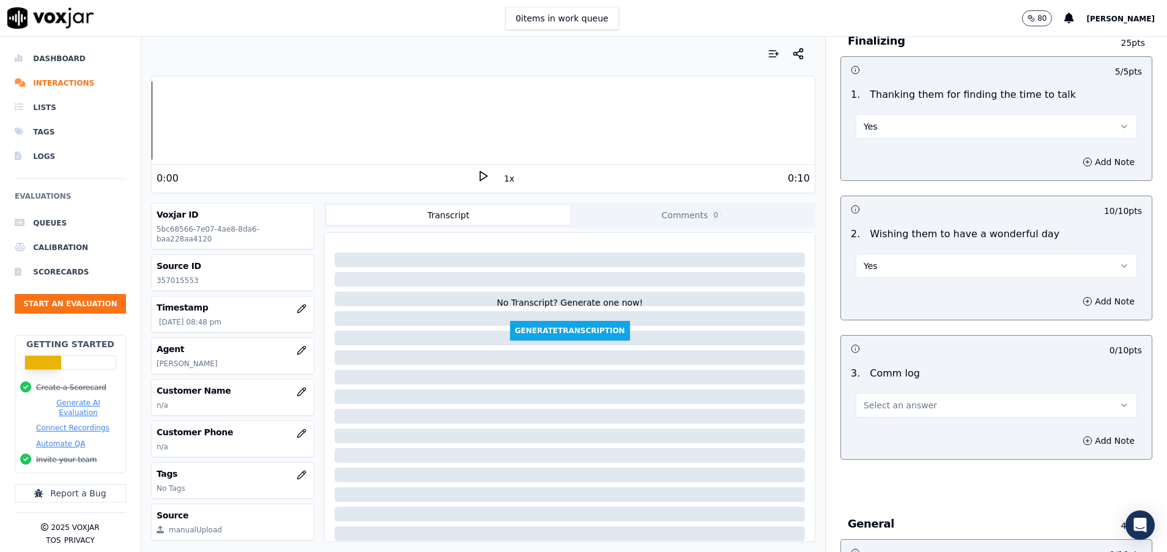
drag, startPoint x: 878, startPoint y: 404, endPoint x: 878, endPoint y: 415, distance: 11.0
click at [878, 404] on span "Select an answer" at bounding box center [900, 405] width 73 height 12
click at [878, 437] on div "Yes" at bounding box center [966, 433] width 252 height 20
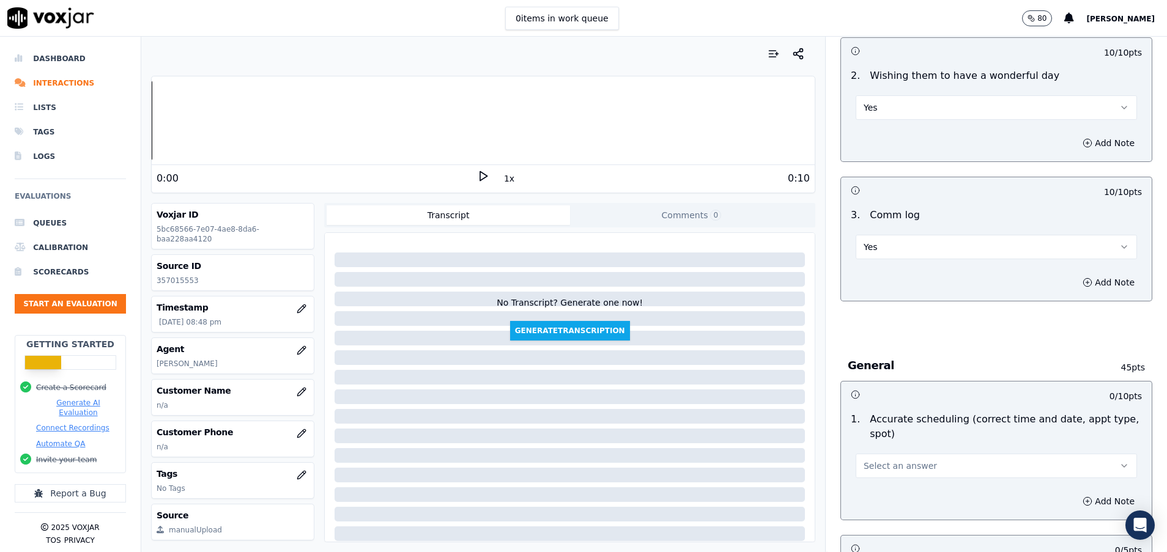
scroll to position [1101, 0]
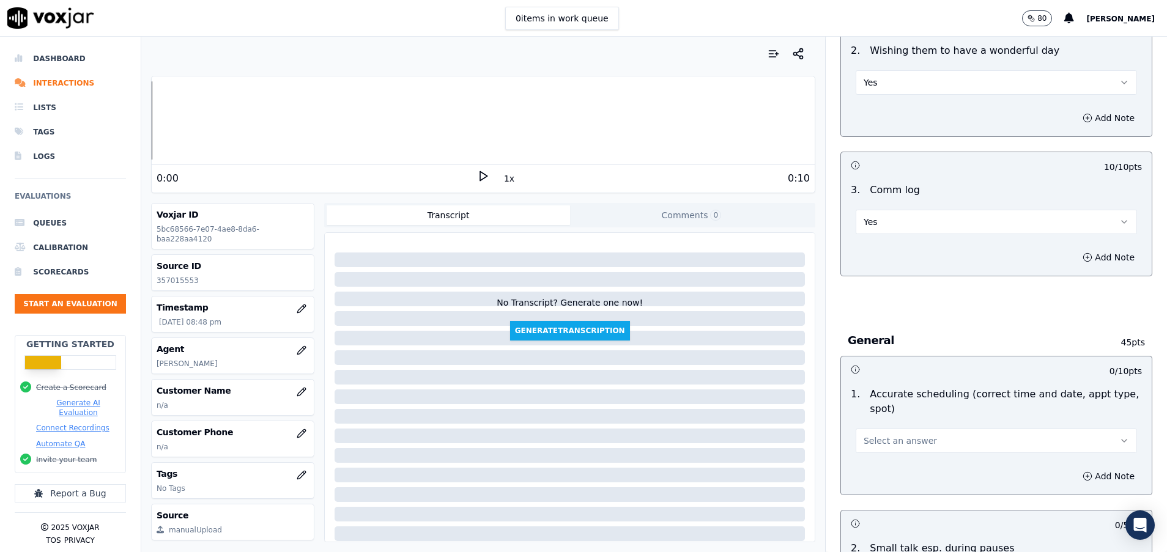
click at [916, 439] on button "Select an answer" at bounding box center [996, 441] width 281 height 24
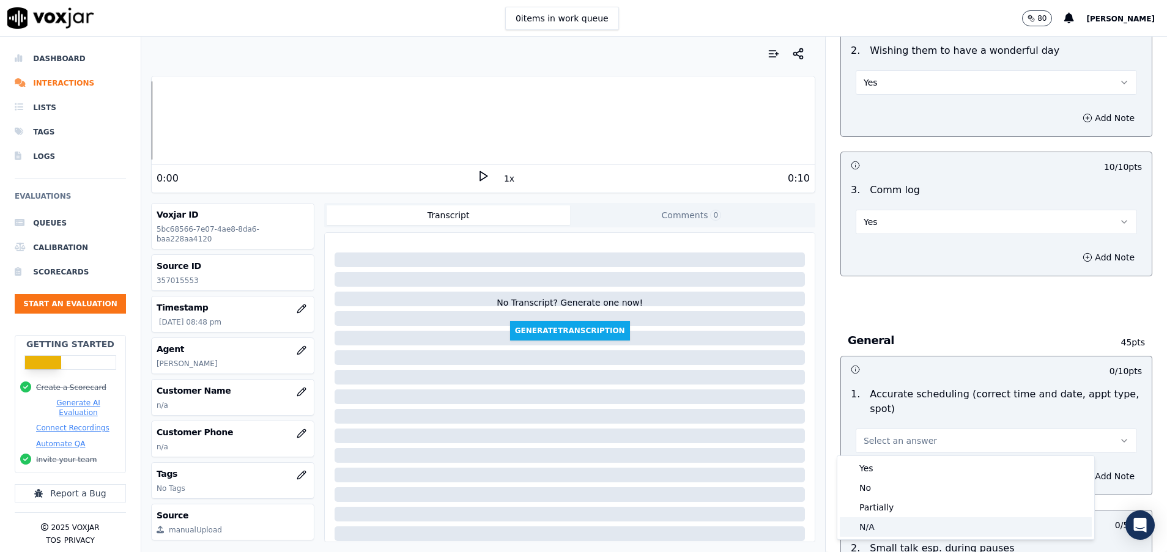
click at [876, 524] on div "N/A" at bounding box center [966, 527] width 252 height 20
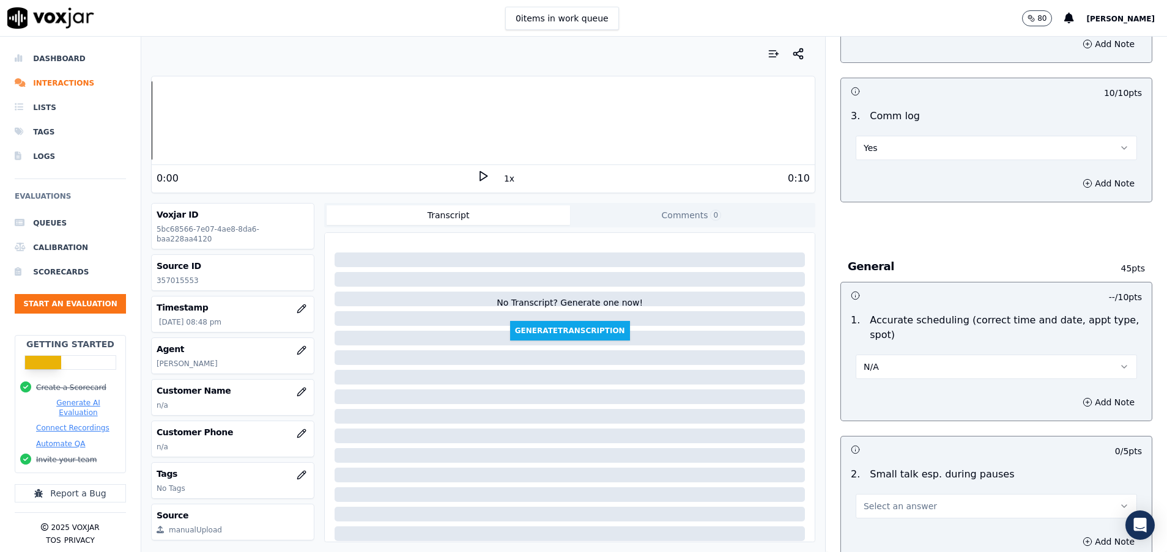
scroll to position [1285, 0]
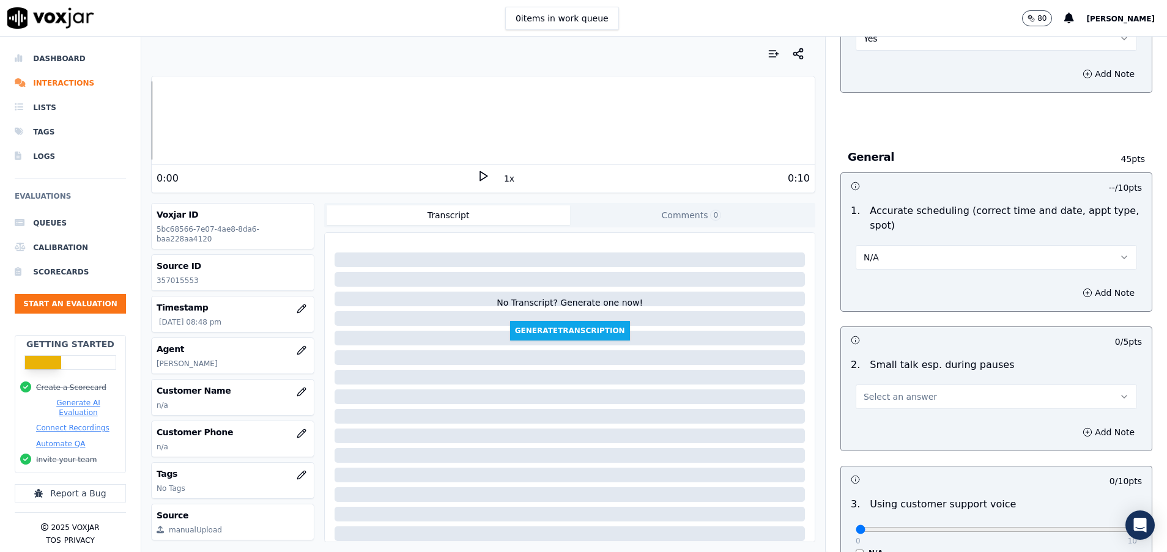
click at [900, 391] on span "Select an answer" at bounding box center [900, 397] width 73 height 12
click at [878, 461] on div "N/A" at bounding box center [966, 464] width 252 height 20
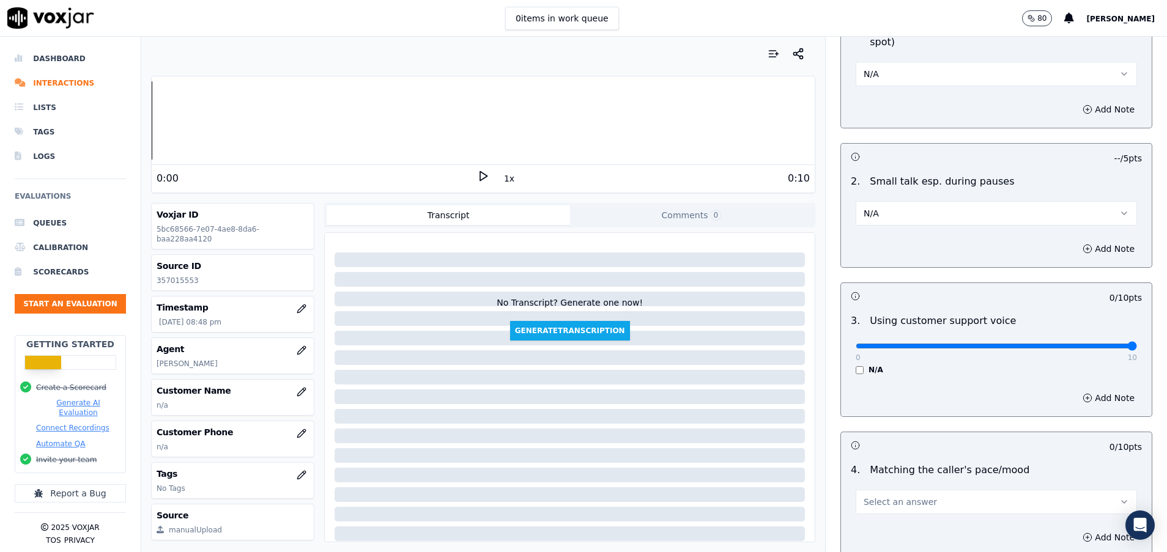
drag, startPoint x: 839, startPoint y: 347, endPoint x: 1137, endPoint y: 355, distance: 297.4
type input "10"
click at [1137, 349] on input "range" at bounding box center [996, 346] width 281 height 5
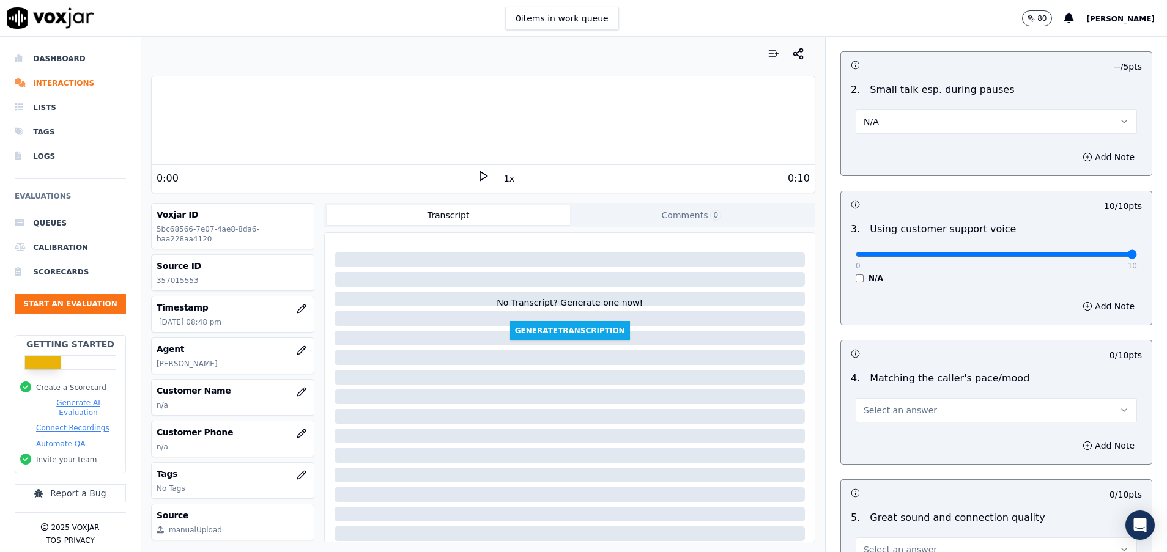
click at [864, 412] on span "Select an answer" at bounding box center [900, 410] width 73 height 12
click at [877, 442] on div "Yes" at bounding box center [966, 438] width 252 height 20
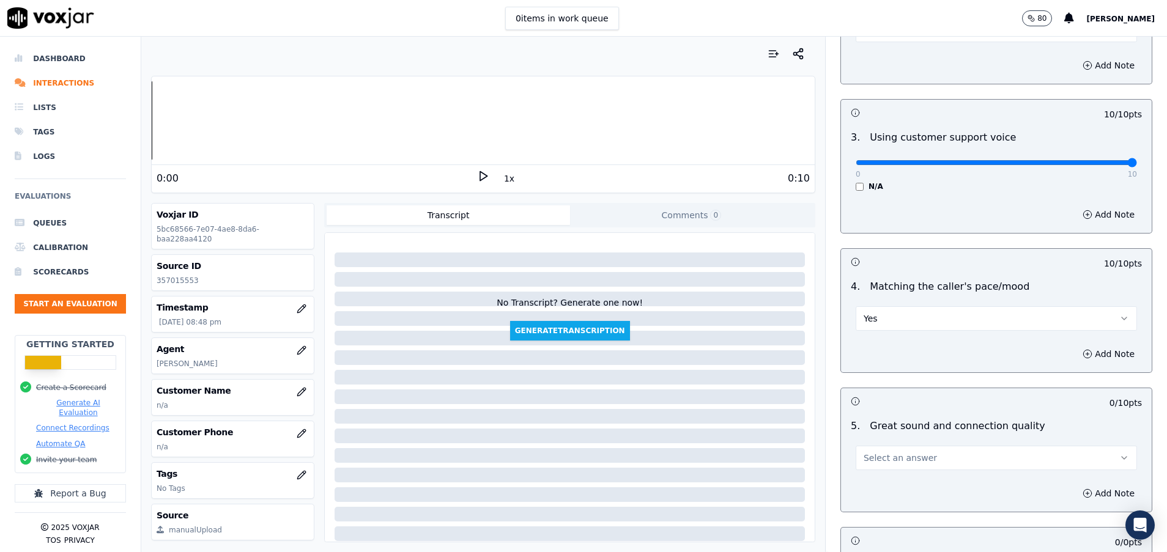
click at [871, 451] on button "Select an answer" at bounding box center [996, 458] width 281 height 24
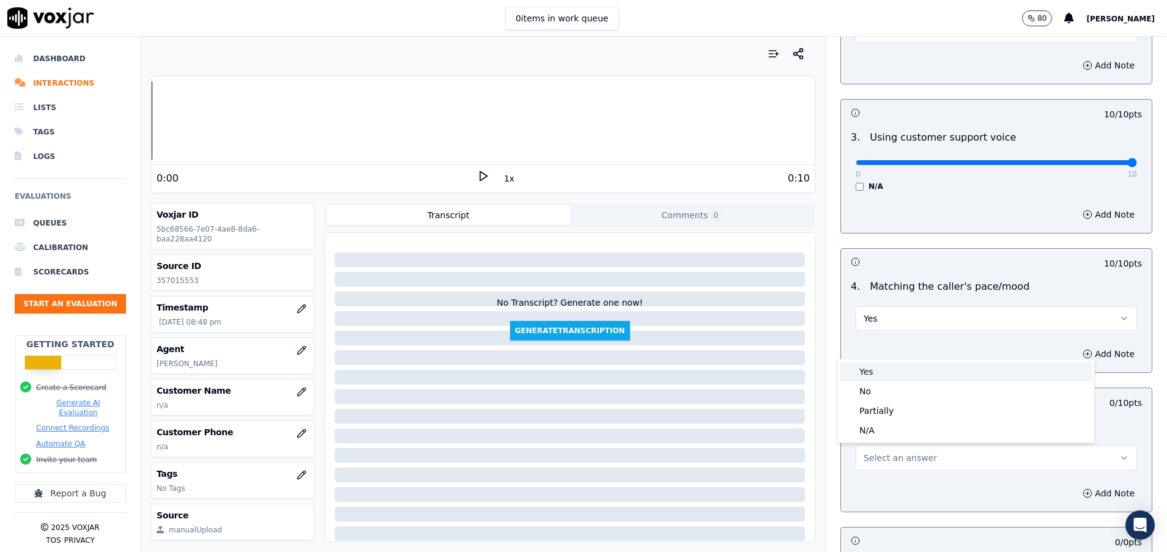
click at [885, 369] on div "Yes" at bounding box center [966, 372] width 252 height 20
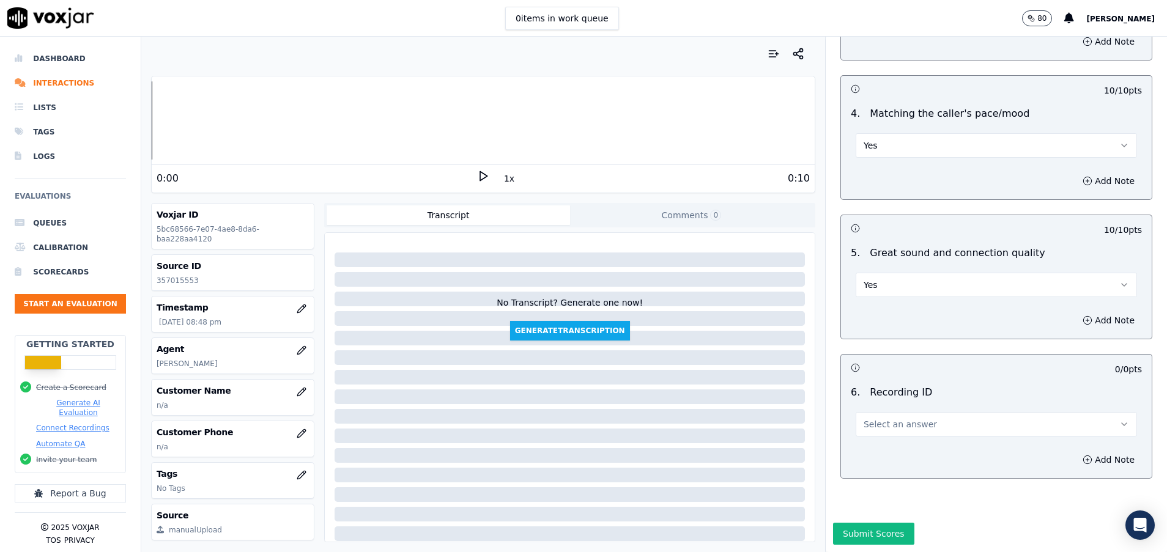
scroll to position [1867, 0]
click at [881, 412] on button "Select an answer" at bounding box center [996, 424] width 281 height 24
click at [879, 421] on div "N/A" at bounding box center [966, 417] width 252 height 20
click at [855, 523] on button "Submit Scores" at bounding box center [873, 534] width 81 height 22
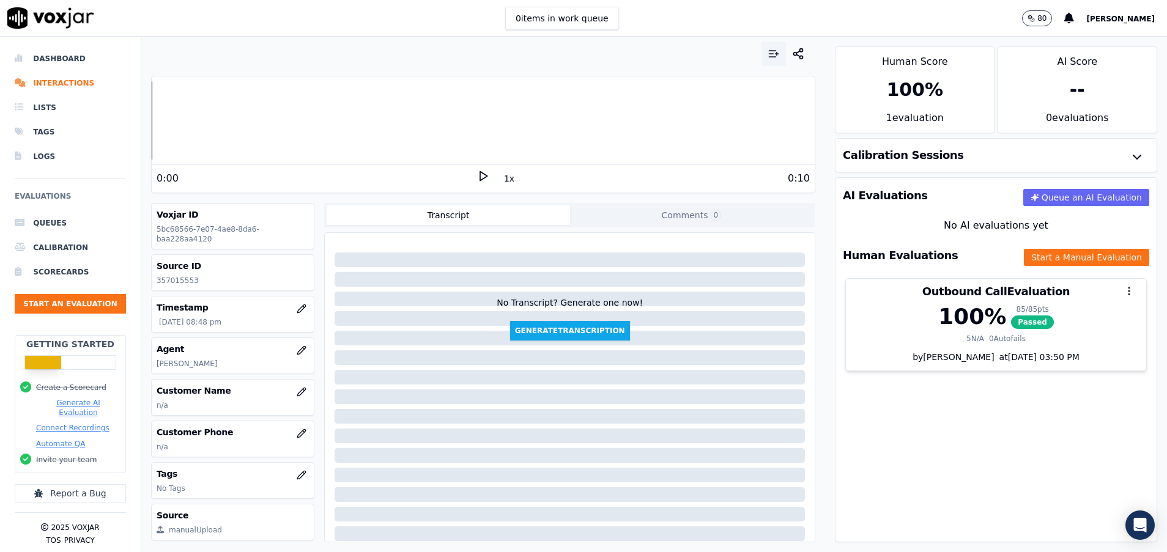
click at [768, 53] on icon "button" at bounding box center [774, 54] width 12 height 12
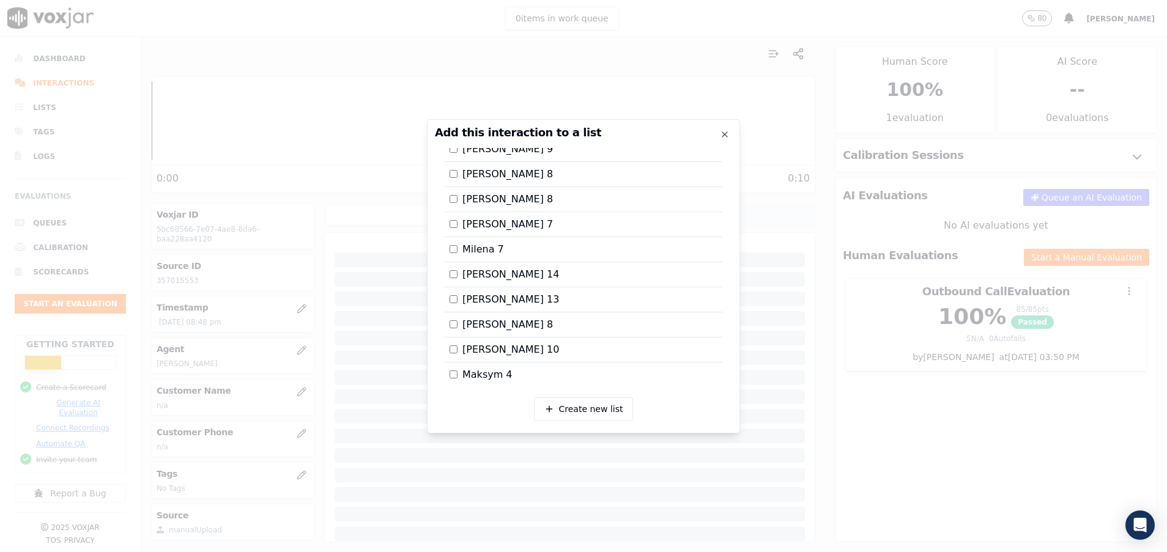
scroll to position [275, 0]
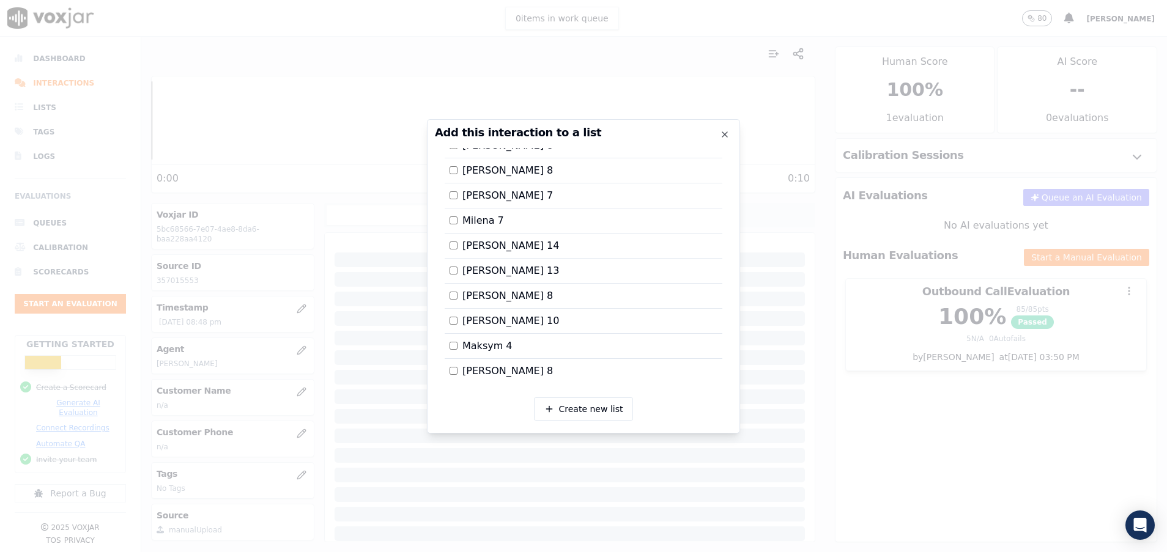
click at [874, 421] on div at bounding box center [583, 276] width 1167 height 552
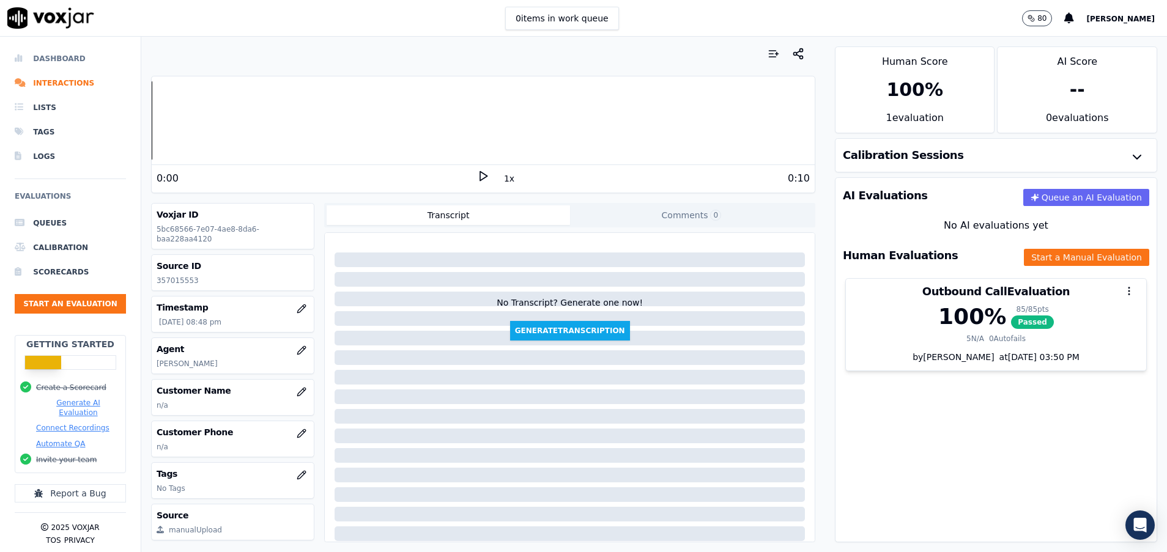
click at [54, 58] on li "Dashboard" at bounding box center [70, 58] width 111 height 24
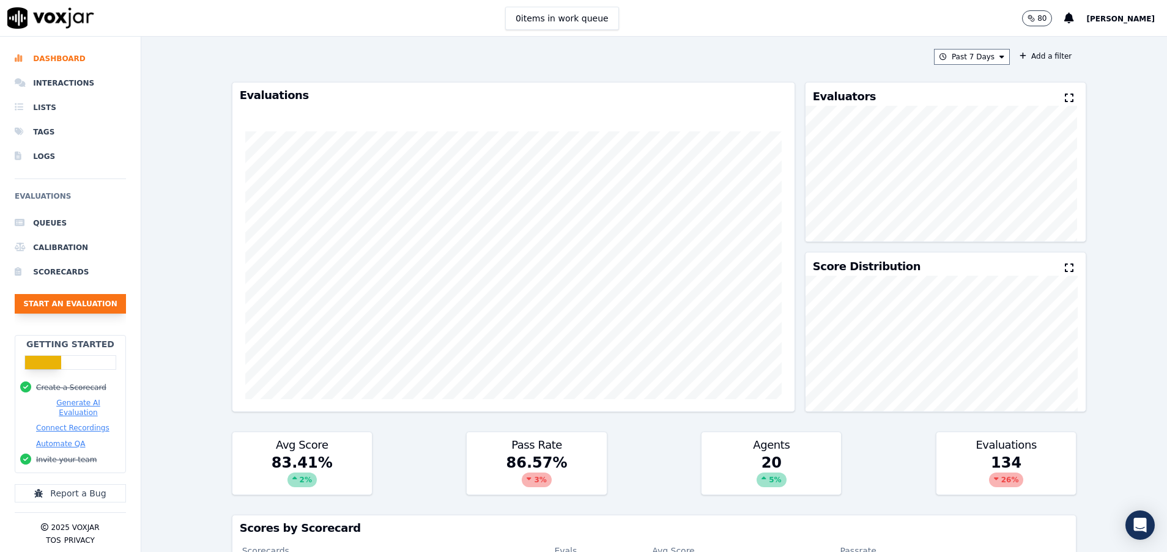
click at [42, 303] on button "Start an Evaluation" at bounding box center [70, 304] width 111 height 20
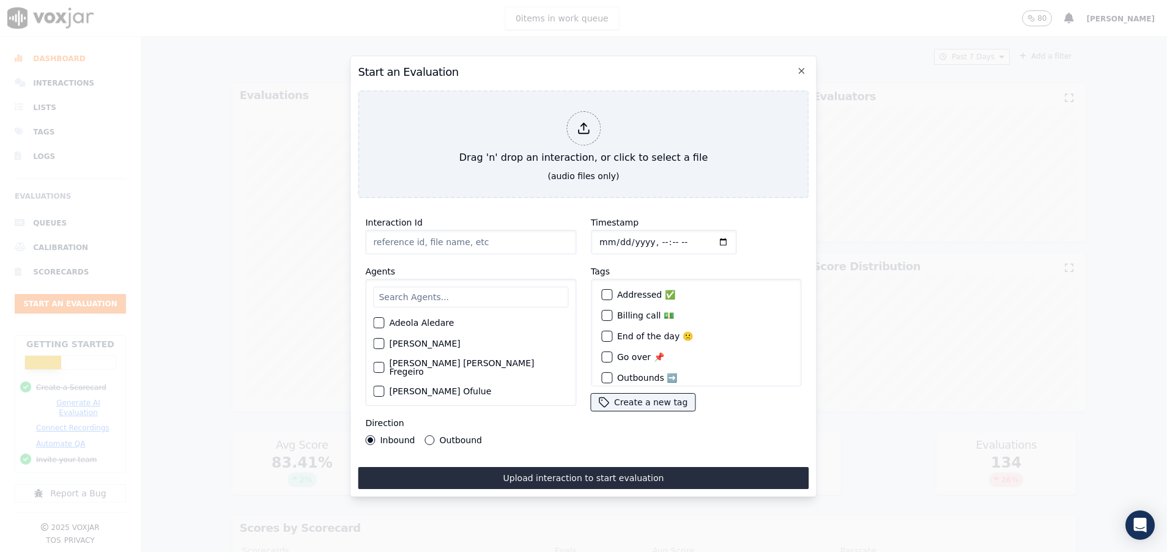
paste input "357058567"
type input "357058567"
click at [412, 287] on input "text" at bounding box center [470, 297] width 195 height 21
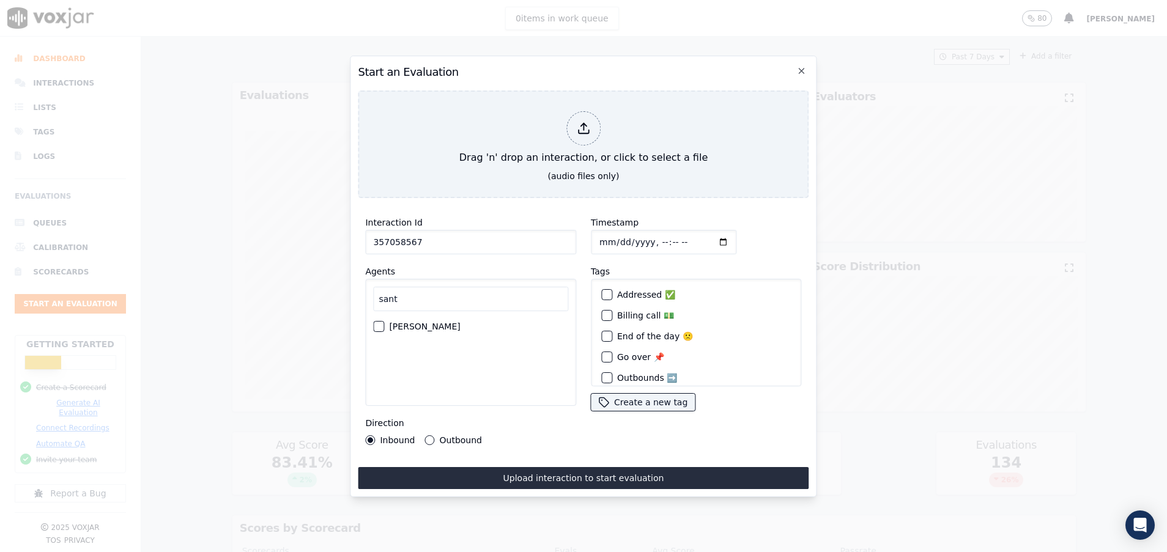
type input "sant"
click at [379, 321] on button "[PERSON_NAME]" at bounding box center [378, 326] width 11 height 11
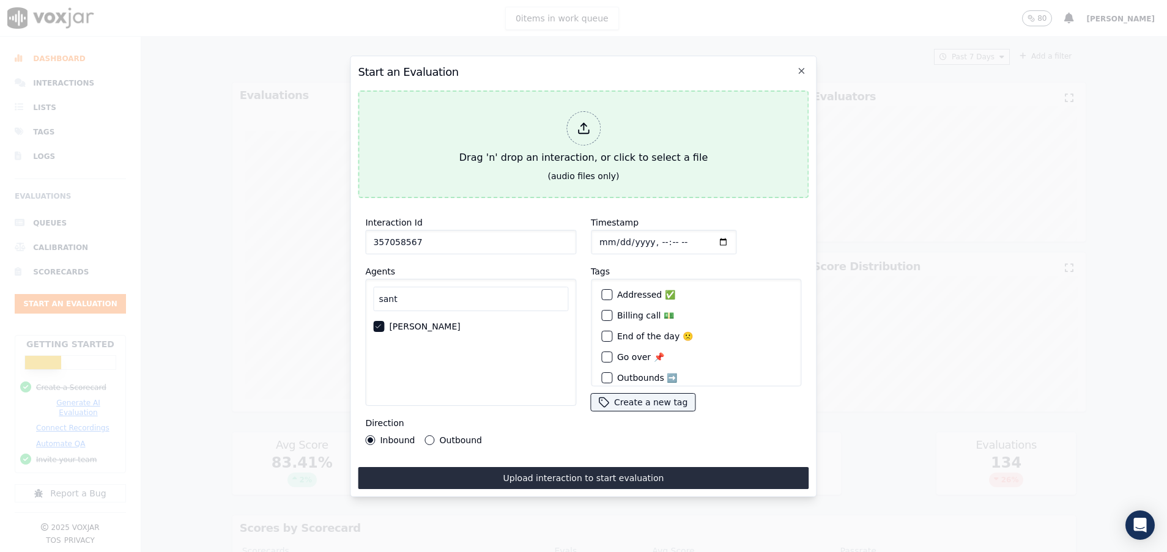
click at [569, 148] on div "Drag 'n' drop an interaction, or click to select a file" at bounding box center [583, 138] width 258 height 64
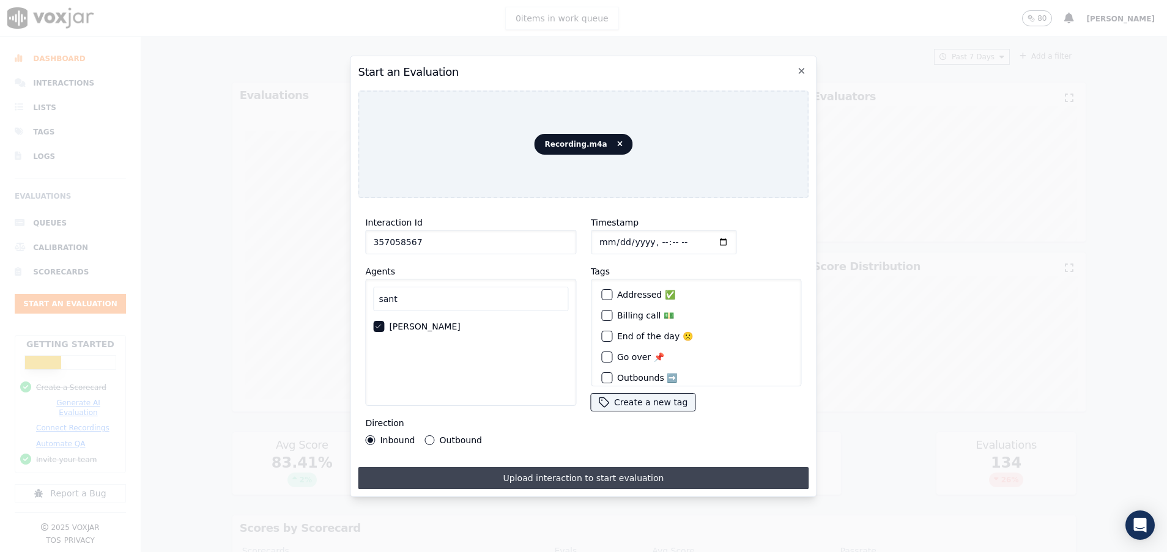
click at [517, 467] on button "Upload interaction to start evaluation" at bounding box center [583, 478] width 451 height 22
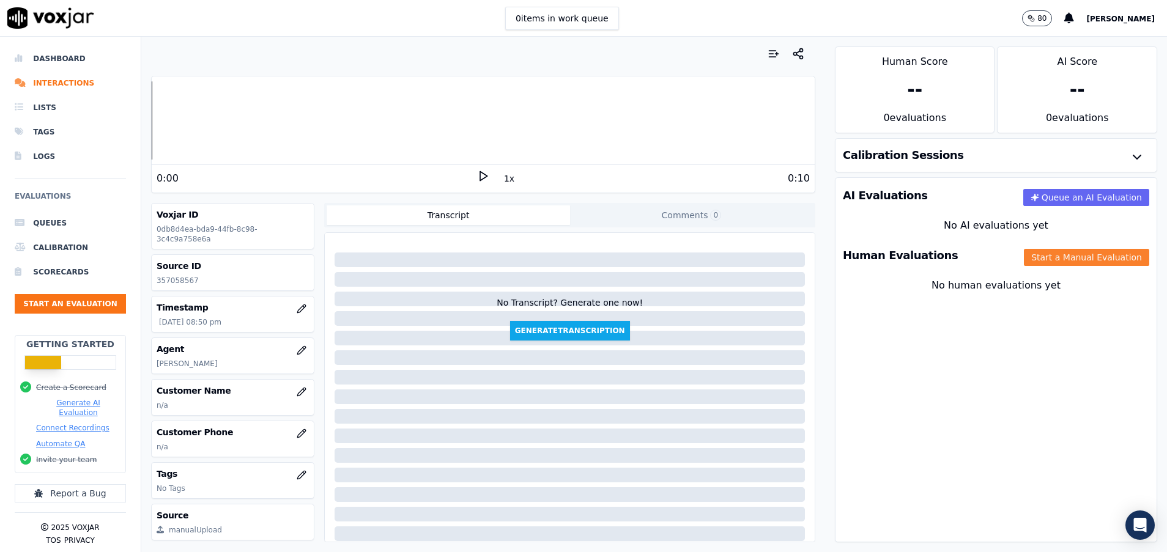
click at [1033, 256] on button "Start a Manual Evaluation" at bounding box center [1086, 257] width 125 height 17
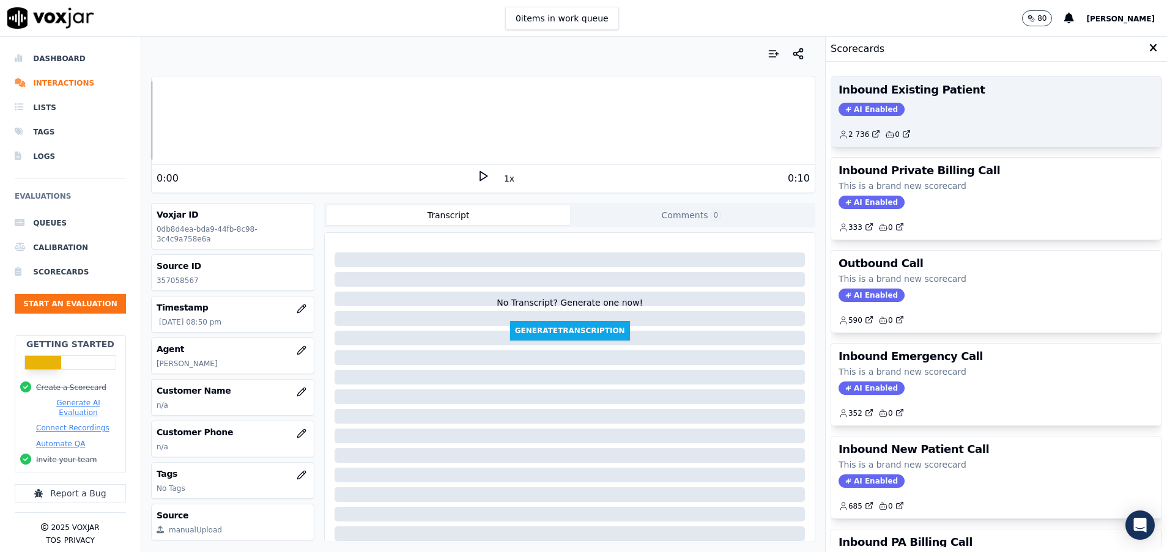
click at [908, 121] on div "2 736 0" at bounding box center [997, 130] width 316 height 20
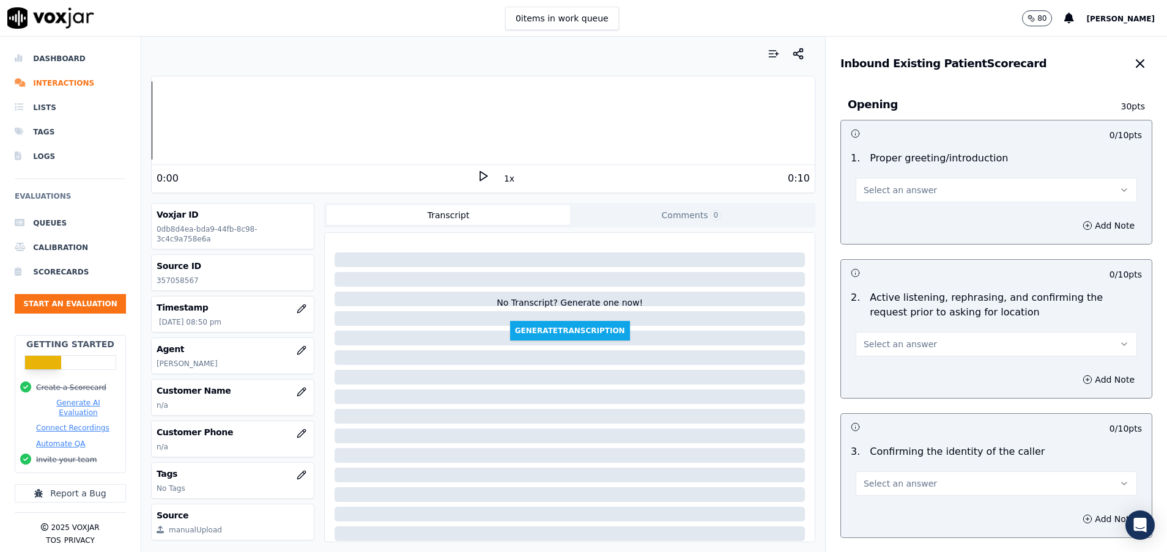
click at [864, 188] on span "Select an answer" at bounding box center [900, 190] width 73 height 12
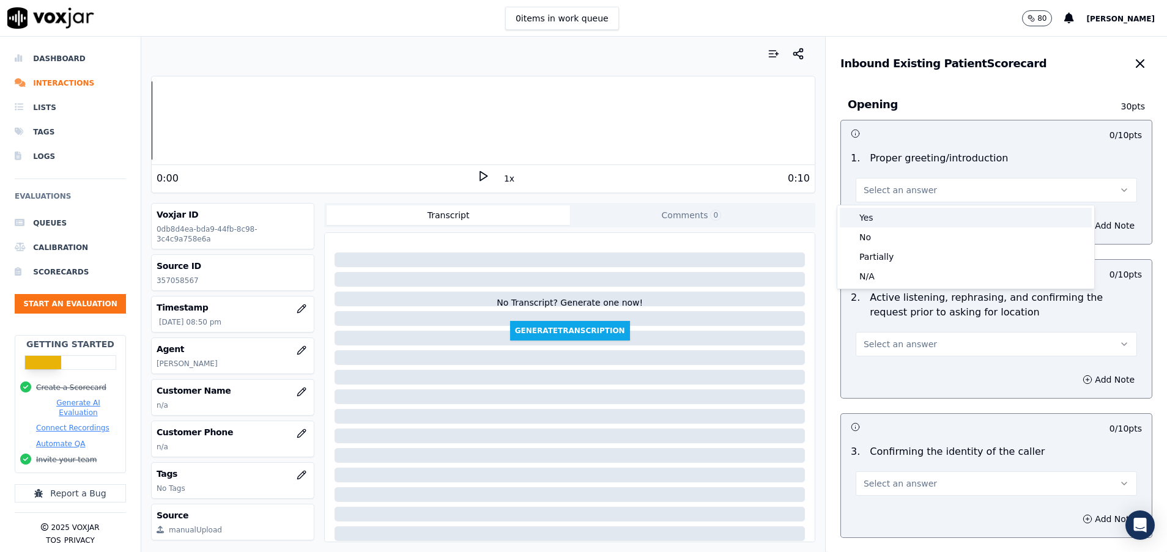
click at [867, 221] on div "Yes" at bounding box center [966, 218] width 252 height 20
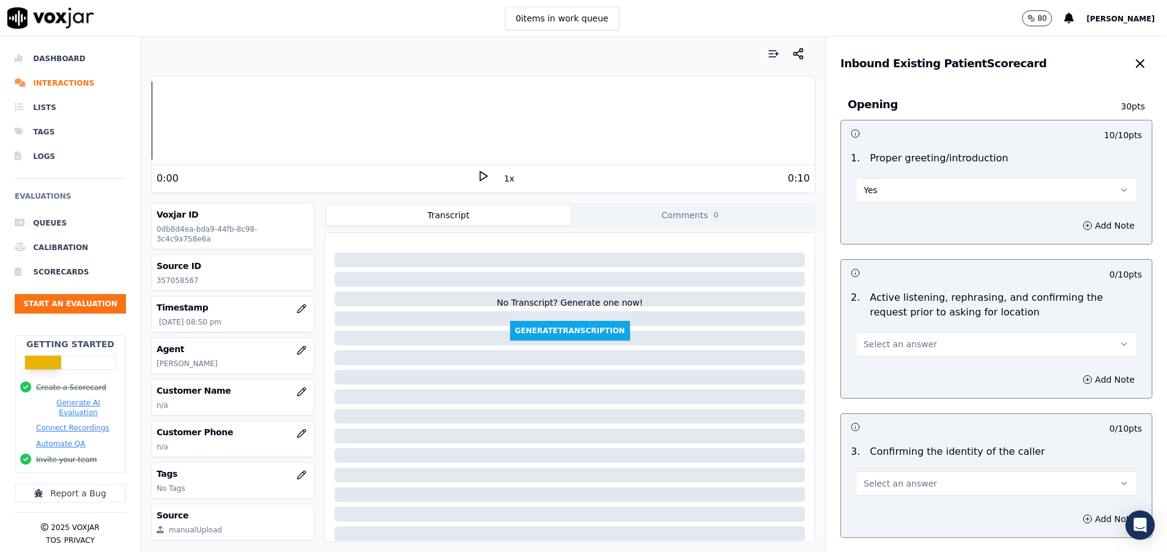
click at [933, 349] on button "Select an answer" at bounding box center [996, 344] width 281 height 24
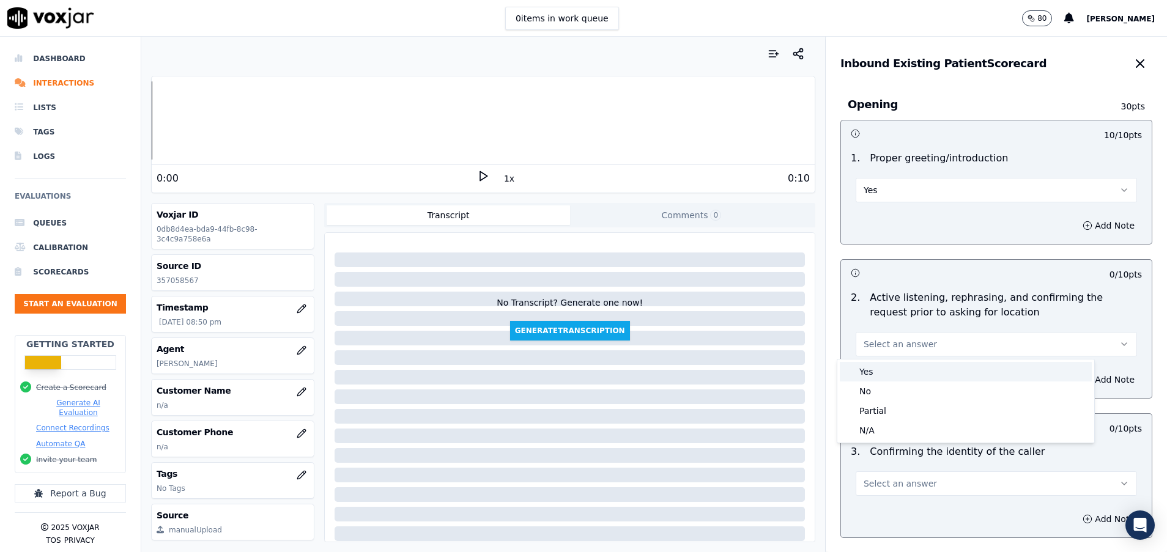
click at [888, 370] on div "Yes" at bounding box center [966, 372] width 252 height 20
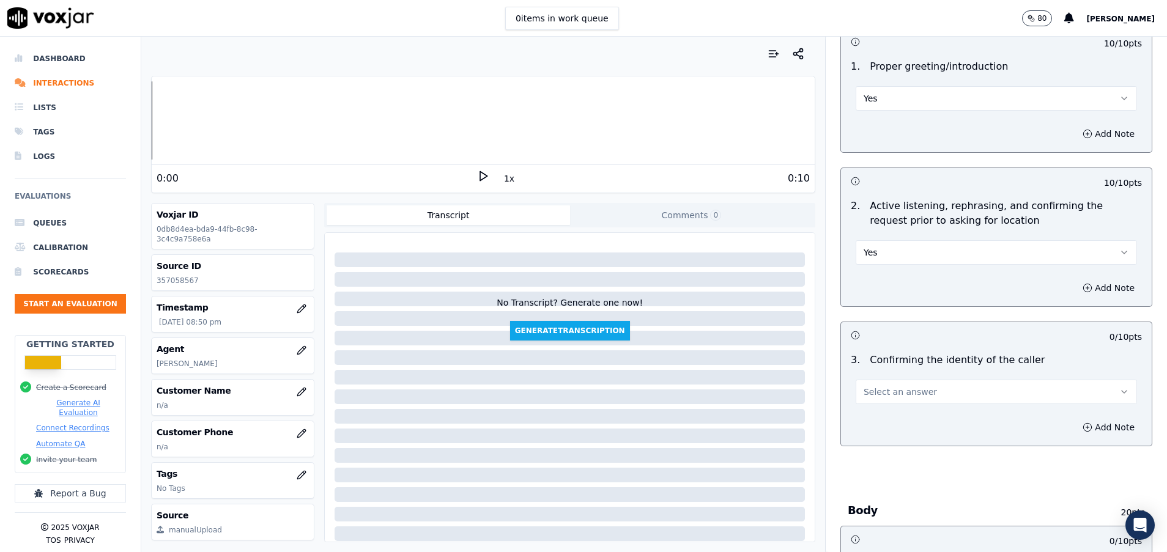
scroll to position [184, 0]
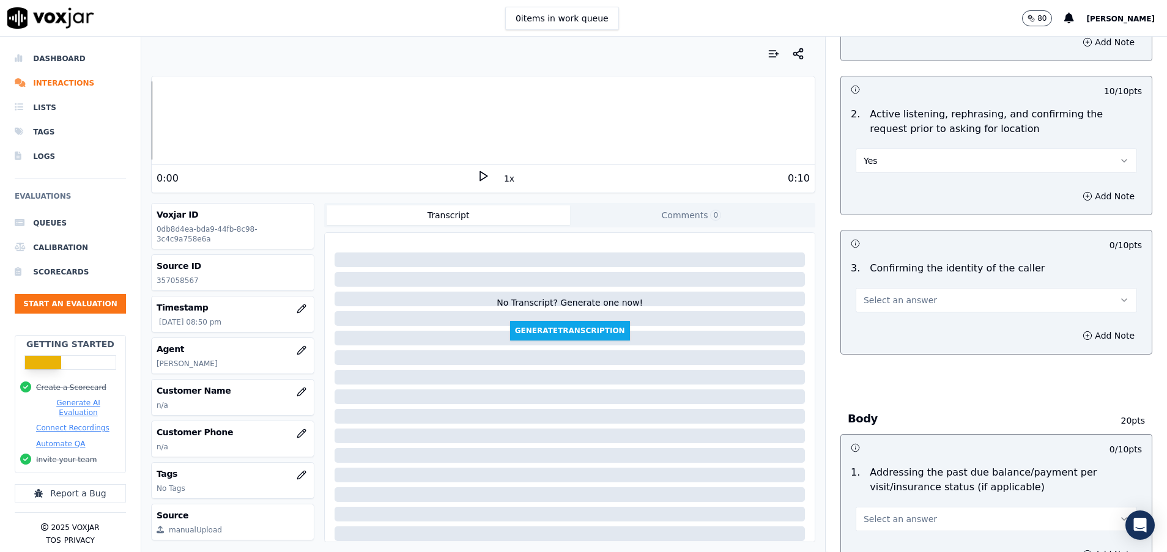
click at [891, 163] on button "Yes" at bounding box center [996, 161] width 281 height 24
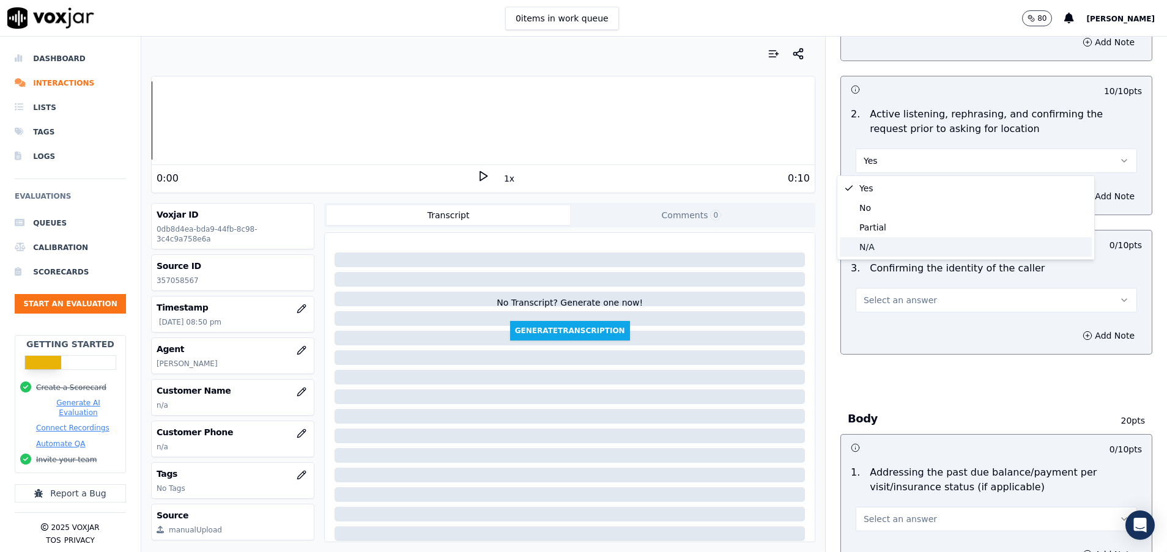
click at [855, 249] on div "N/A" at bounding box center [966, 247] width 252 height 20
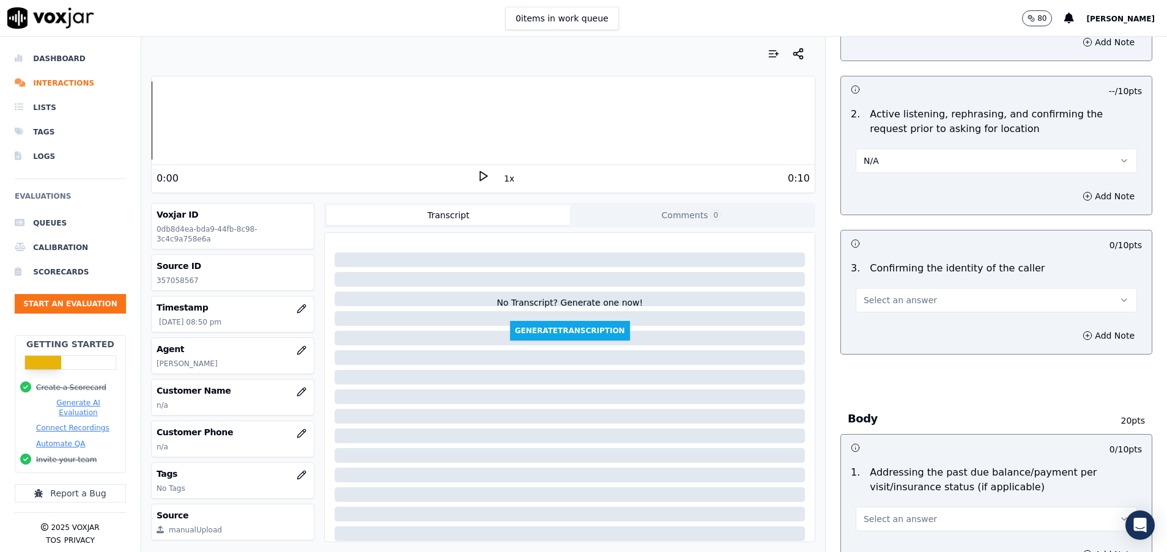
click at [870, 294] on button "Select an answer" at bounding box center [996, 300] width 281 height 24
click at [874, 343] on div "No" at bounding box center [966, 348] width 252 height 20
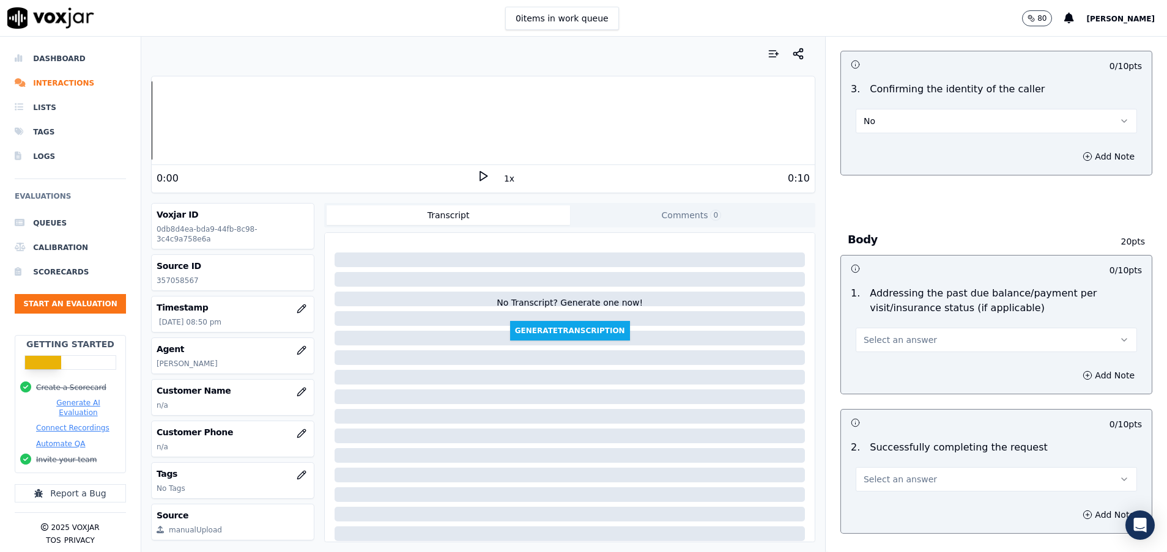
scroll to position [367, 0]
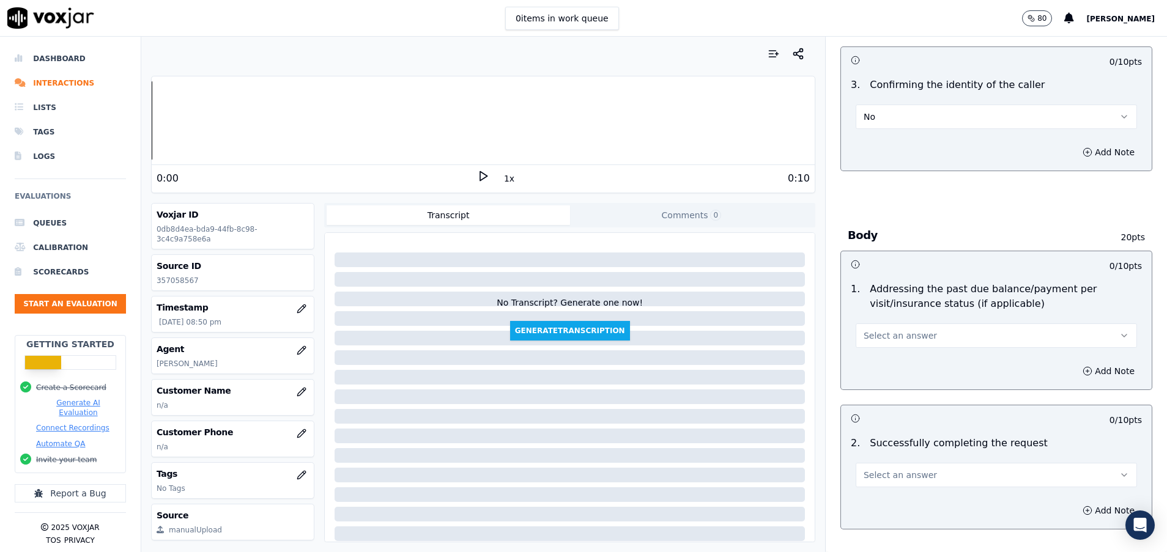
click at [874, 343] on button "Select an answer" at bounding box center [996, 336] width 281 height 24
click at [875, 398] on div "N/A" at bounding box center [966, 403] width 252 height 20
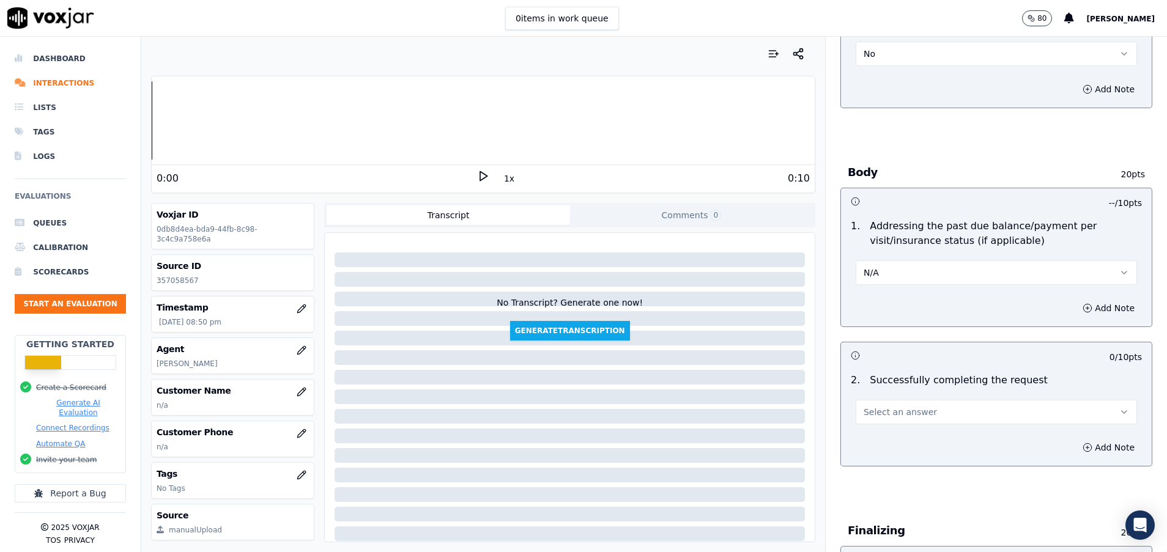
scroll to position [459, 0]
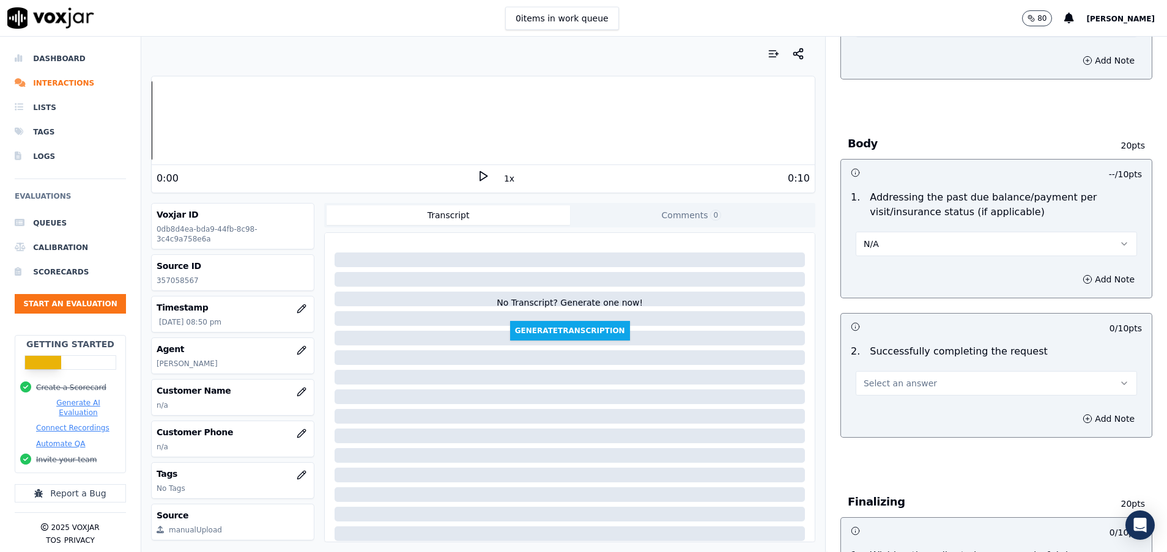
click at [874, 382] on span "Select an answer" at bounding box center [900, 383] width 73 height 12
click at [878, 435] on div "No" at bounding box center [966, 431] width 252 height 20
click at [1083, 414] on icon "button" at bounding box center [1088, 419] width 10 height 10
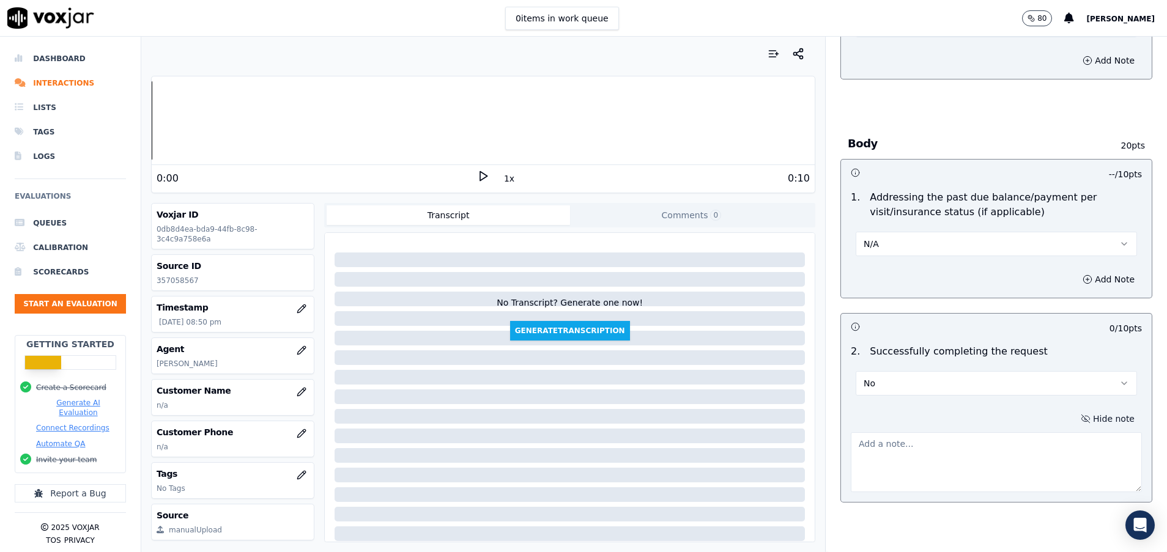
click at [910, 446] on textarea at bounding box center [996, 462] width 291 height 60
type textarea "C"
type textarea "Cuando te llaman para avisar de que van a llegar tarde, siempre hay que abrir l…"
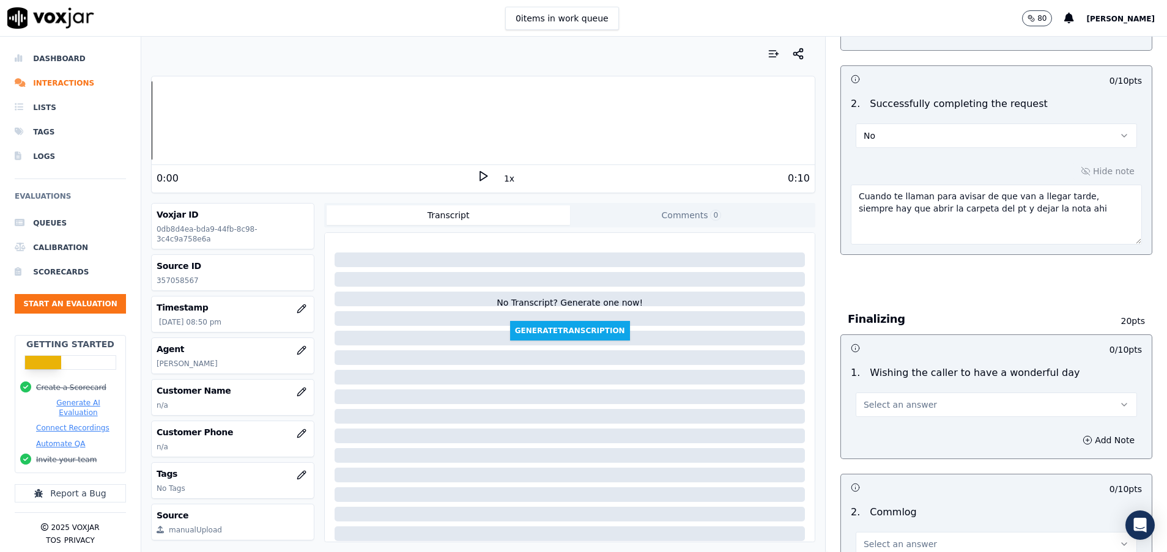
scroll to position [734, 0]
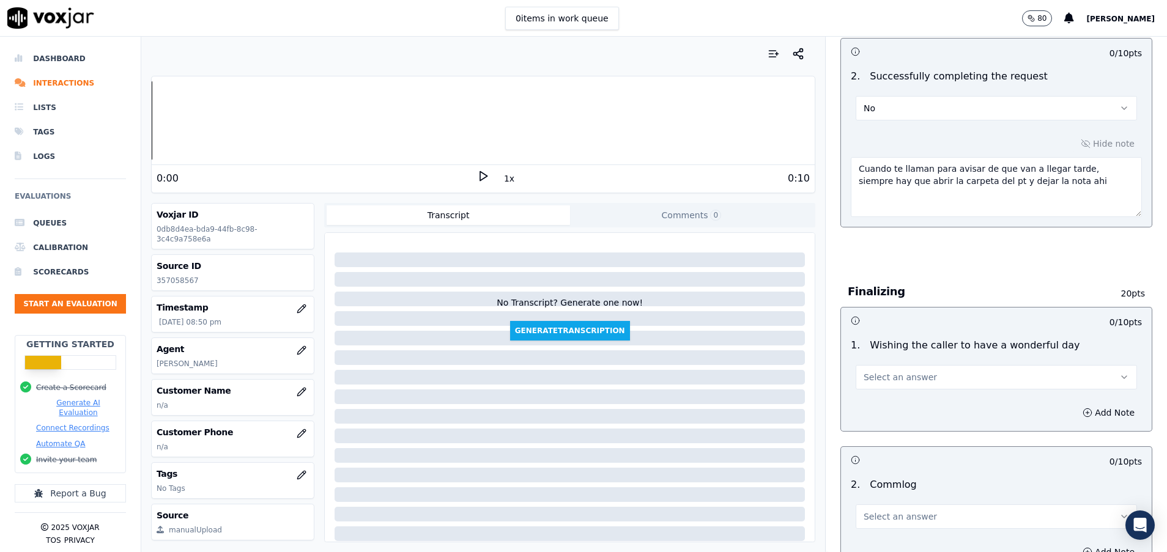
click at [892, 376] on span "Select an answer" at bounding box center [900, 377] width 73 height 12
click at [893, 396] on div "Yes" at bounding box center [966, 405] width 252 height 20
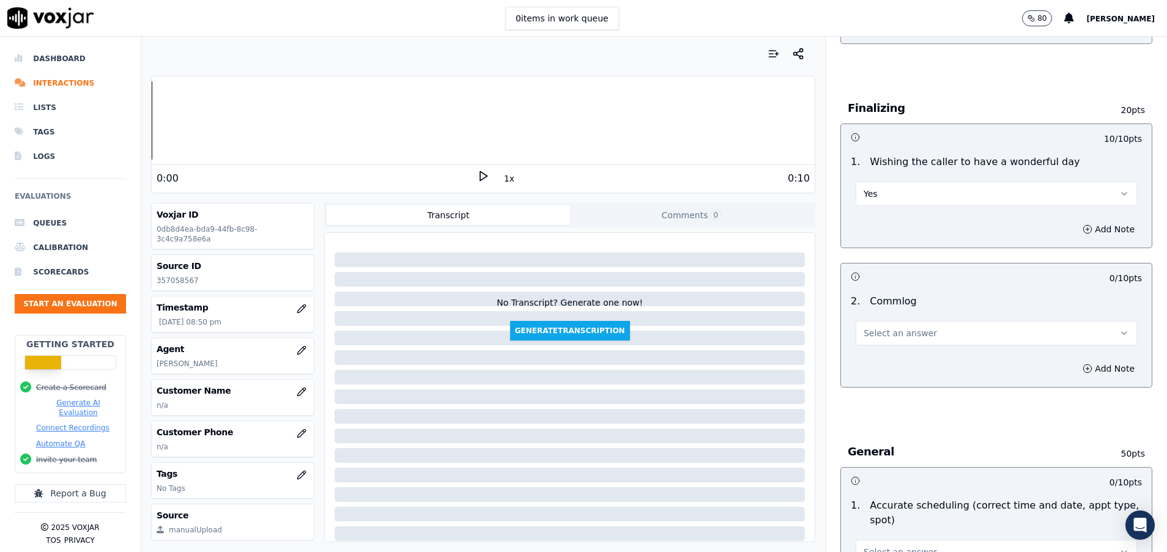
click at [892, 335] on span "Select an answer" at bounding box center [900, 333] width 73 height 12
click at [892, 378] on div "No" at bounding box center [966, 381] width 252 height 20
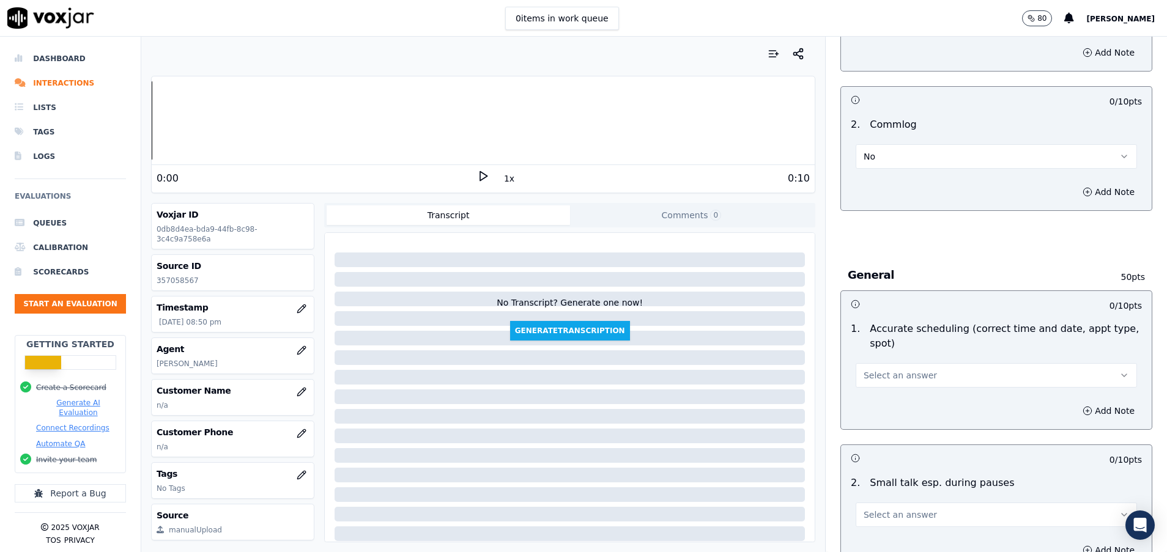
scroll to position [1101, 0]
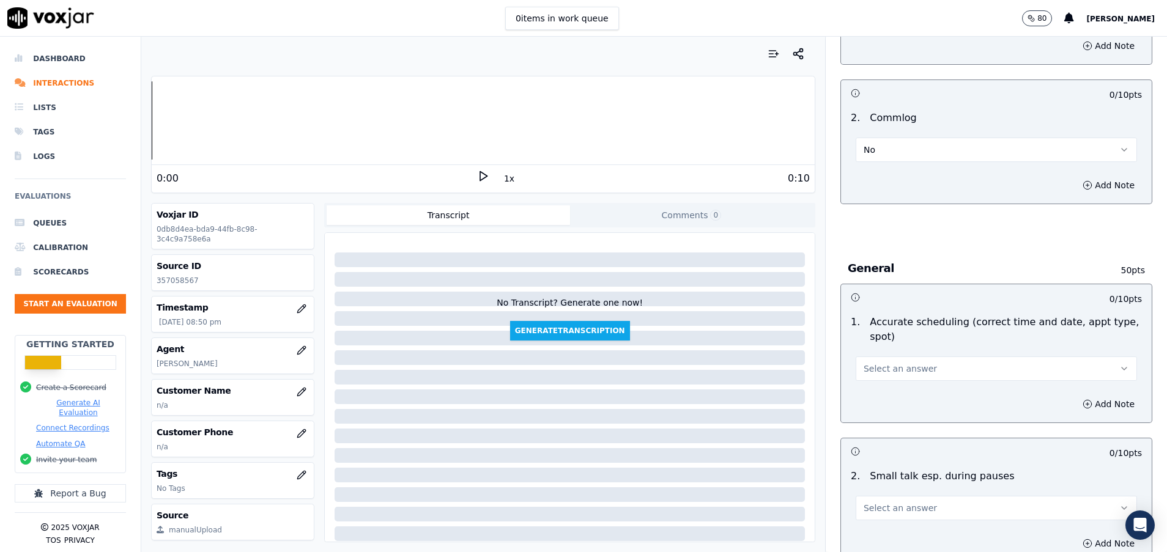
click at [892, 371] on span "Select an answer" at bounding box center [900, 369] width 73 height 12
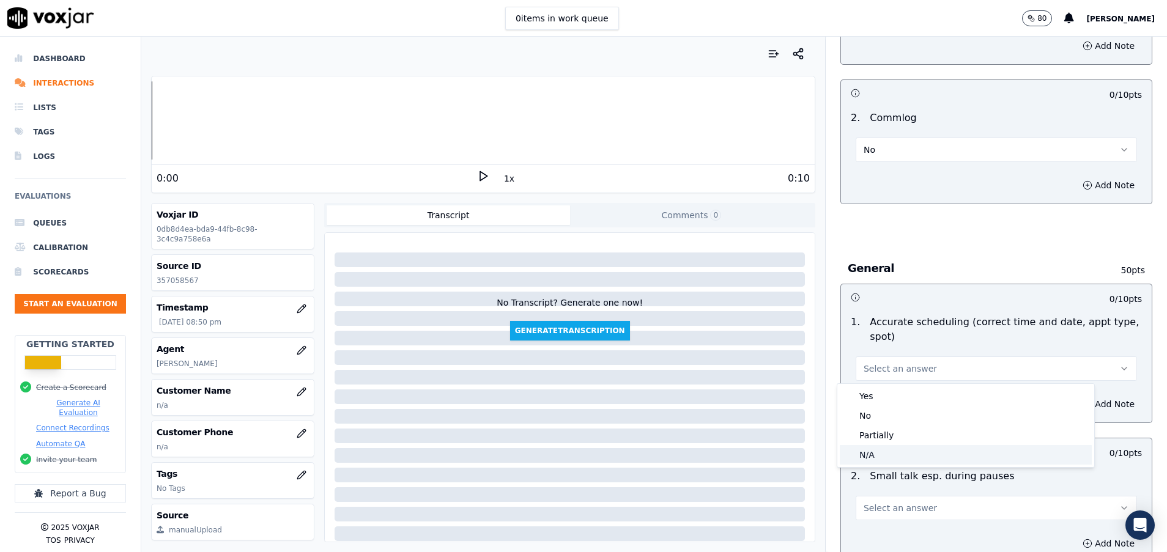
click at [891, 458] on div "N/A" at bounding box center [966, 455] width 252 height 20
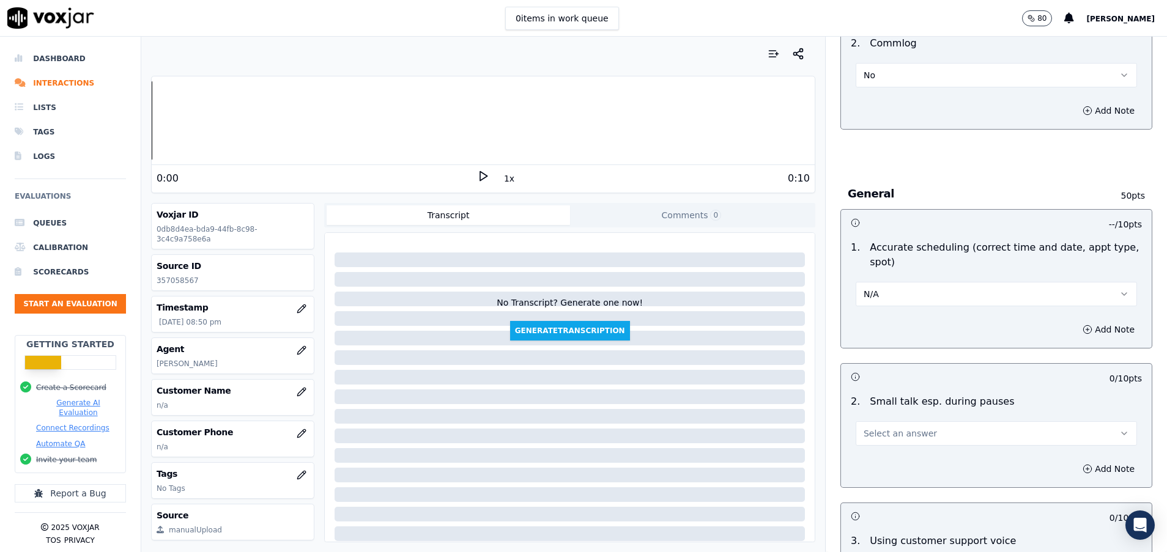
scroll to position [1193, 0]
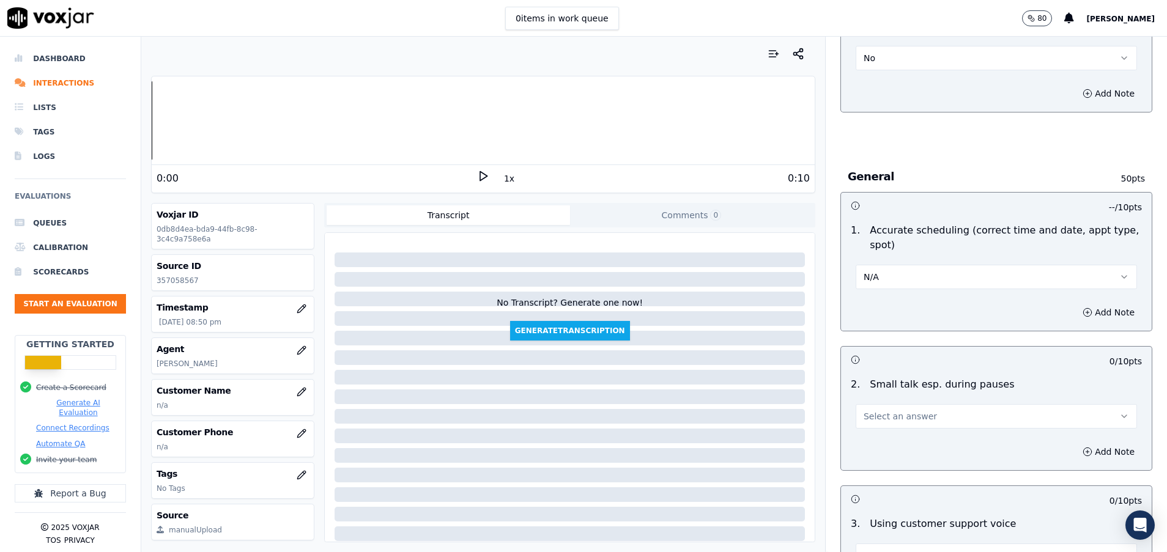
click at [877, 421] on span "Select an answer" at bounding box center [900, 416] width 73 height 12
click at [877, 485] on div "N/A" at bounding box center [966, 483] width 252 height 20
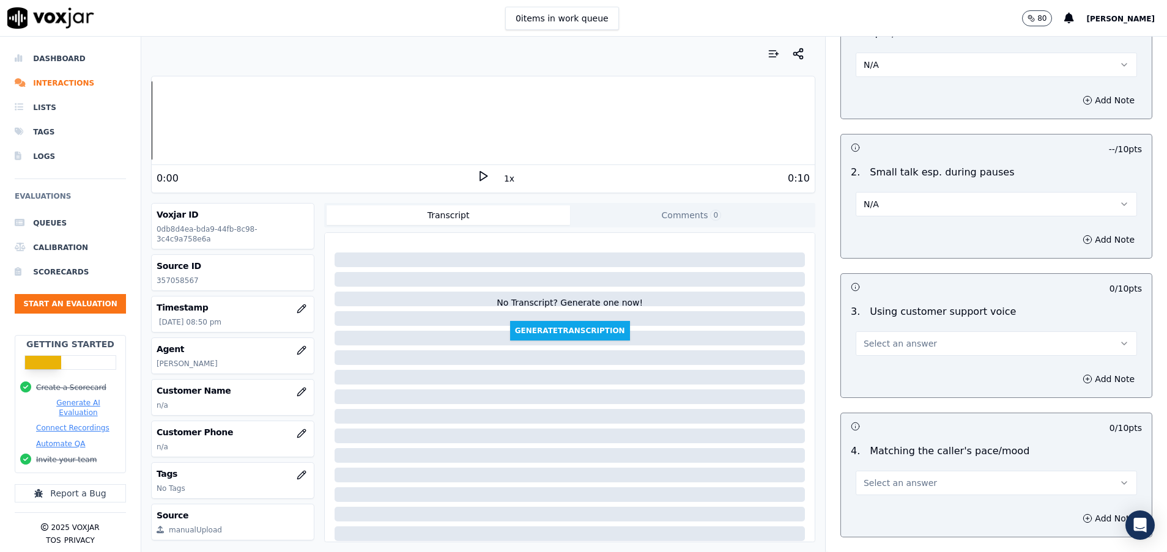
scroll to position [1468, 0]
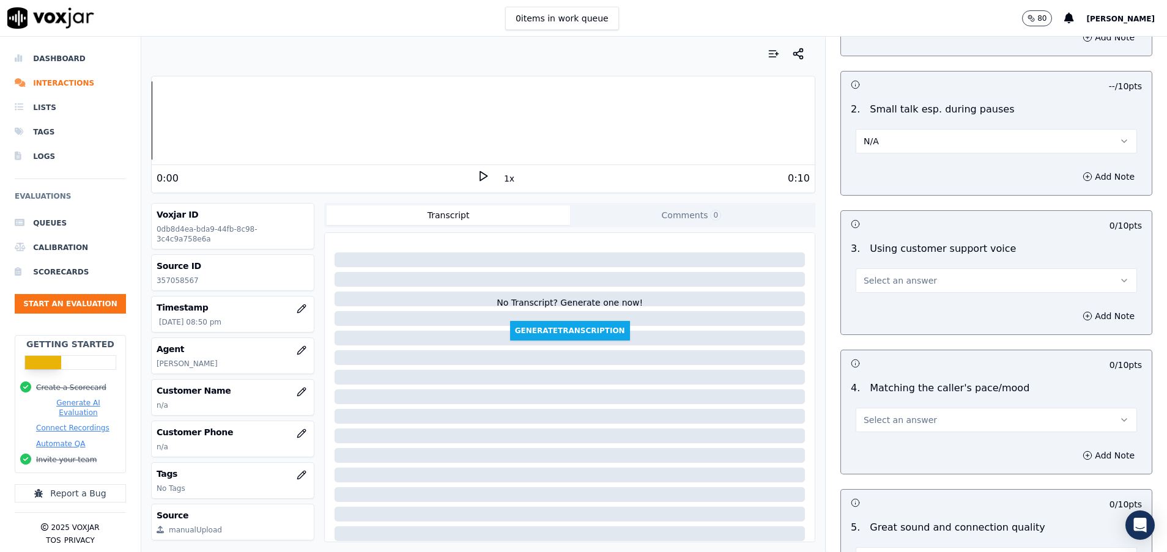
click at [870, 280] on span "Select an answer" at bounding box center [900, 281] width 73 height 12
click at [869, 301] on div "Yes" at bounding box center [966, 309] width 252 height 20
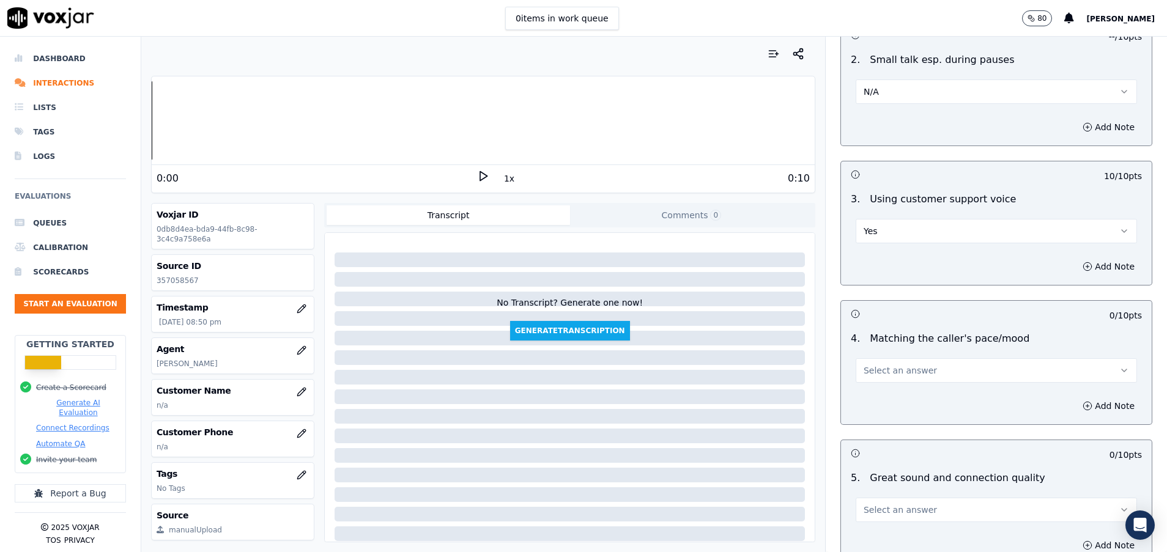
scroll to position [1560, 0]
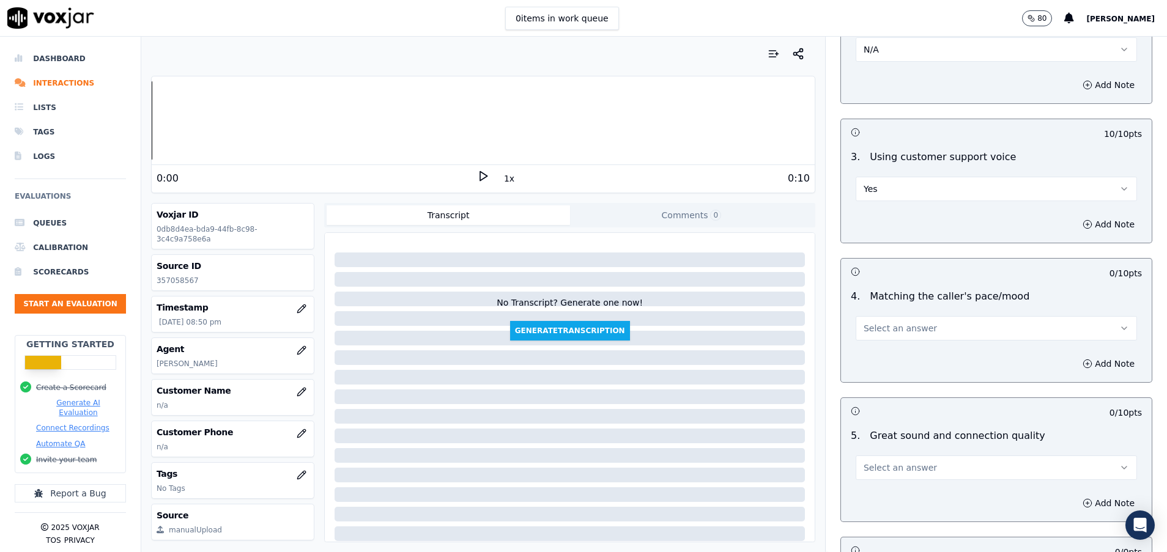
click at [872, 327] on span "Select an answer" at bounding box center [900, 328] width 73 height 12
click at [870, 361] on div "Yes" at bounding box center [966, 356] width 252 height 20
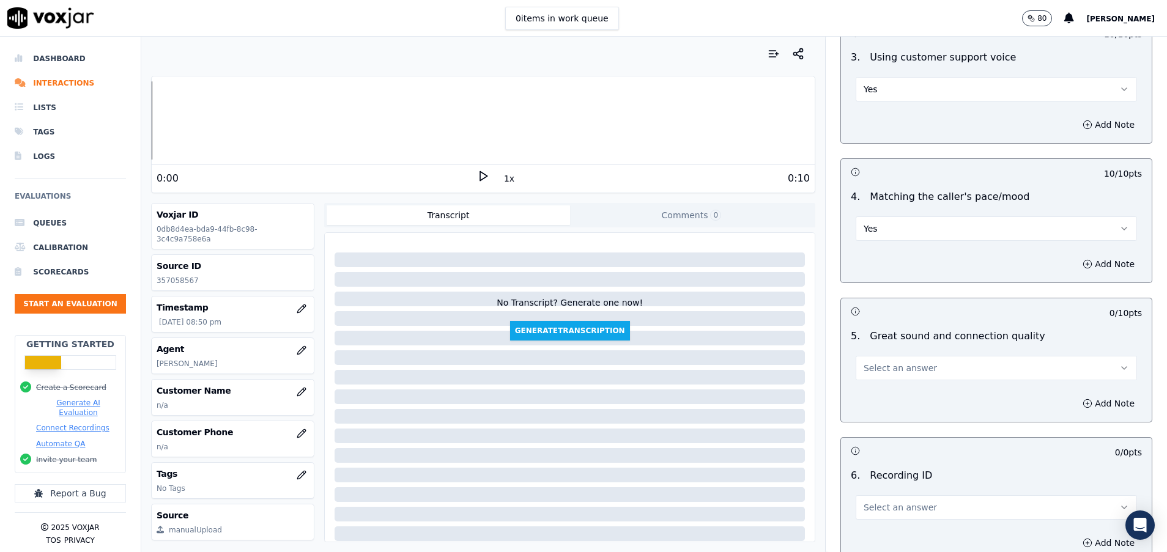
scroll to position [1743, 0]
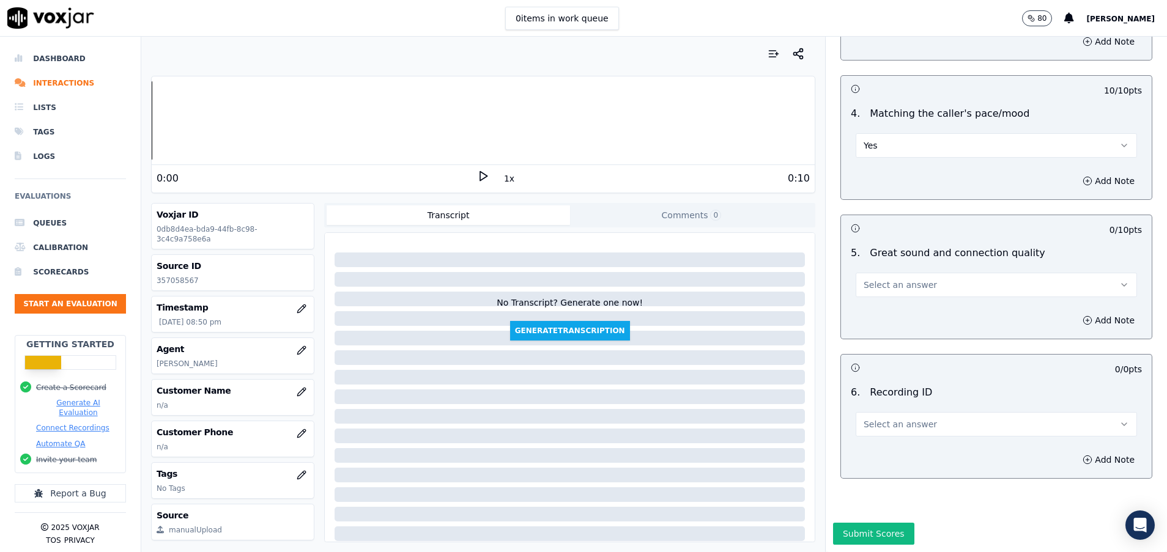
click at [872, 277] on button "Select an answer" at bounding box center [996, 285] width 281 height 24
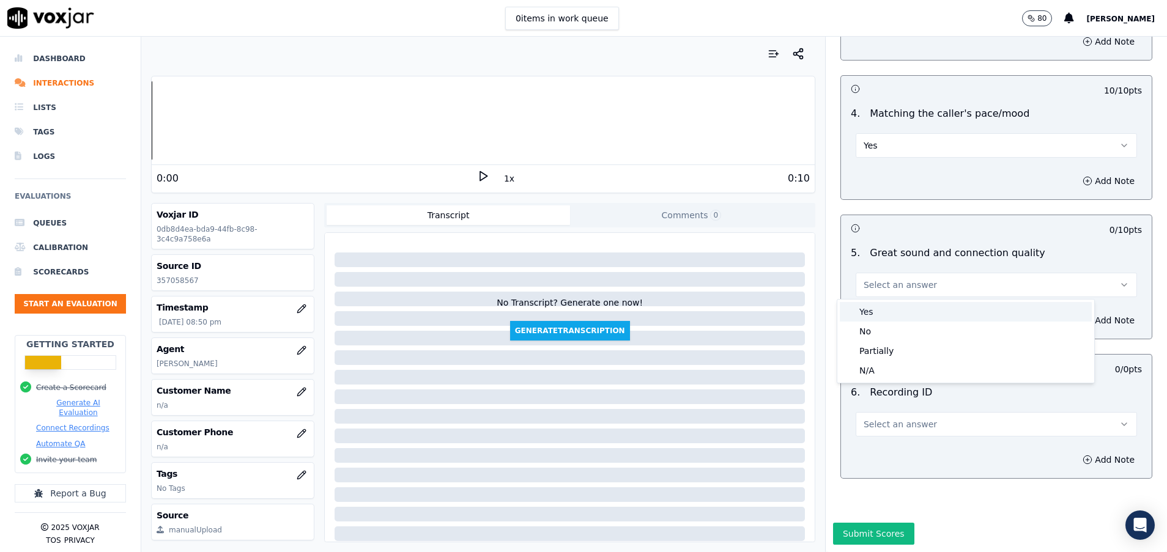
click at [878, 310] on div "Yes" at bounding box center [966, 312] width 252 height 20
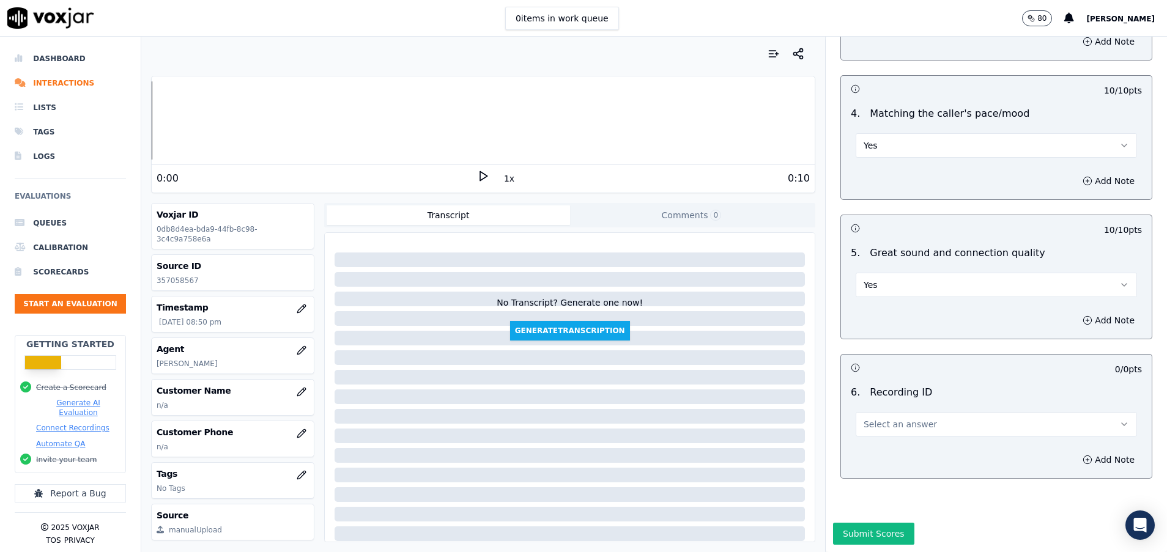
click at [881, 431] on button "Select an answer" at bounding box center [996, 424] width 281 height 24
click at [880, 459] on div "N/A" at bounding box center [966, 459] width 252 height 20
click at [297, 477] on icon "button" at bounding box center [302, 475] width 10 height 10
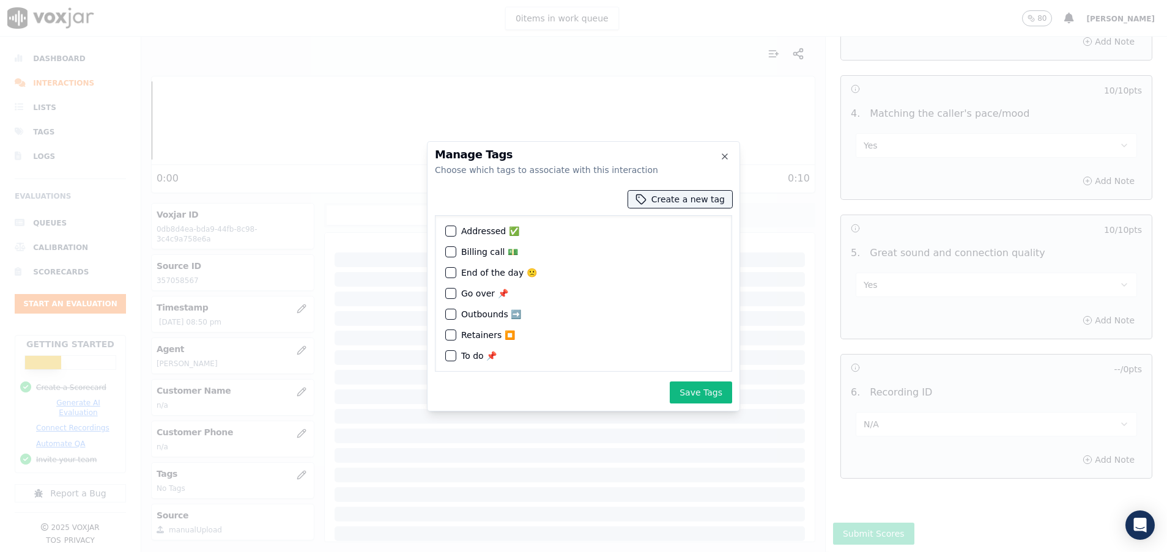
click at [453, 228] on div "button" at bounding box center [450, 231] width 9 height 9
click at [697, 385] on button "Save Tags" at bounding box center [701, 393] width 62 height 22
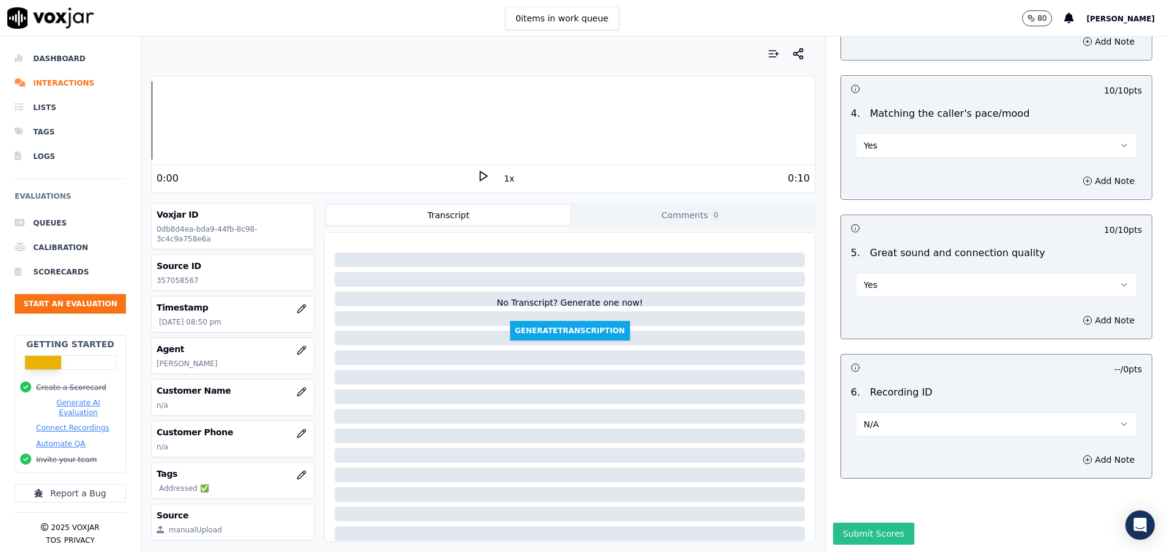
click at [833, 523] on button "Submit Scores" at bounding box center [873, 534] width 81 height 22
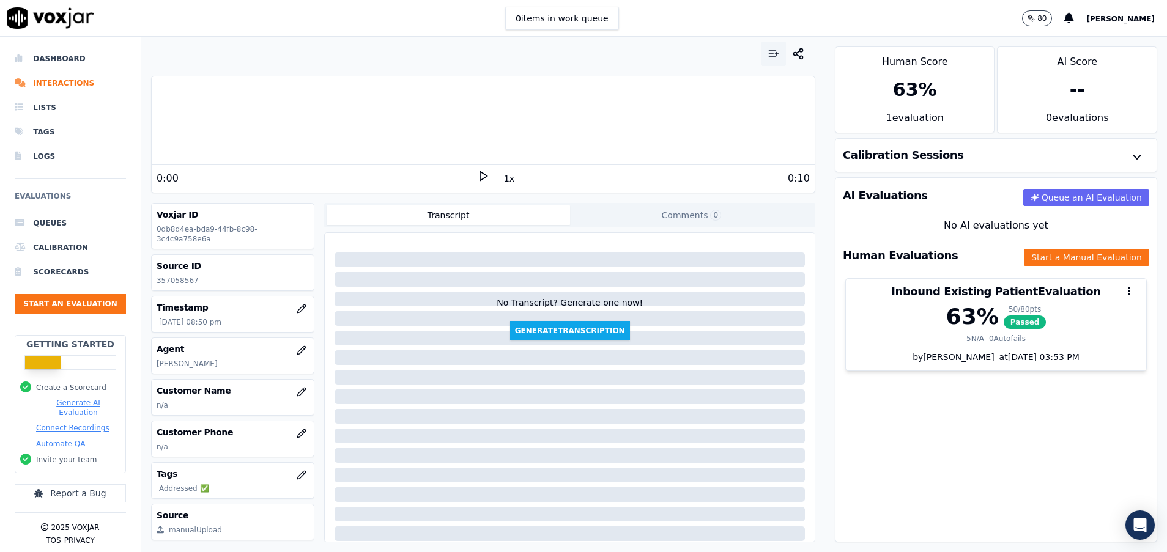
click at [762, 56] on button "button" at bounding box center [774, 54] width 24 height 24
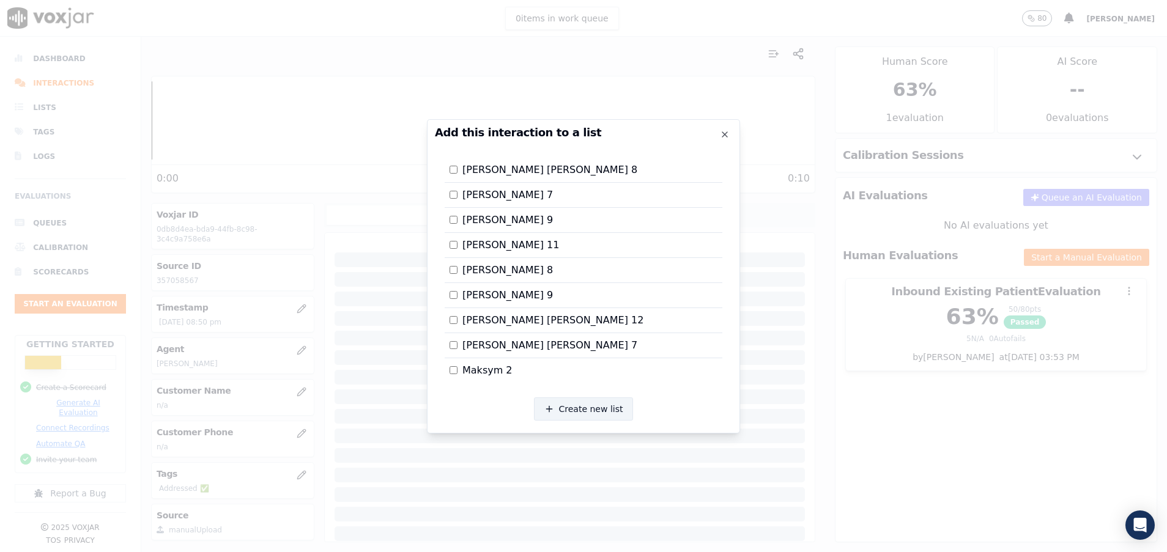
click at [596, 412] on button "Create new list" at bounding box center [584, 409] width 100 height 23
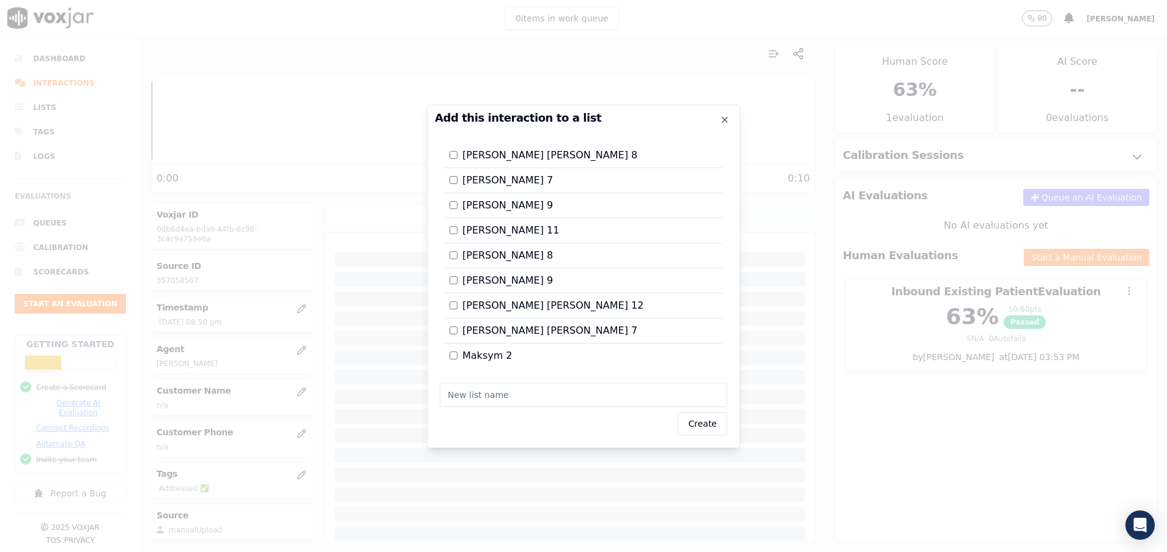
click at [538, 396] on input "text" at bounding box center [583, 395] width 287 height 24
type input "[PERSON_NAME] 14"
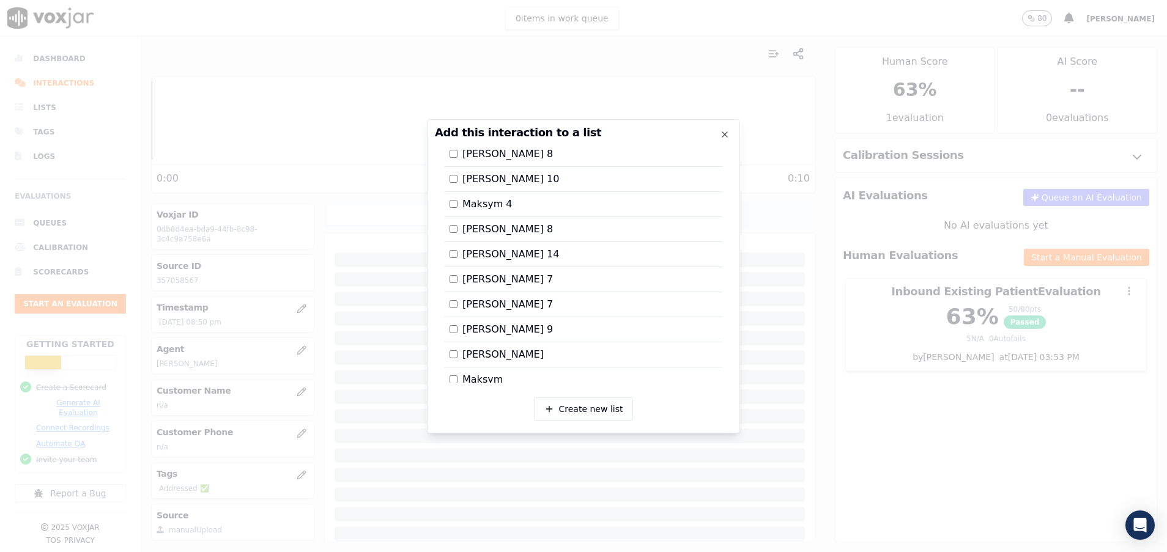
scroll to position [0, 0]
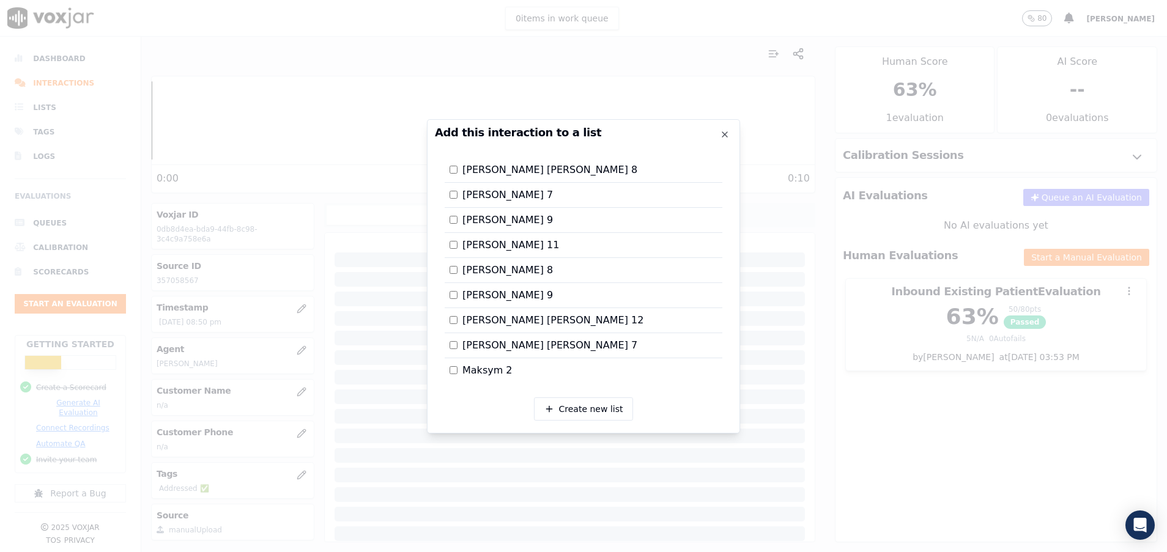
click at [850, 422] on div at bounding box center [583, 276] width 1167 height 552
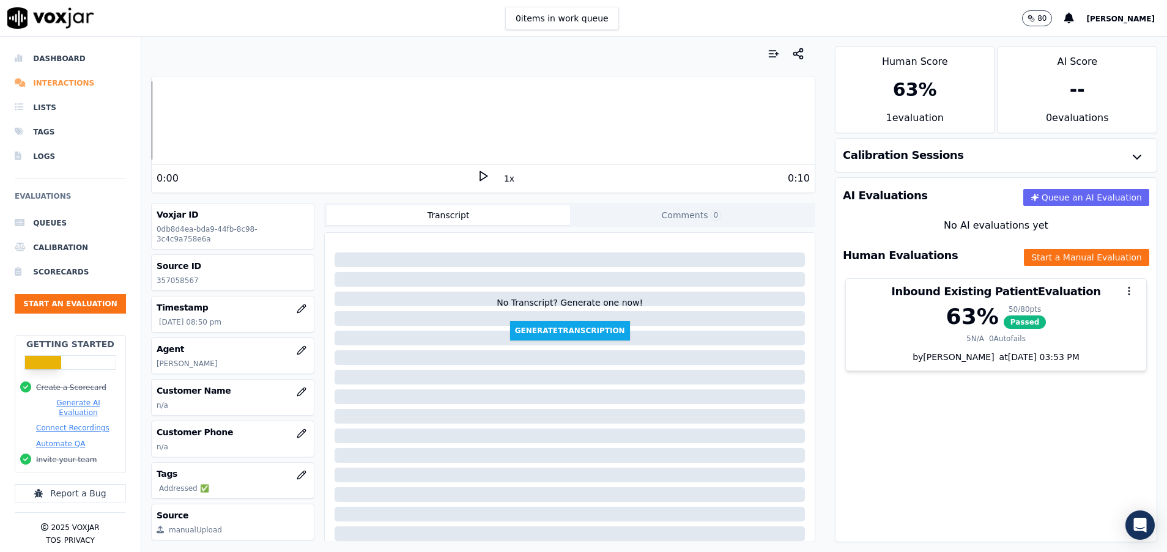
click at [59, 81] on li "Interactions" at bounding box center [70, 83] width 111 height 24
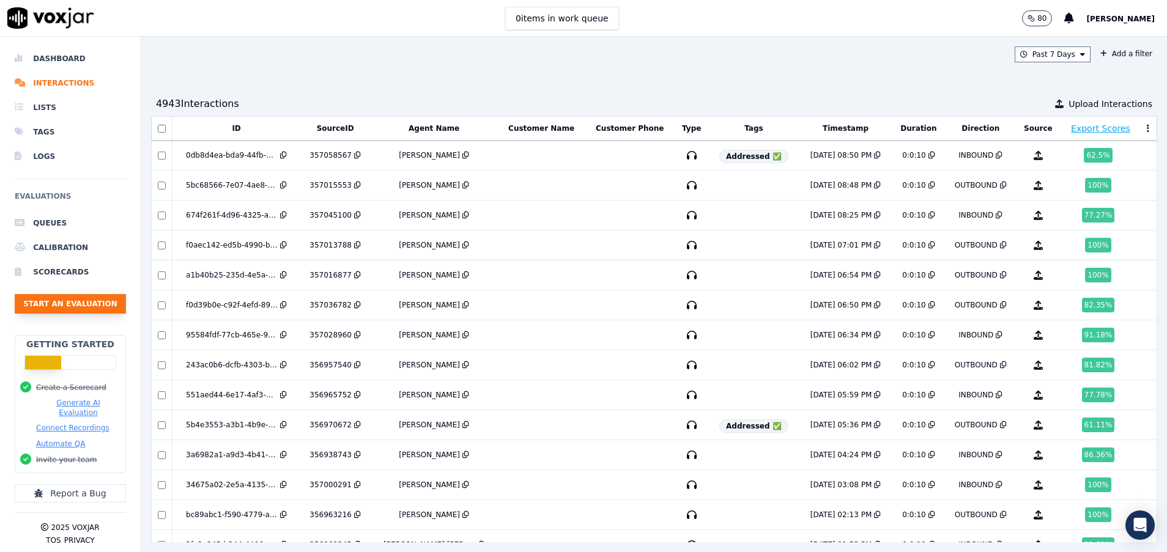
click at [95, 302] on button "Start an Evaluation" at bounding box center [70, 304] width 111 height 20
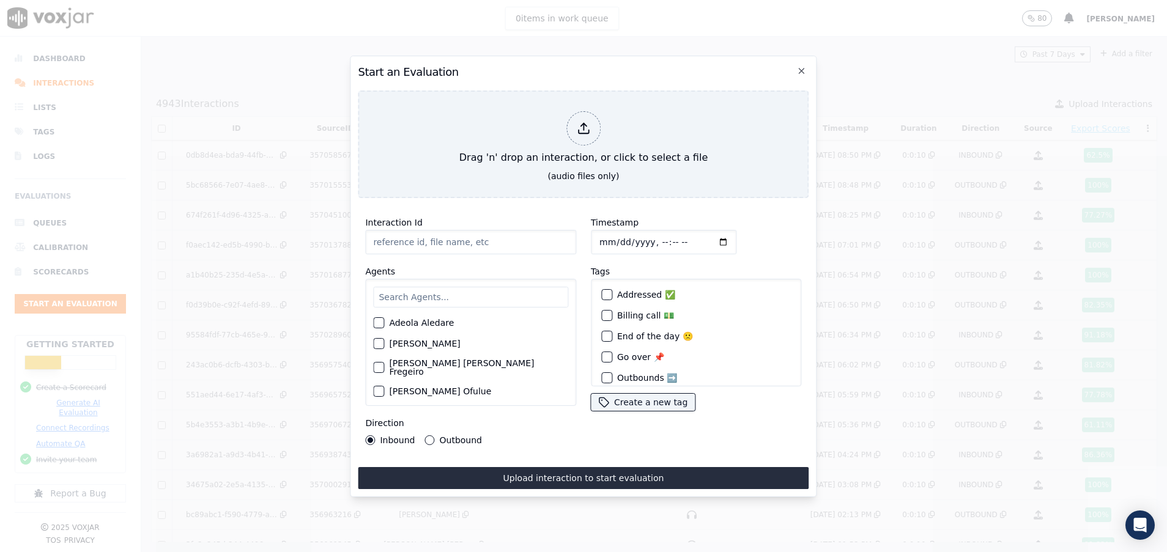
click at [411, 237] on input "Interaction Id" at bounding box center [470, 242] width 211 height 24
paste input "357058214"
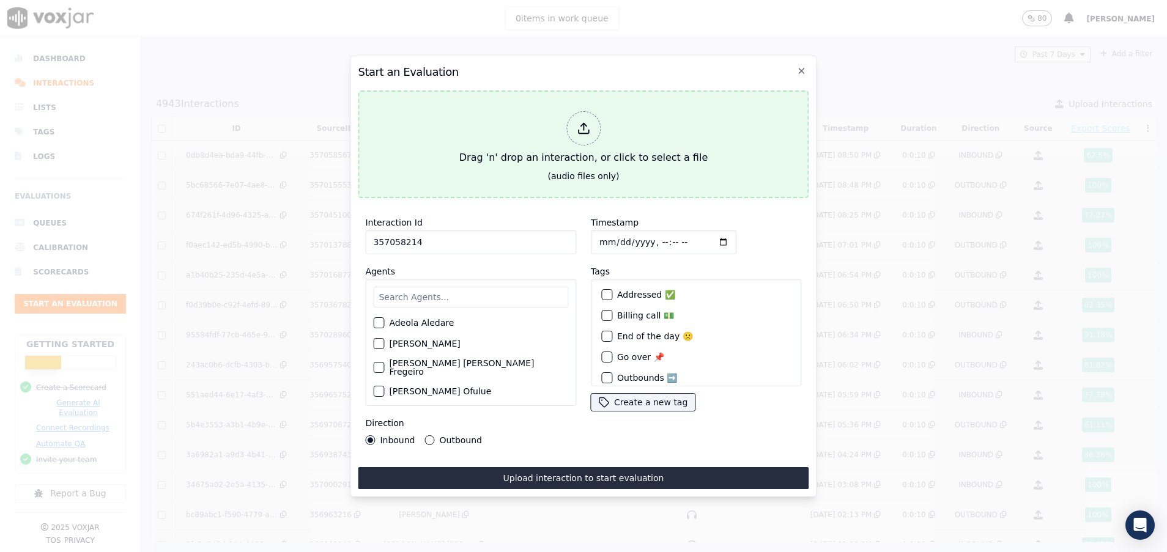
type input "357058214"
click at [543, 140] on div "Drag 'n' drop an interaction, or click to select a file" at bounding box center [583, 138] width 258 height 64
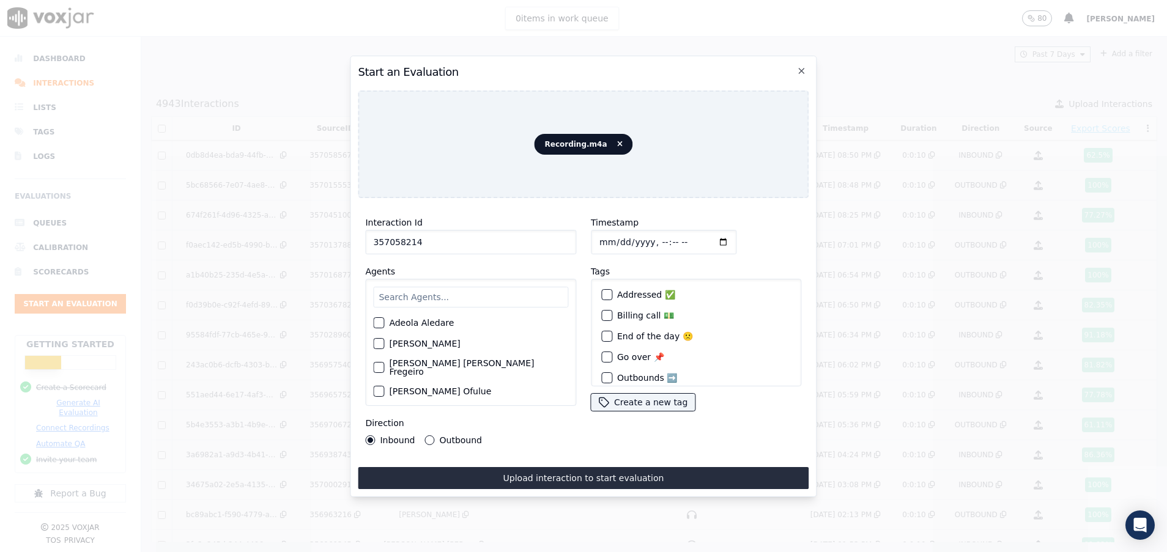
click at [386, 287] on input "text" at bounding box center [470, 297] width 195 height 21
type input "sant"
click at [380, 322] on div "button" at bounding box center [378, 326] width 9 height 9
click at [425, 436] on div "Outbound" at bounding box center [453, 441] width 57 height 10
drag, startPoint x: 434, startPoint y: 440, endPoint x: 429, endPoint y: 436, distance: 6.6
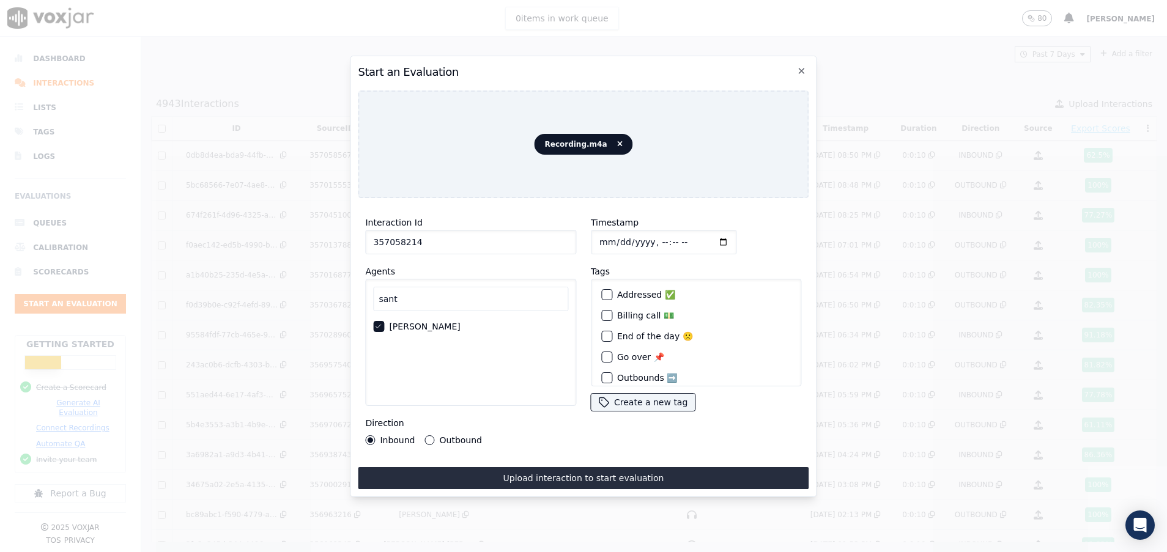
click at [434, 439] on div "Interaction Id 357058214 Agents [PERSON_NAME] Direction Inbound Outbound" at bounding box center [471, 330] width 226 height 245
click at [427, 436] on button "Outbound" at bounding box center [430, 441] width 10 height 10
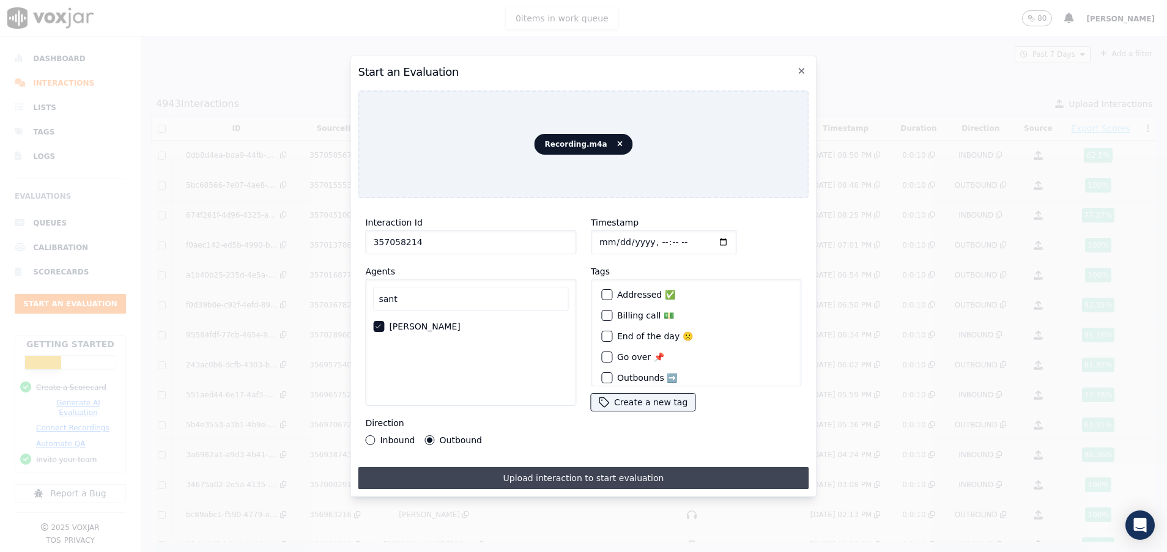
click at [552, 475] on button "Upload interaction to start evaluation" at bounding box center [583, 478] width 451 height 22
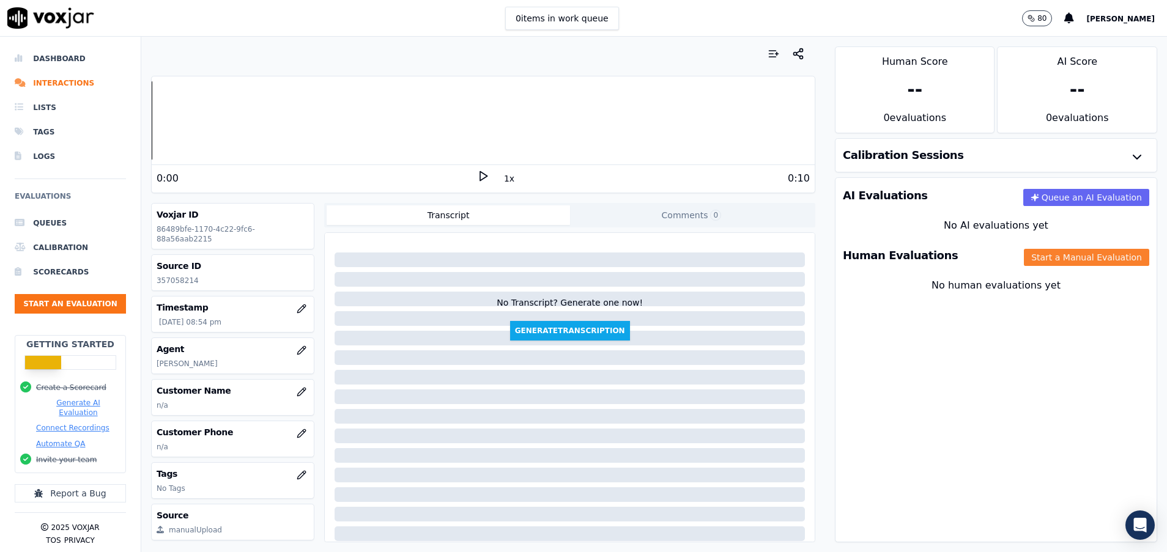
click at [1027, 257] on button "Start a Manual Evaluation" at bounding box center [1086, 257] width 125 height 17
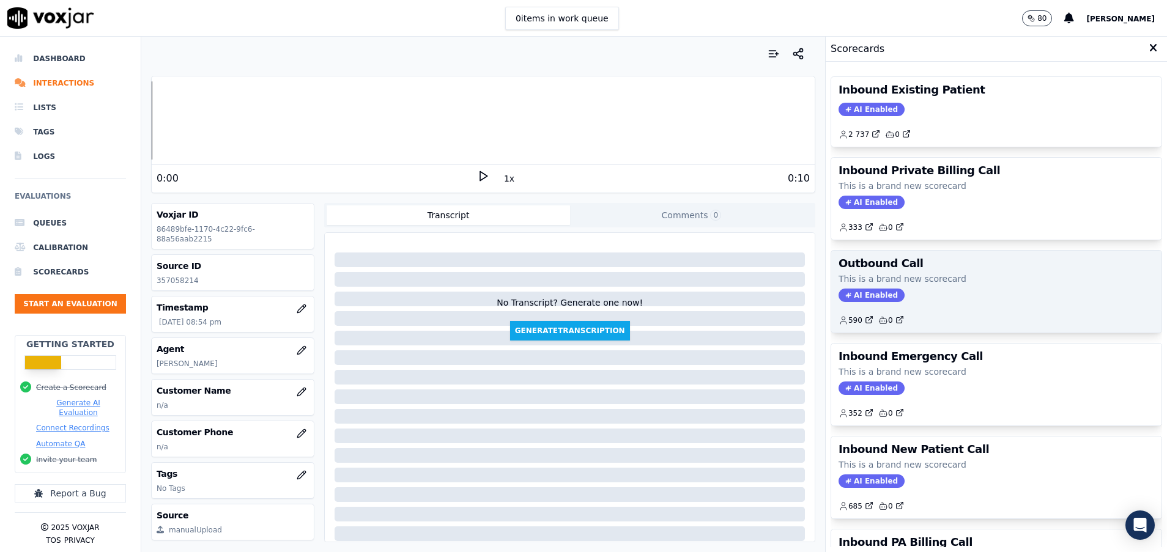
click at [888, 285] on div "Outbound Call This is a brand new scorecard AI Enabled 590 0" at bounding box center [996, 292] width 330 height 82
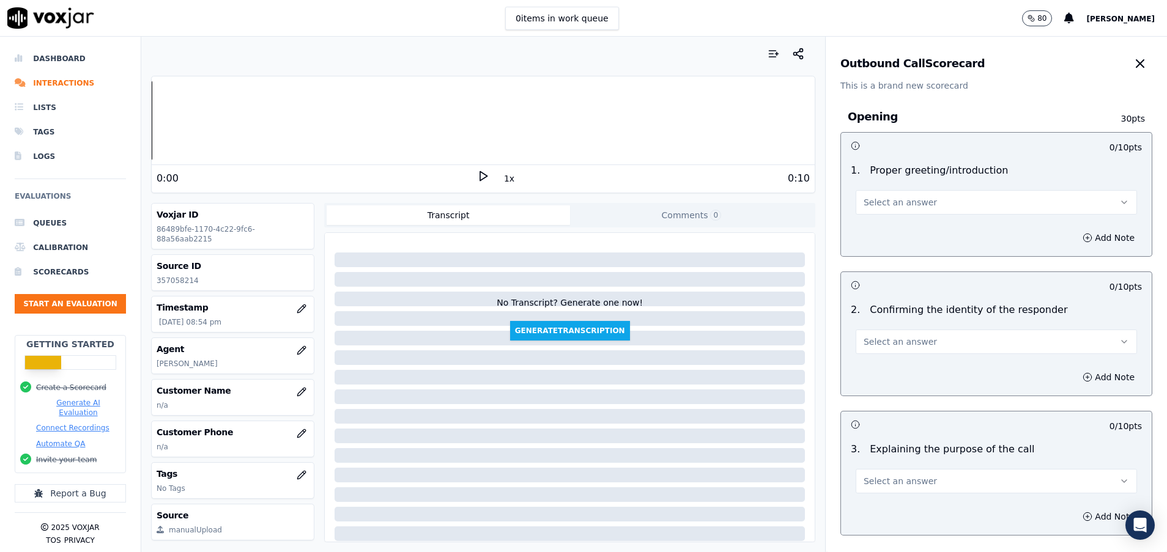
click at [899, 199] on span "Select an answer" at bounding box center [900, 202] width 73 height 12
click at [892, 228] on div "Yes" at bounding box center [966, 230] width 252 height 20
click at [896, 336] on span "Select an answer" at bounding box center [900, 342] width 73 height 12
click at [889, 368] on div "Yes" at bounding box center [966, 370] width 252 height 20
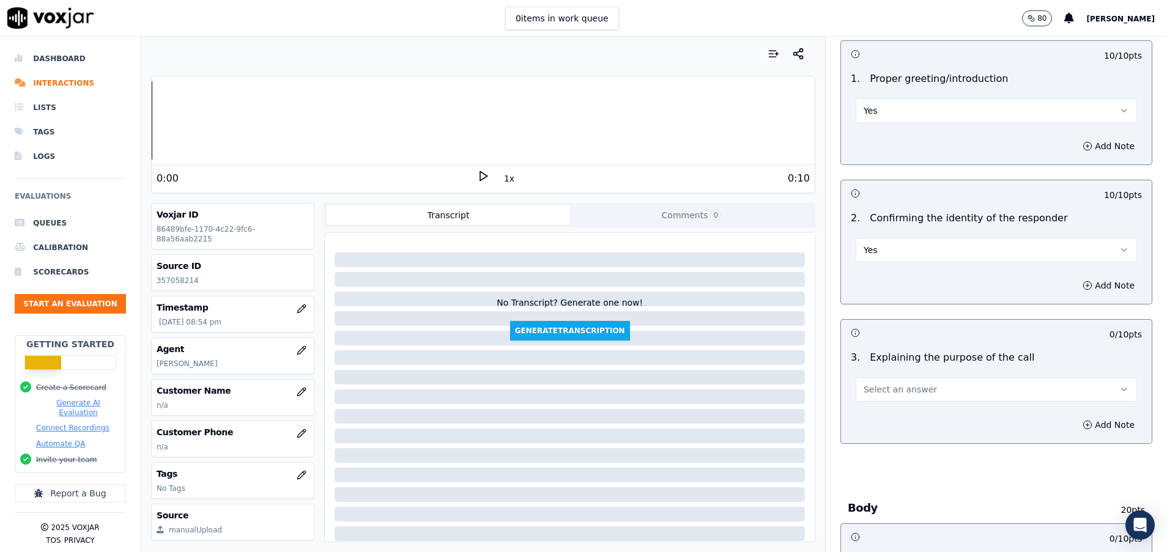
click at [888, 384] on span "Select an answer" at bounding box center [900, 390] width 73 height 12
click at [886, 415] on div "Yes" at bounding box center [966, 417] width 252 height 20
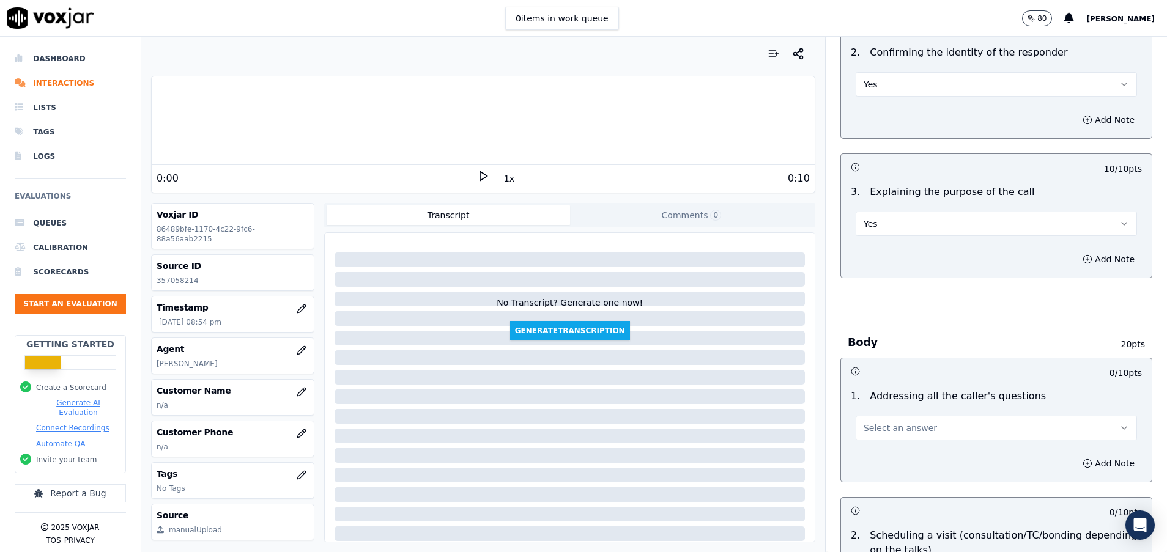
scroll to position [275, 0]
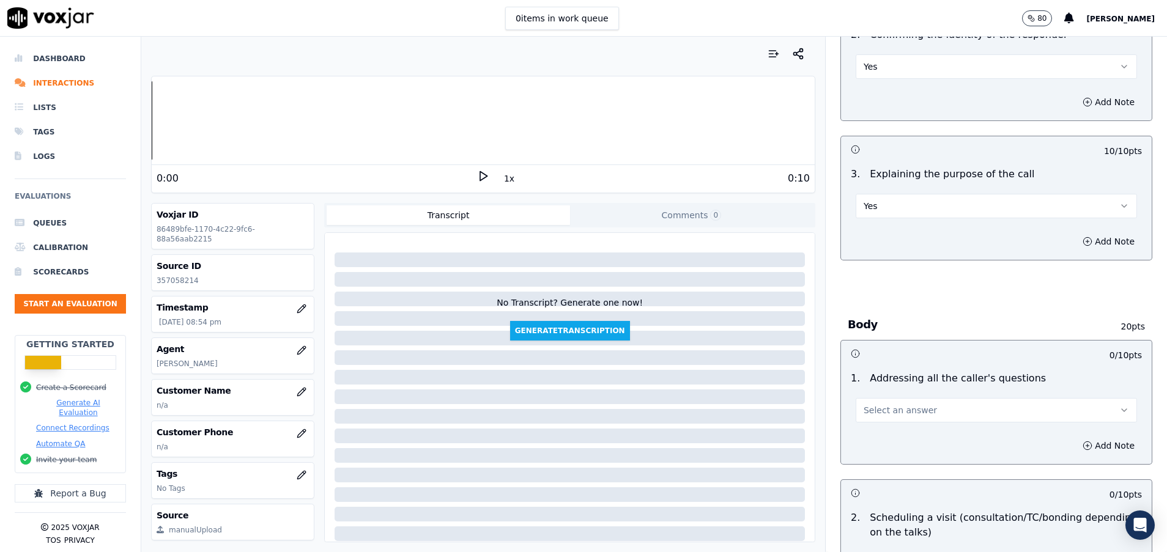
click at [878, 410] on span "Select an answer" at bounding box center [900, 410] width 73 height 12
click at [872, 470] on div "N/A" at bounding box center [966, 477] width 252 height 20
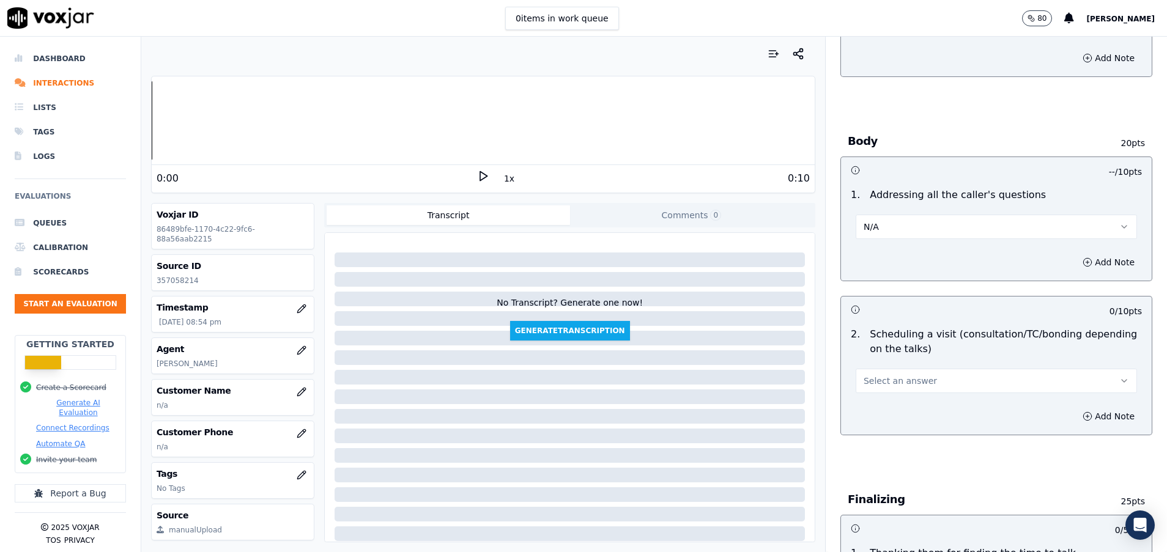
click at [868, 375] on span "Select an answer" at bounding box center [900, 381] width 73 height 12
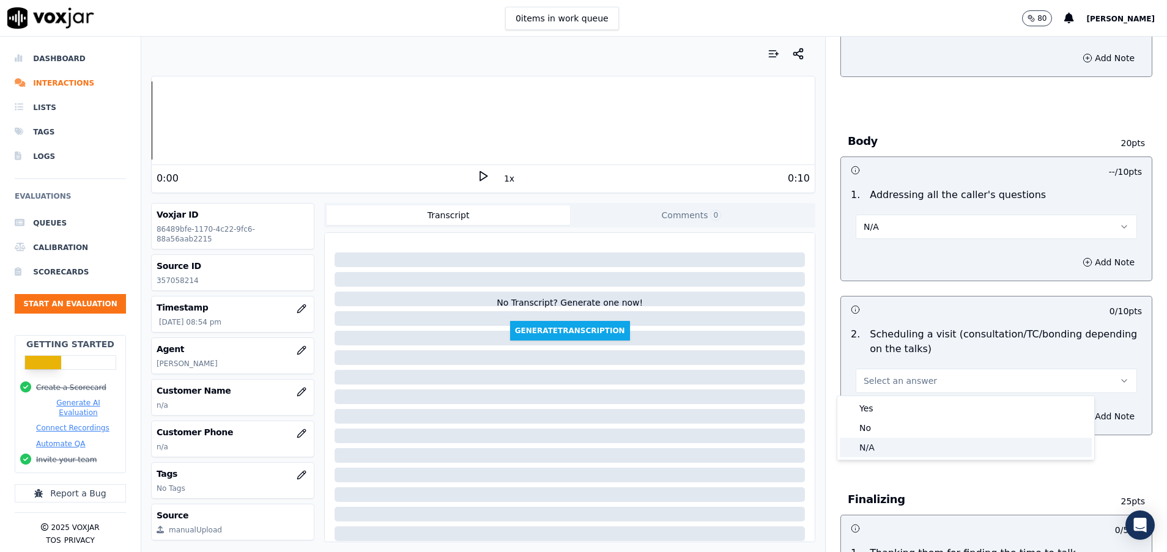
click at [875, 449] on div "N/A" at bounding box center [966, 448] width 252 height 20
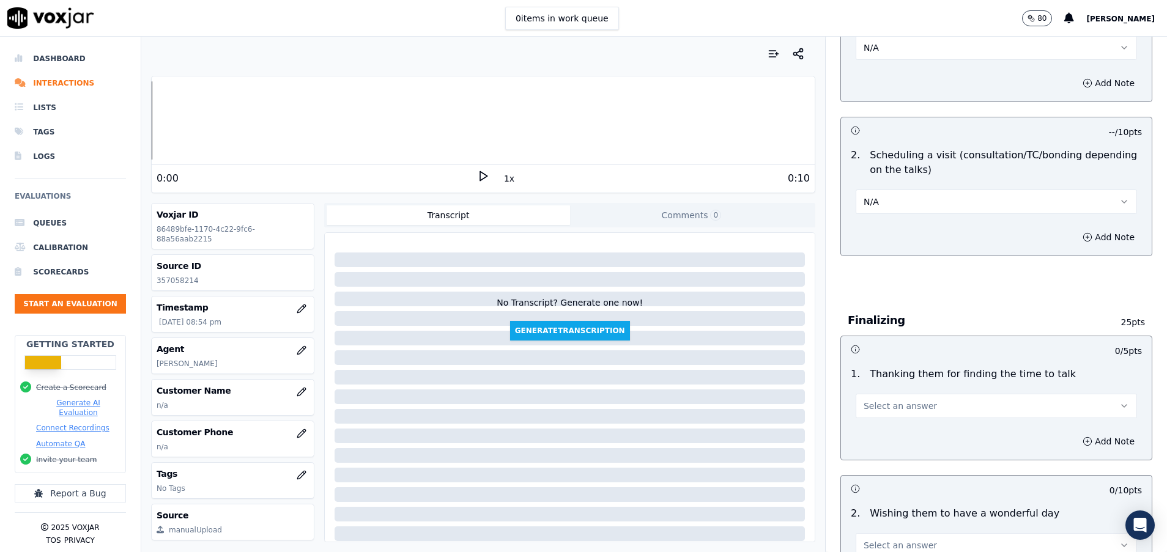
scroll to position [642, 0]
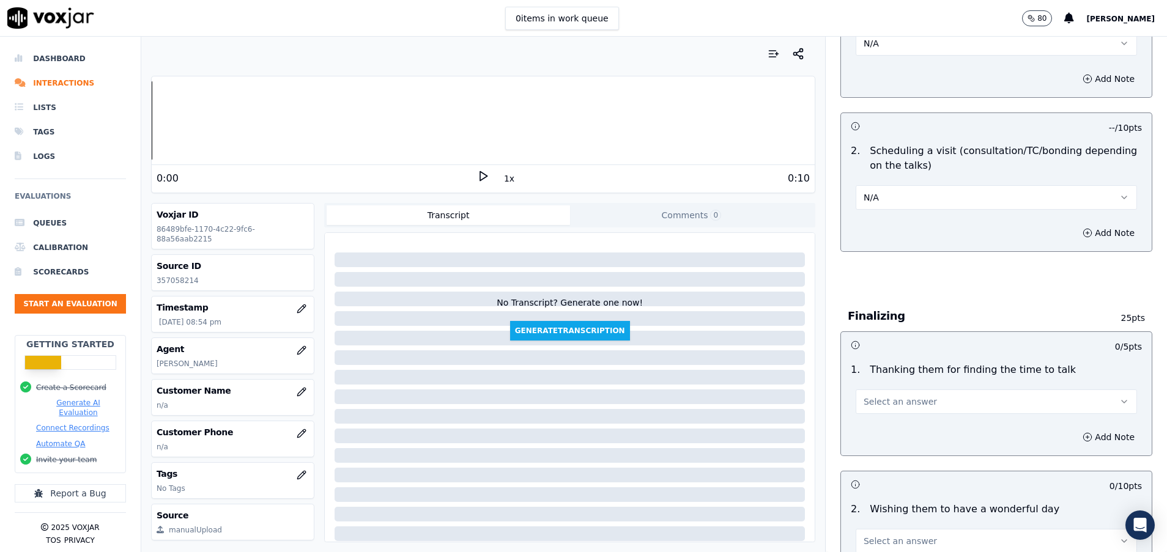
click at [875, 395] on button "Select an answer" at bounding box center [996, 402] width 281 height 24
click at [875, 422] on div "Yes" at bounding box center [966, 430] width 252 height 20
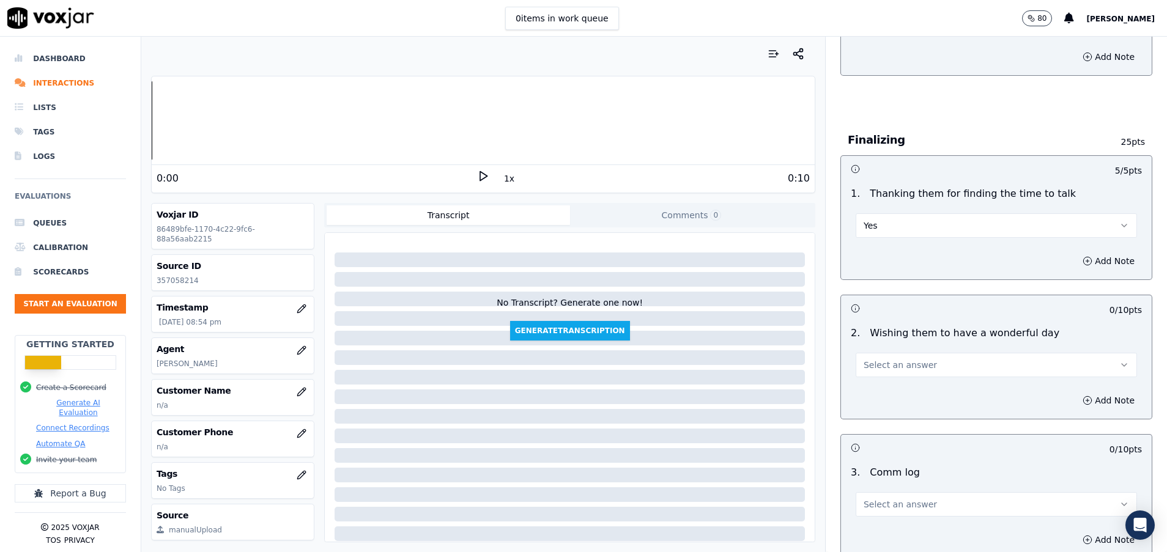
scroll to position [826, 0]
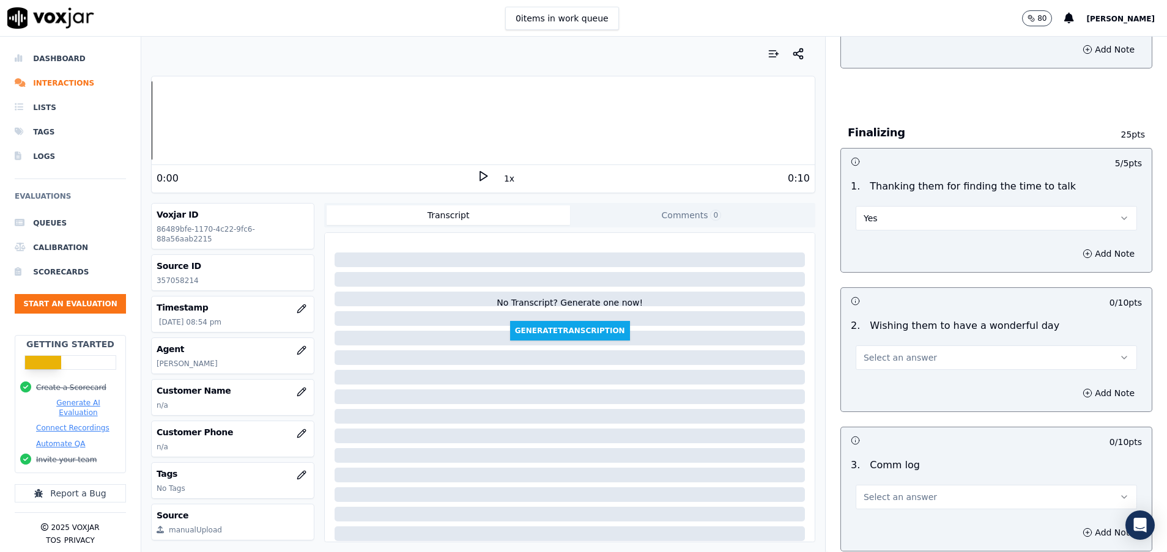
click at [864, 362] on span "Select an answer" at bounding box center [900, 358] width 73 height 12
click at [862, 382] on div "Yes" at bounding box center [966, 386] width 252 height 20
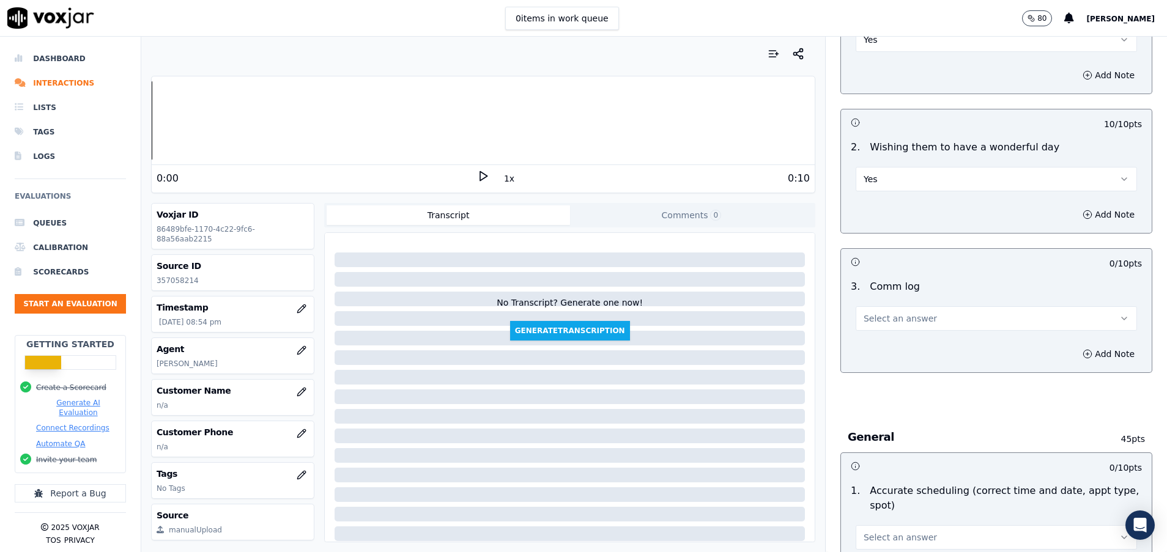
scroll to position [1009, 0]
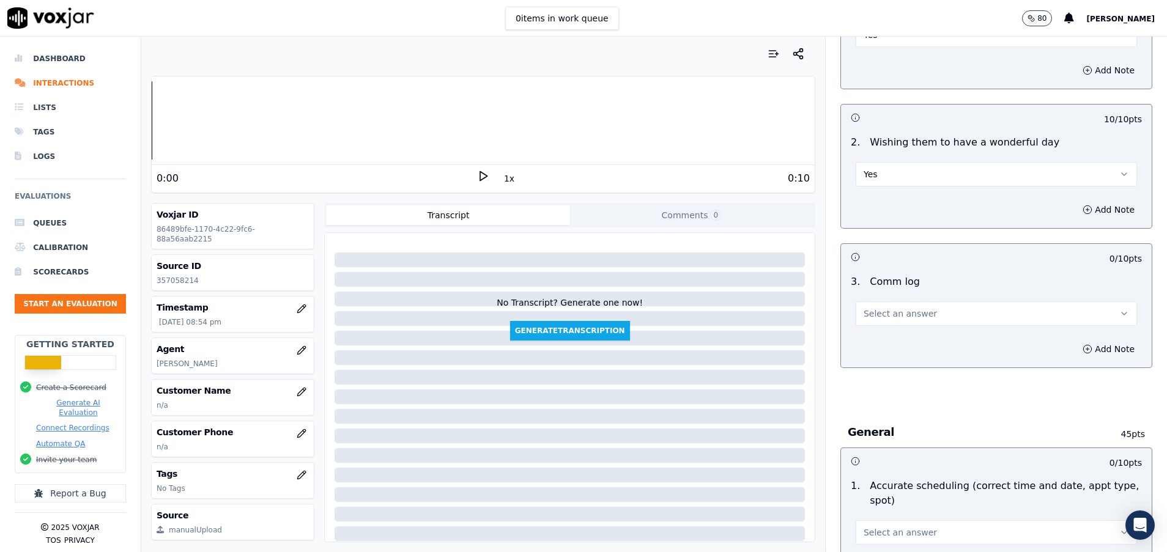
click at [861, 321] on button "Select an answer" at bounding box center [996, 314] width 281 height 24
click at [886, 348] on div "Yes" at bounding box center [966, 342] width 252 height 20
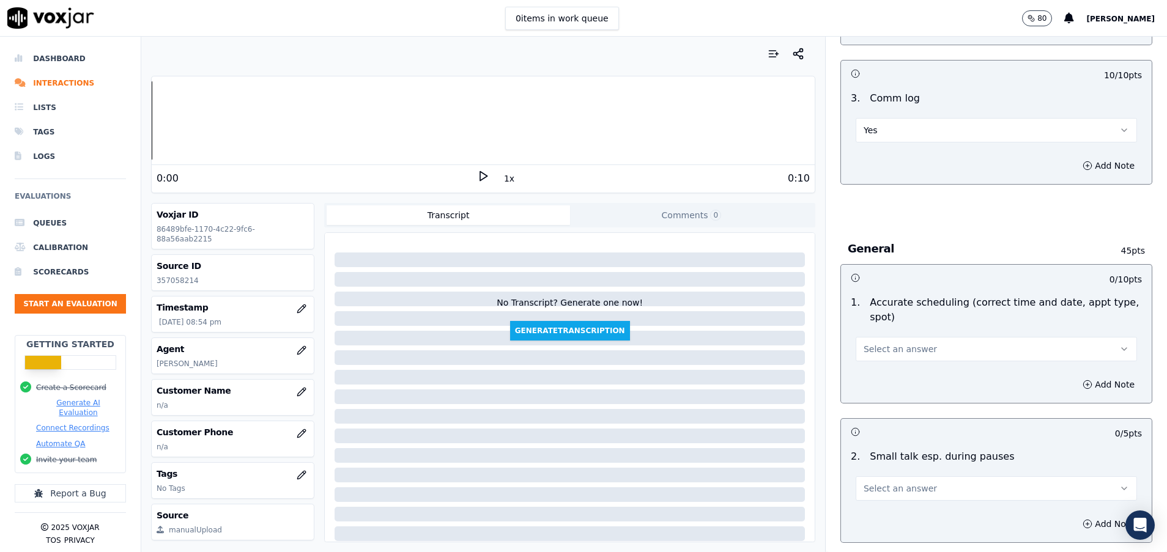
click at [886, 348] on span "Select an answer" at bounding box center [900, 349] width 73 height 12
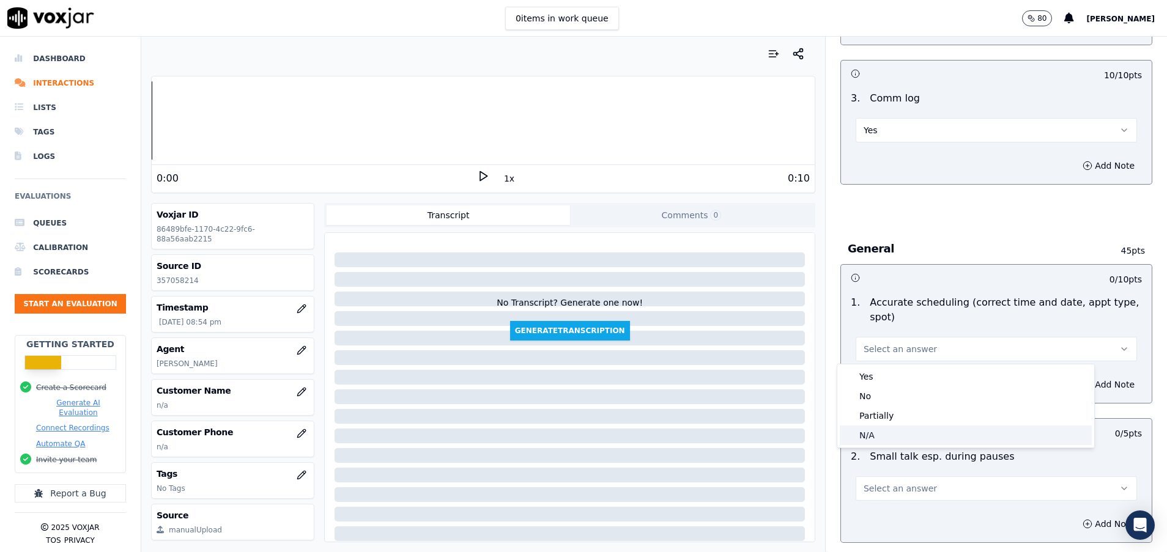
click at [873, 440] on div "N/A" at bounding box center [966, 436] width 252 height 20
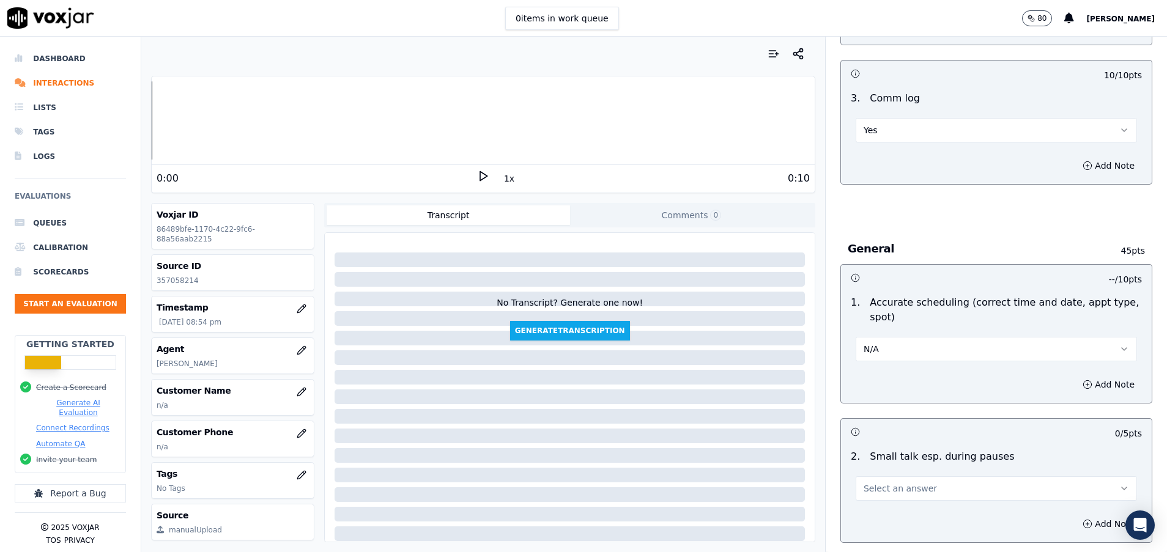
click at [869, 486] on span "Select an answer" at bounding box center [900, 489] width 73 height 12
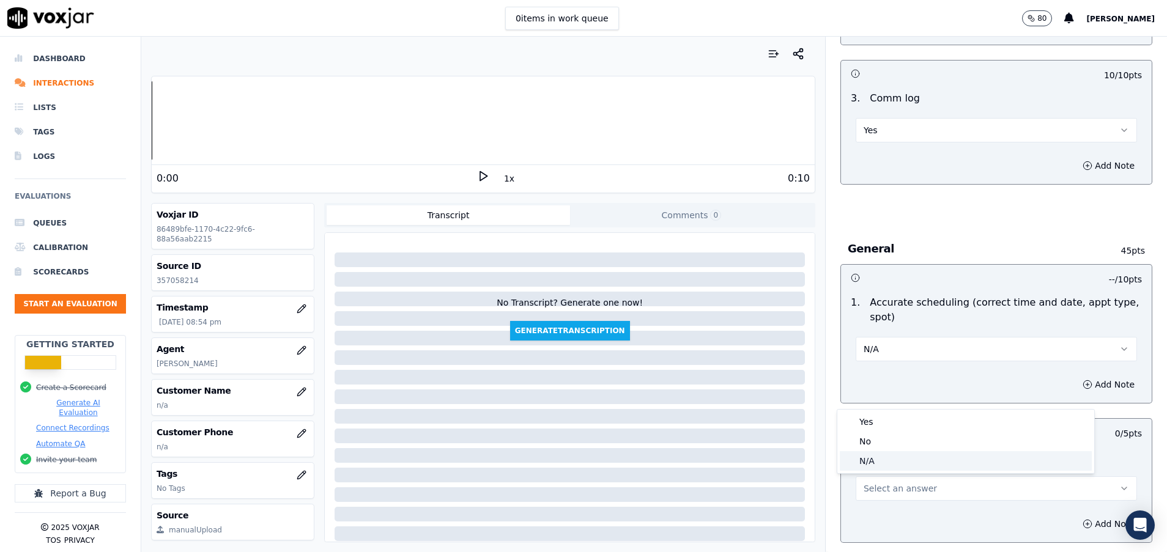
click at [870, 469] on div "N/A" at bounding box center [966, 461] width 252 height 20
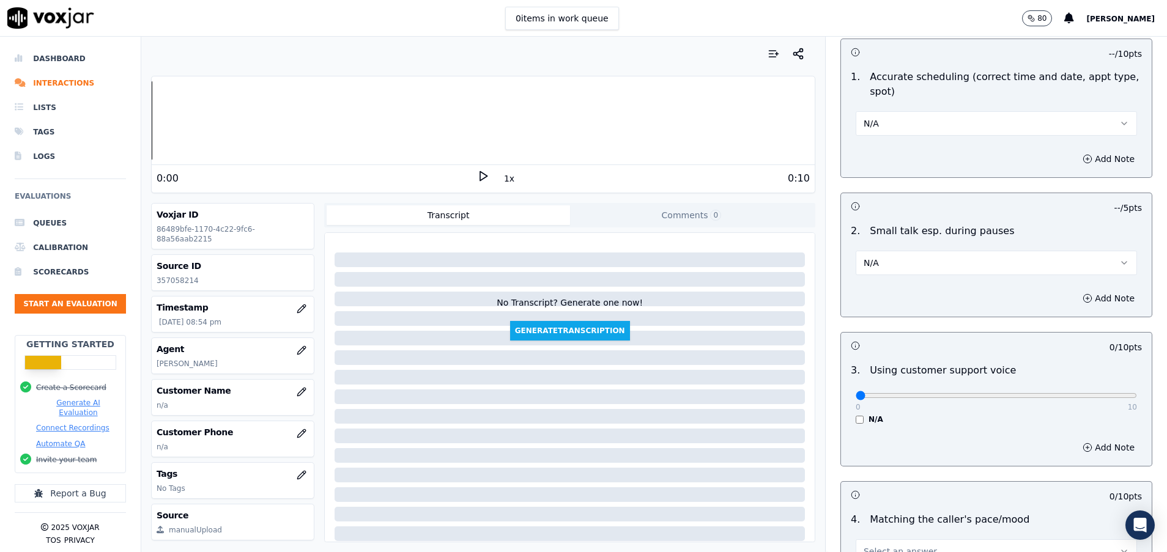
scroll to position [1468, 0]
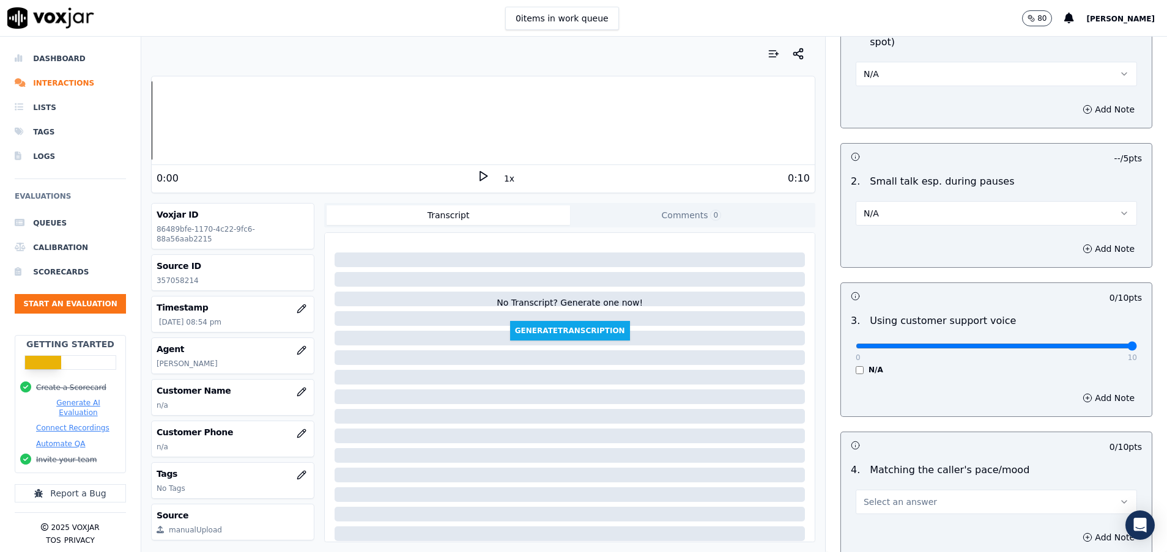
type input "10"
click at [1089, 349] on input "range" at bounding box center [996, 346] width 281 height 5
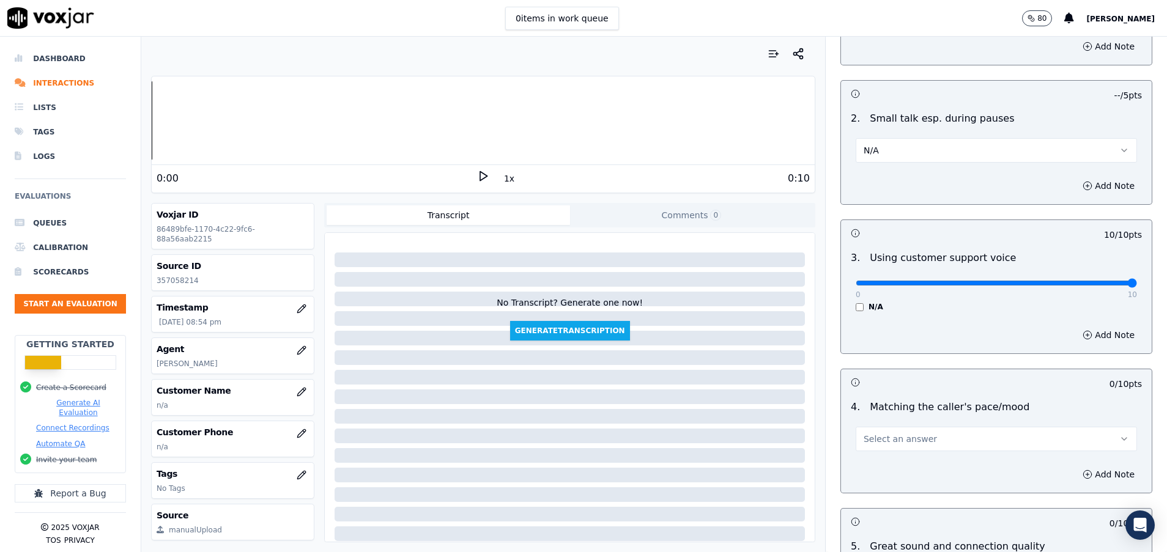
scroll to position [1560, 0]
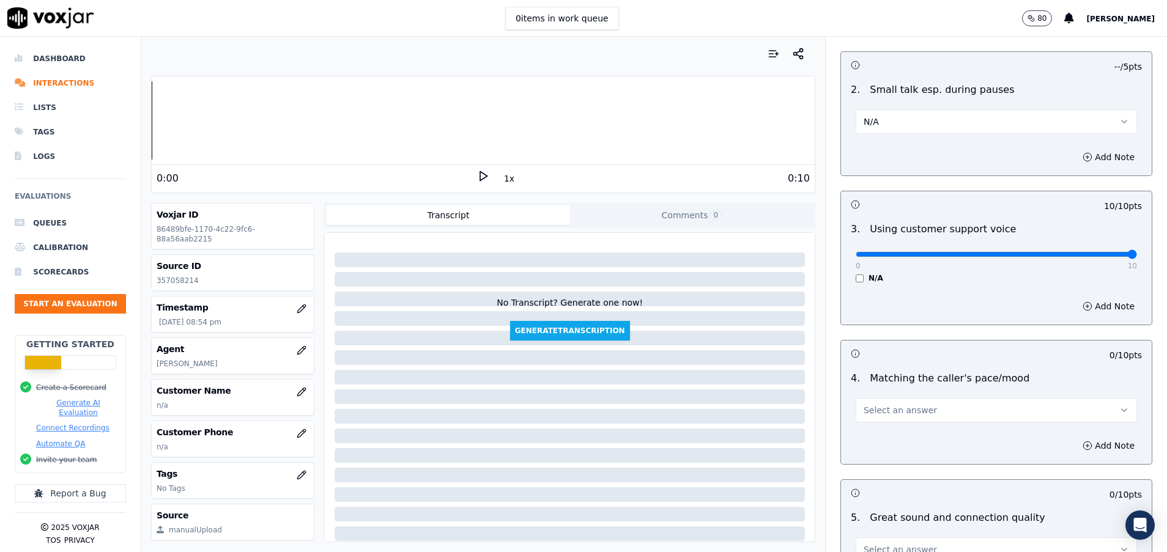
click at [919, 412] on button "Select an answer" at bounding box center [996, 410] width 281 height 24
click at [913, 432] on div "Yes" at bounding box center [966, 438] width 252 height 20
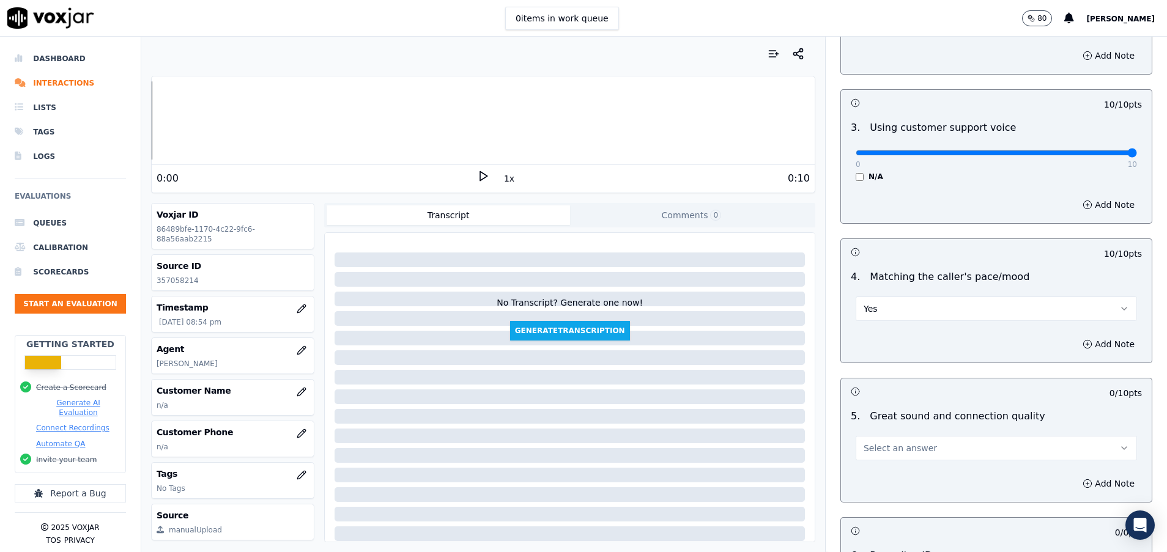
scroll to position [1743, 0]
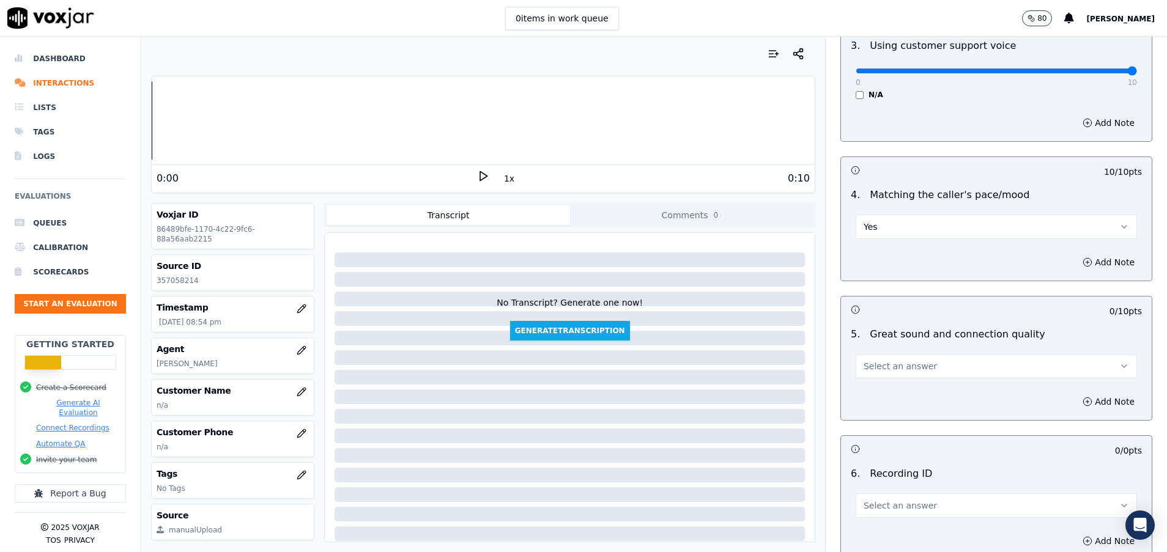
click at [905, 369] on span "Select an answer" at bounding box center [900, 366] width 73 height 12
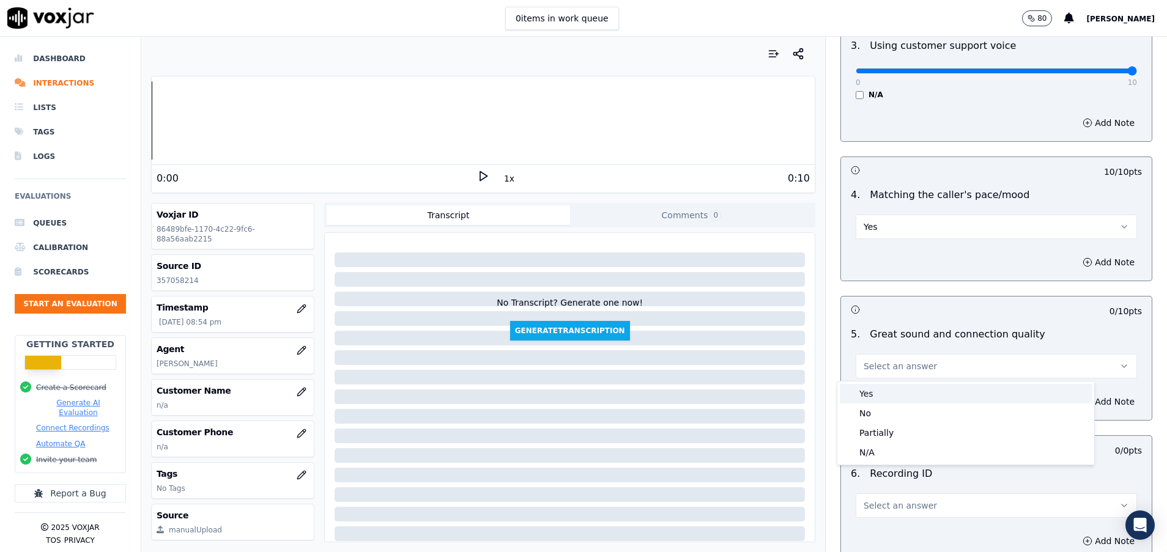
click at [905, 401] on div "Yes" at bounding box center [966, 394] width 252 height 20
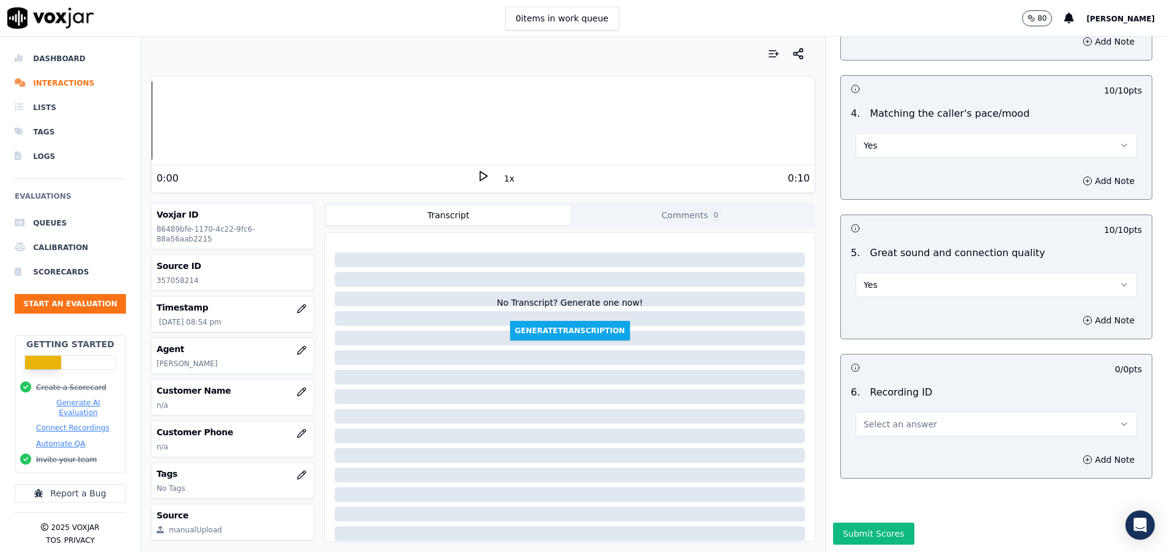
scroll to position [1867, 0]
click at [907, 418] on span "Select an answer" at bounding box center [900, 424] width 73 height 12
click at [907, 418] on div "N/A" at bounding box center [966, 417] width 252 height 20
click at [867, 523] on button "Submit Scores" at bounding box center [873, 534] width 81 height 22
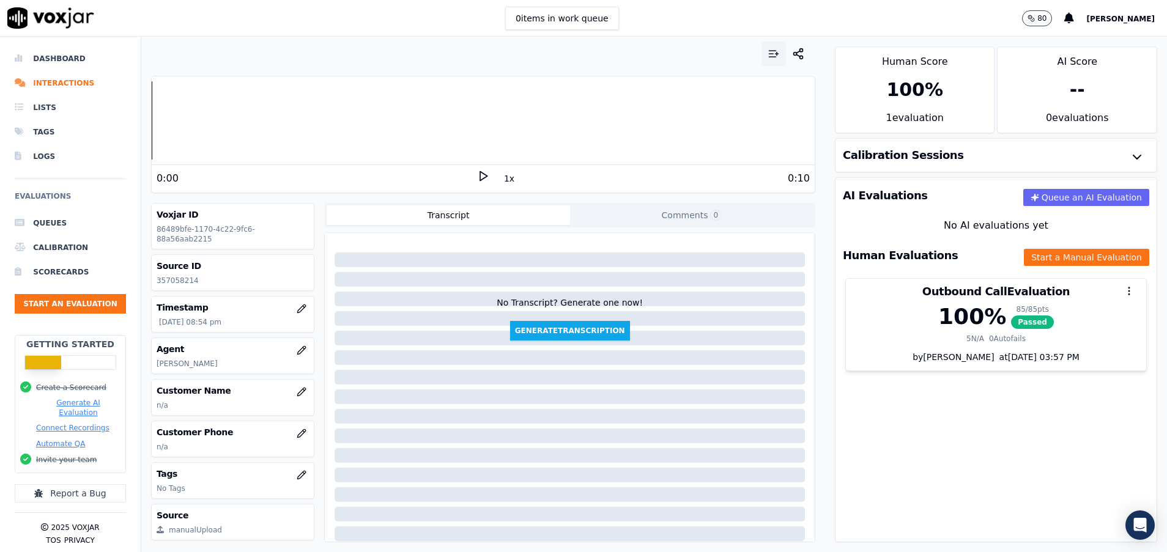
click at [777, 53] on icon "button" at bounding box center [777, 54] width 0 height 3
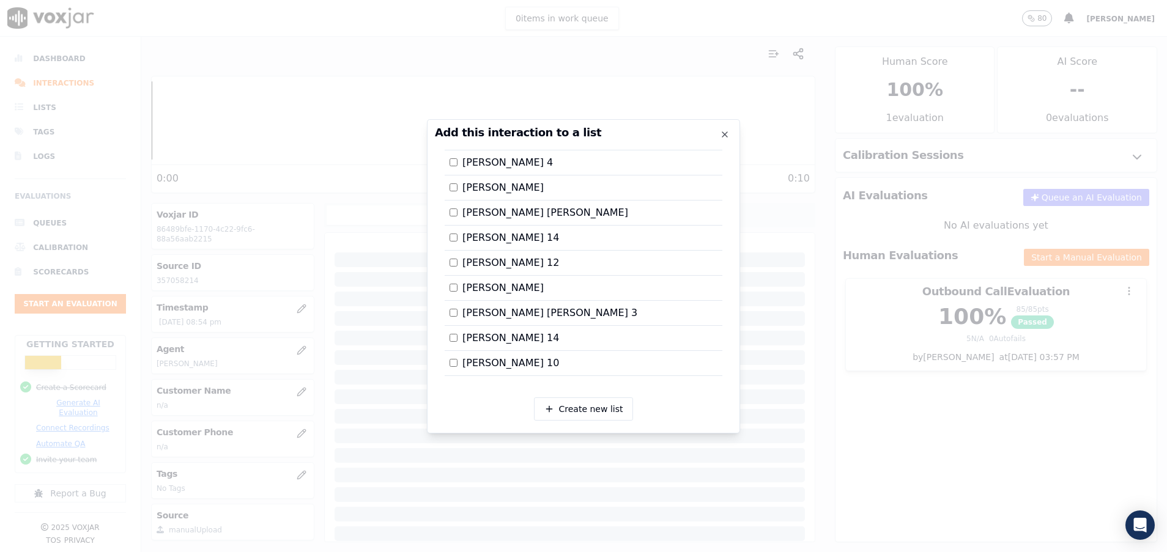
scroll to position [2107, 0]
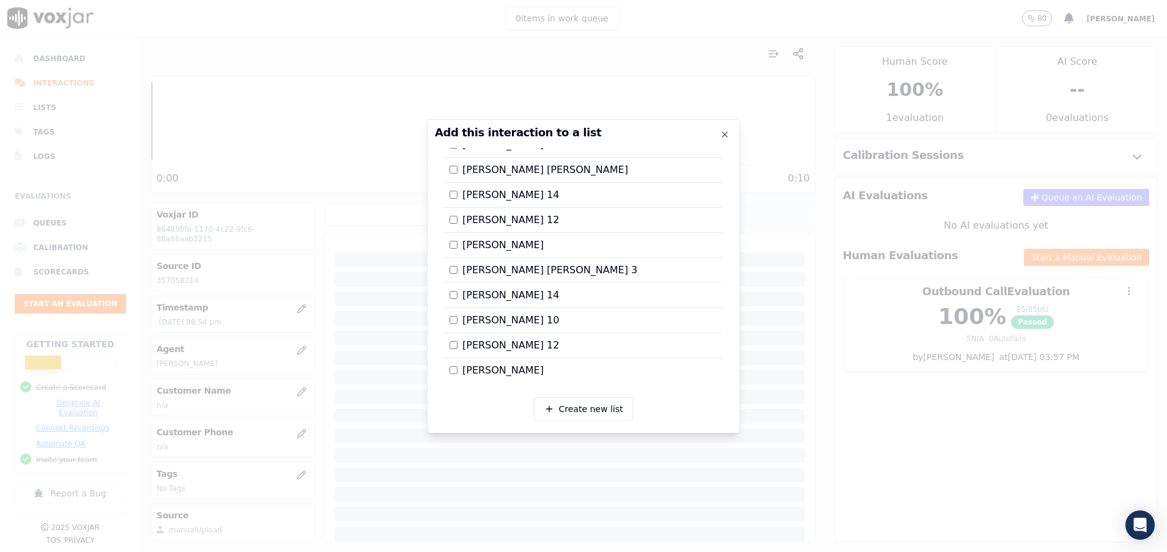
click at [873, 373] on div at bounding box center [583, 276] width 1167 height 552
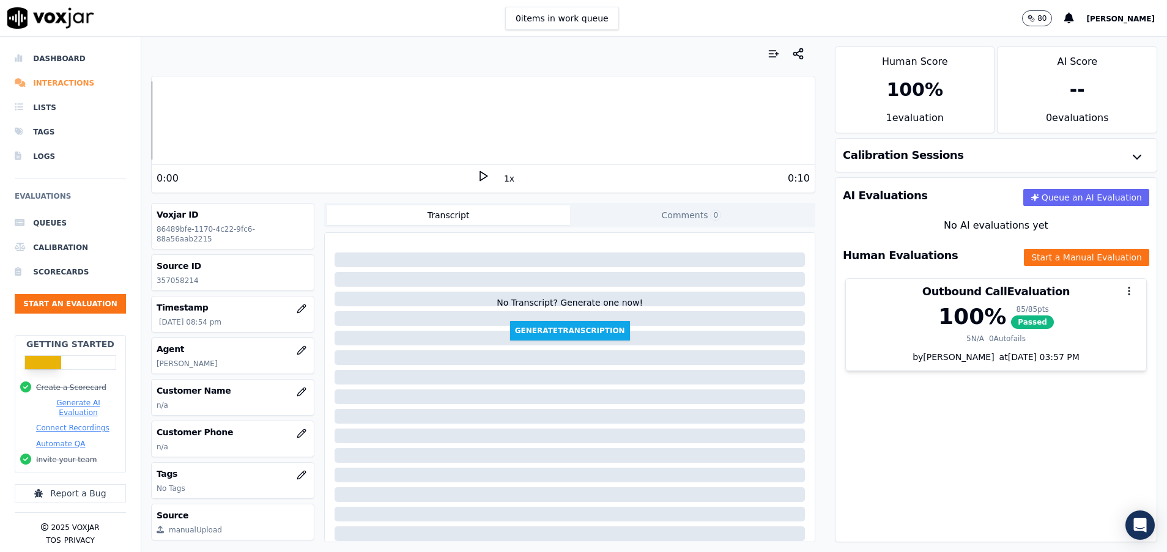
click at [89, 84] on li "Interactions" at bounding box center [70, 83] width 111 height 24
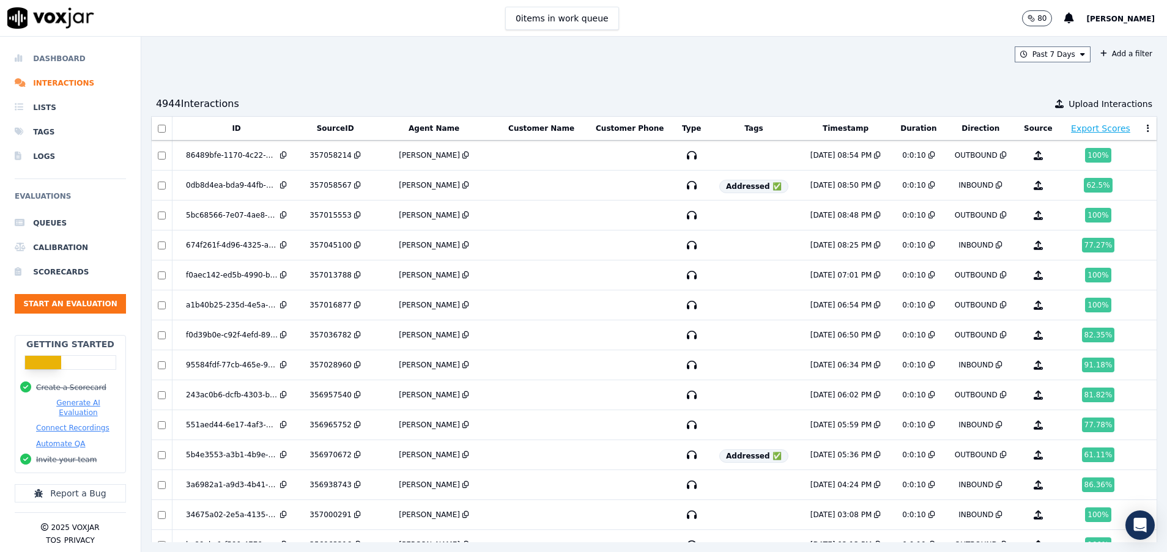
drag, startPoint x: 39, startPoint y: 54, endPoint x: 54, endPoint y: 56, distance: 14.7
click at [39, 54] on li "Dashboard" at bounding box center [70, 58] width 111 height 24
